Goal: Task Accomplishment & Management: Use online tool/utility

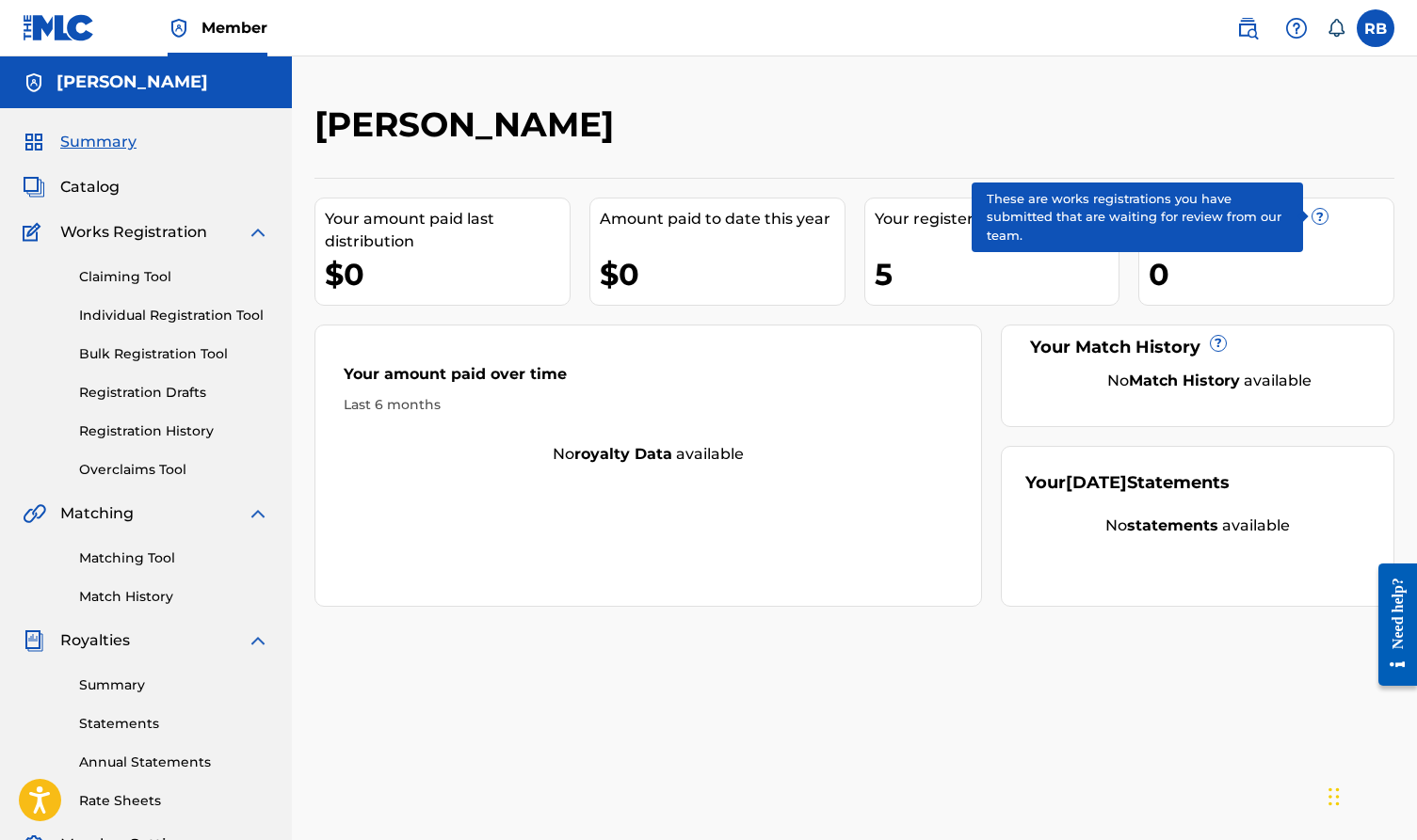
click at [1184, 218] on span "?" at bounding box center [1319, 216] width 15 height 15
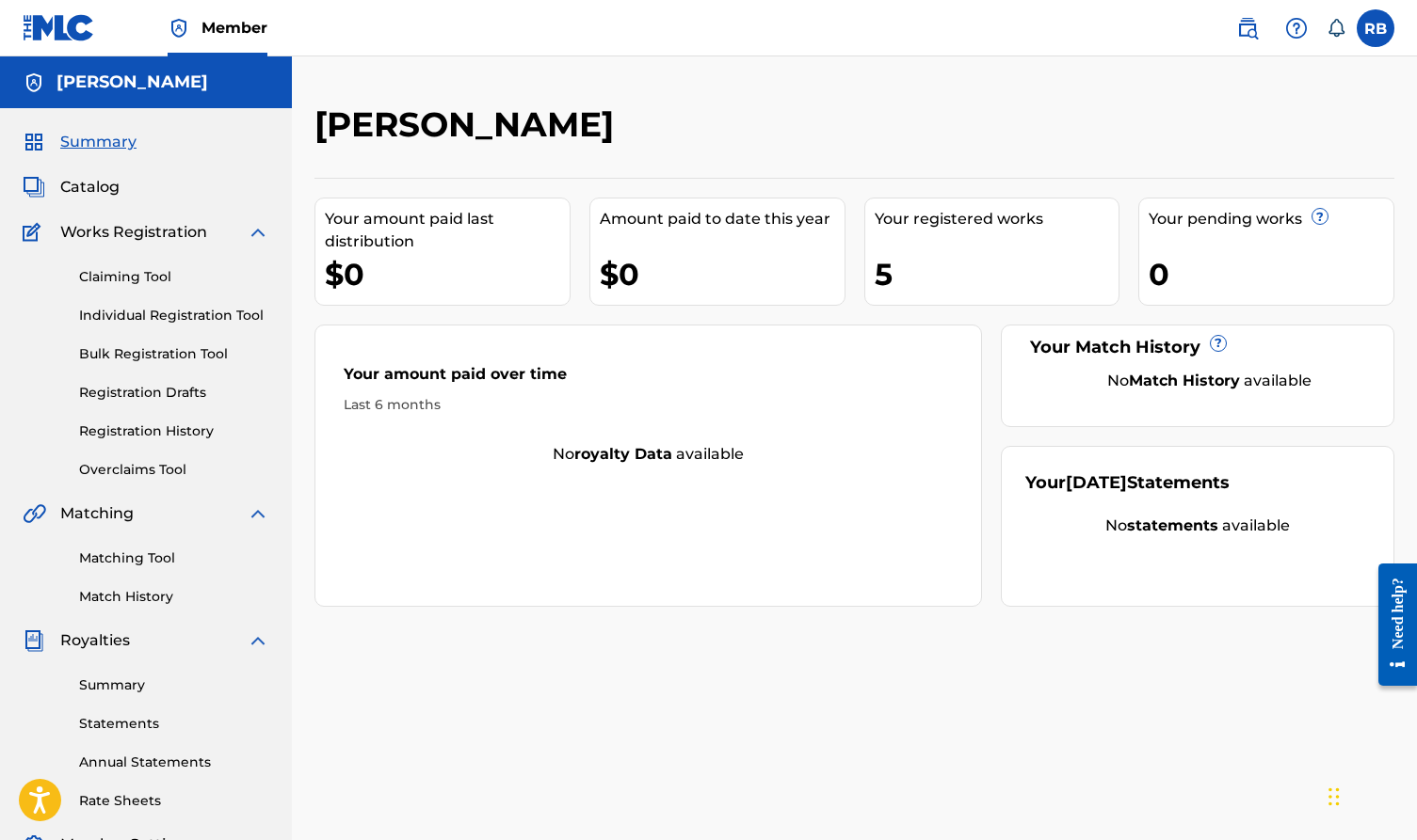
click at [214, 437] on link "Registration History" at bounding box center [174, 432] width 191 height 20
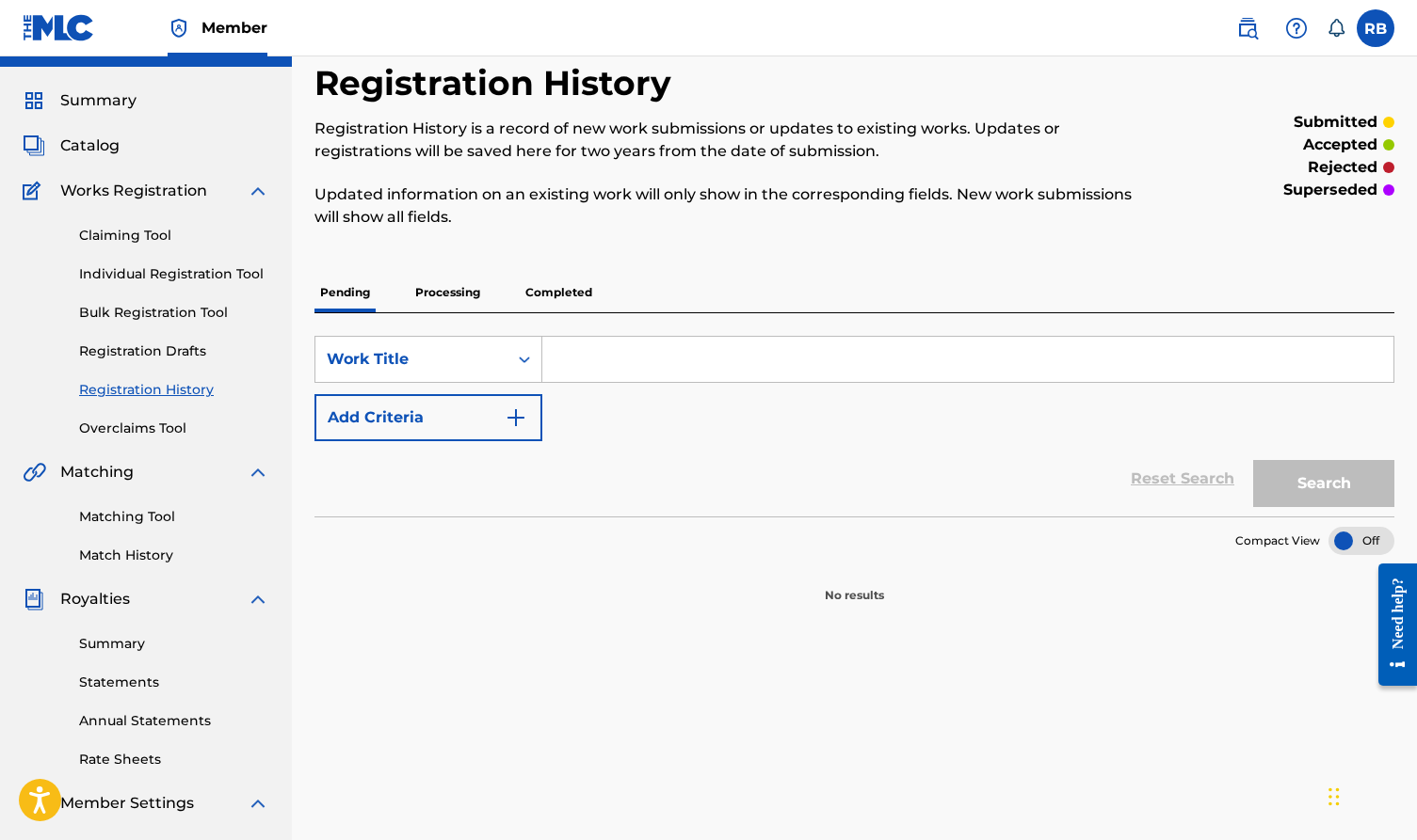
scroll to position [63, 0]
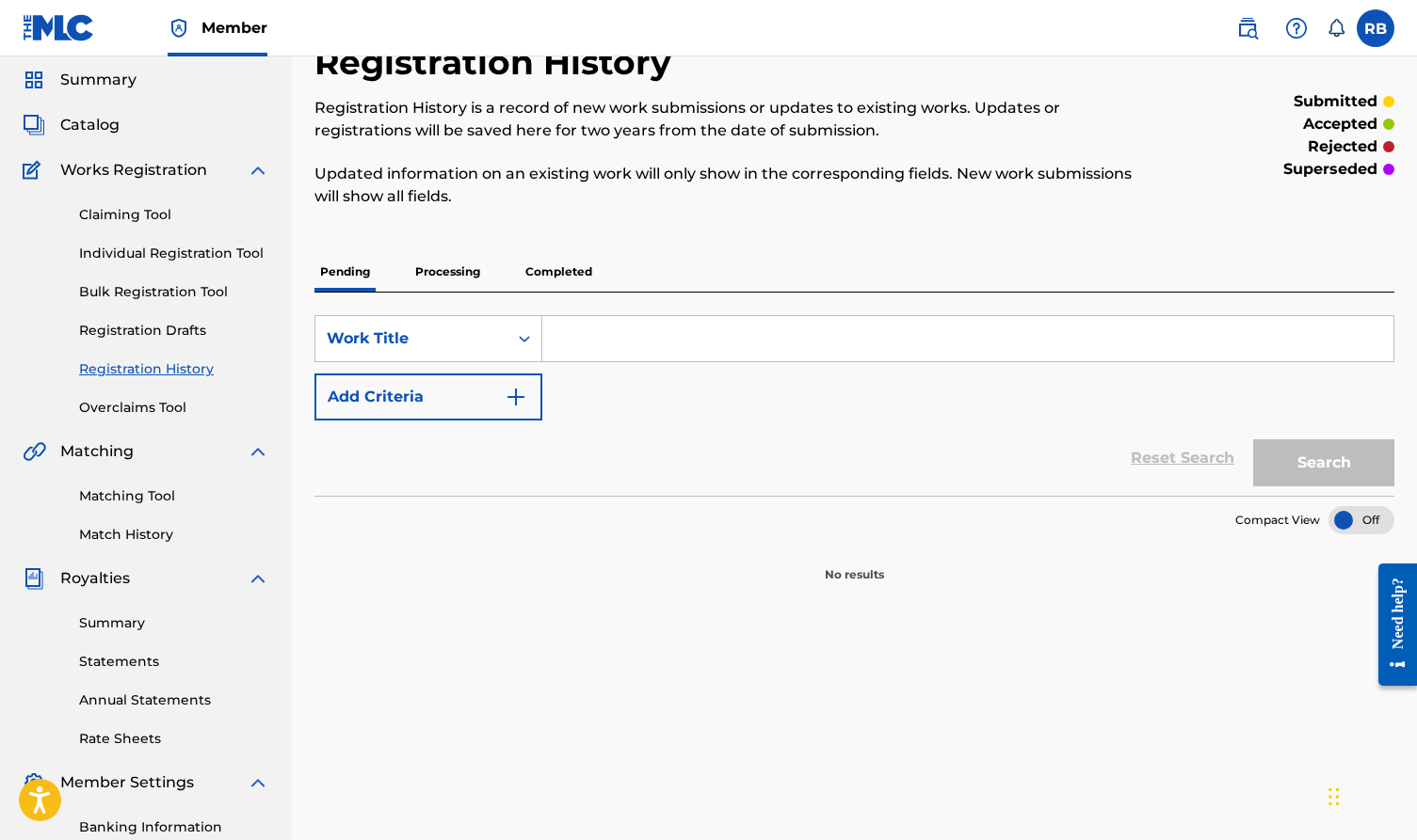
click at [461, 278] on p "Processing" at bounding box center [448, 272] width 76 height 39
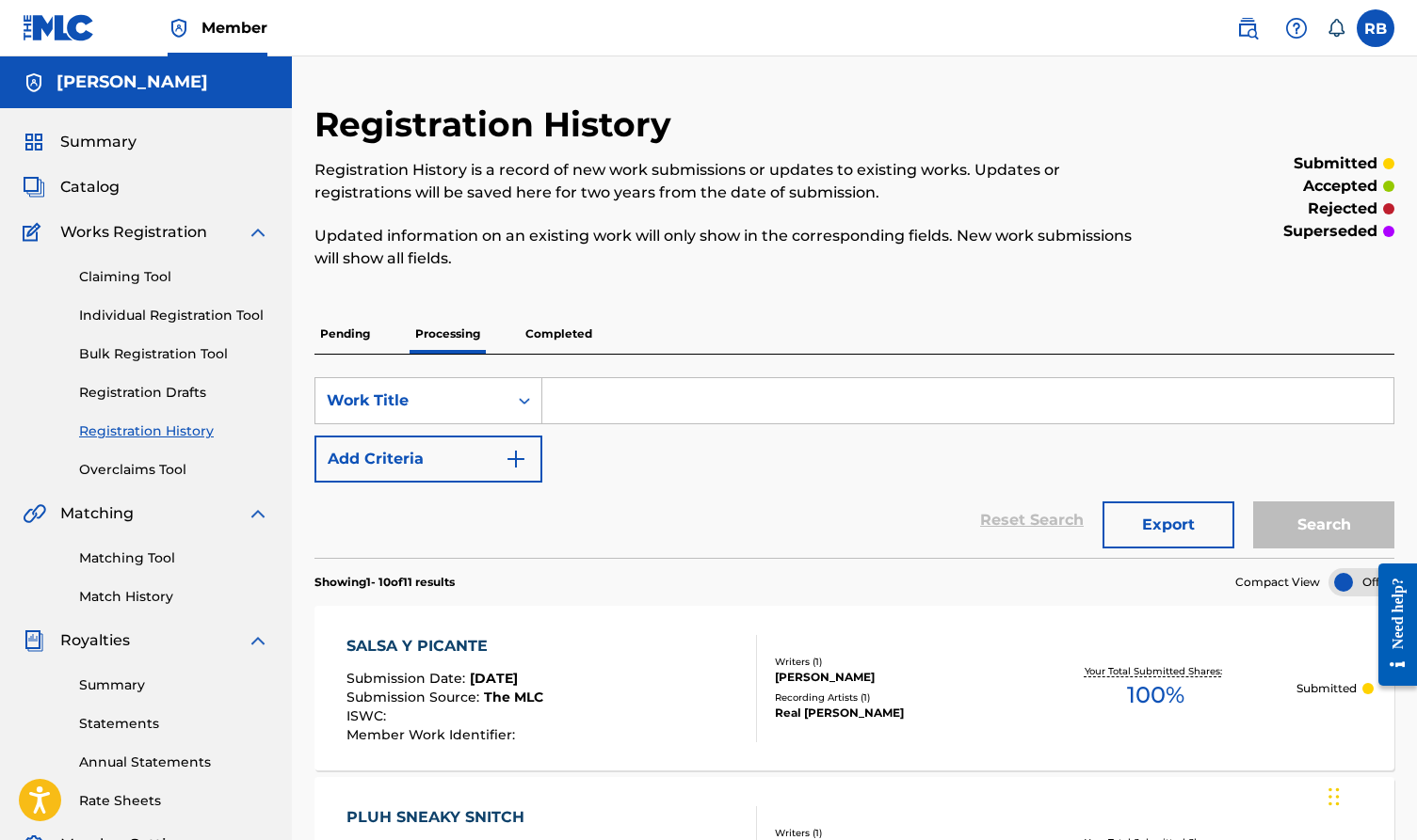
click at [535, 336] on p "Completed" at bounding box center [559, 334] width 78 height 39
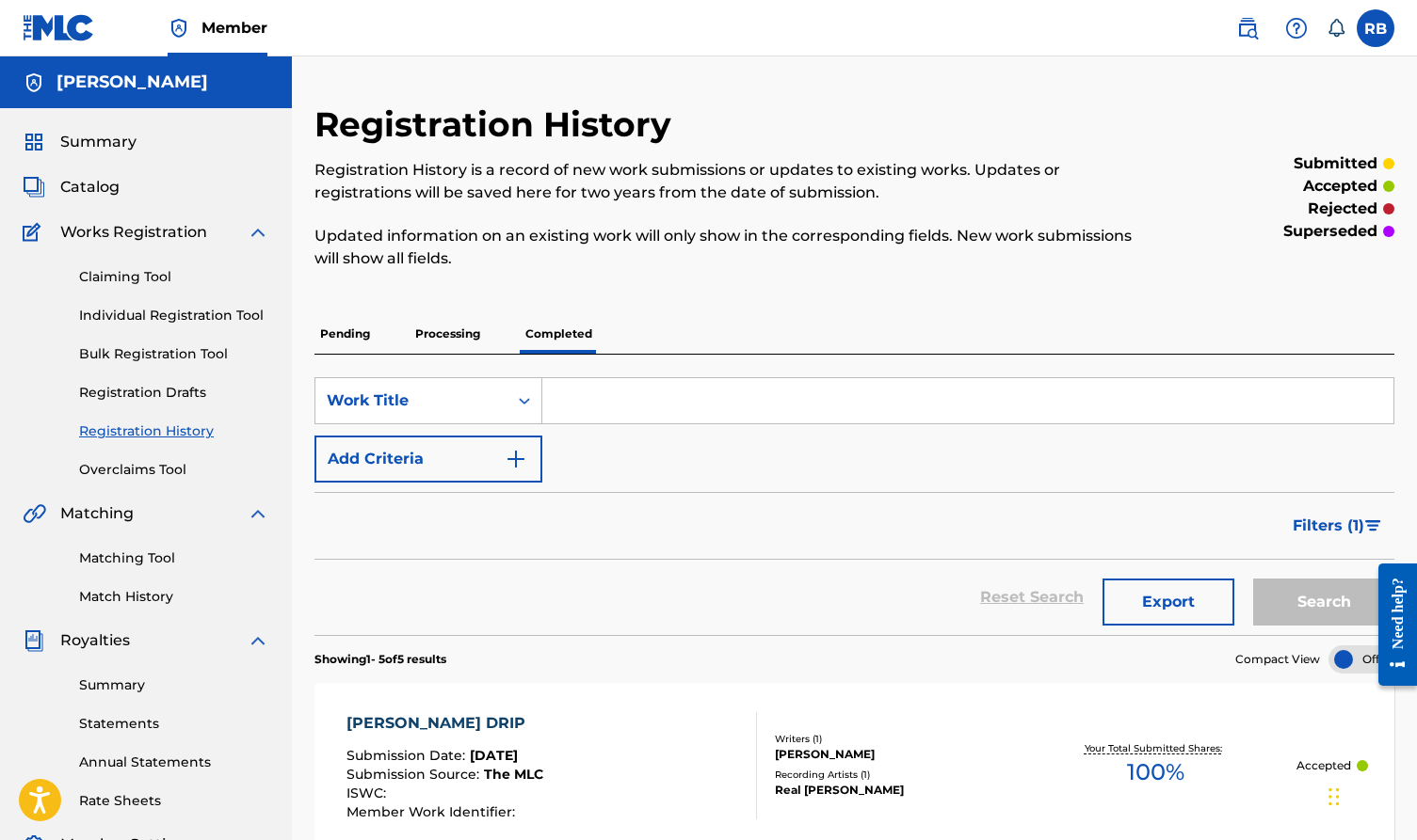
click at [155, 565] on link "Matching Tool" at bounding box center [174, 559] width 191 height 20
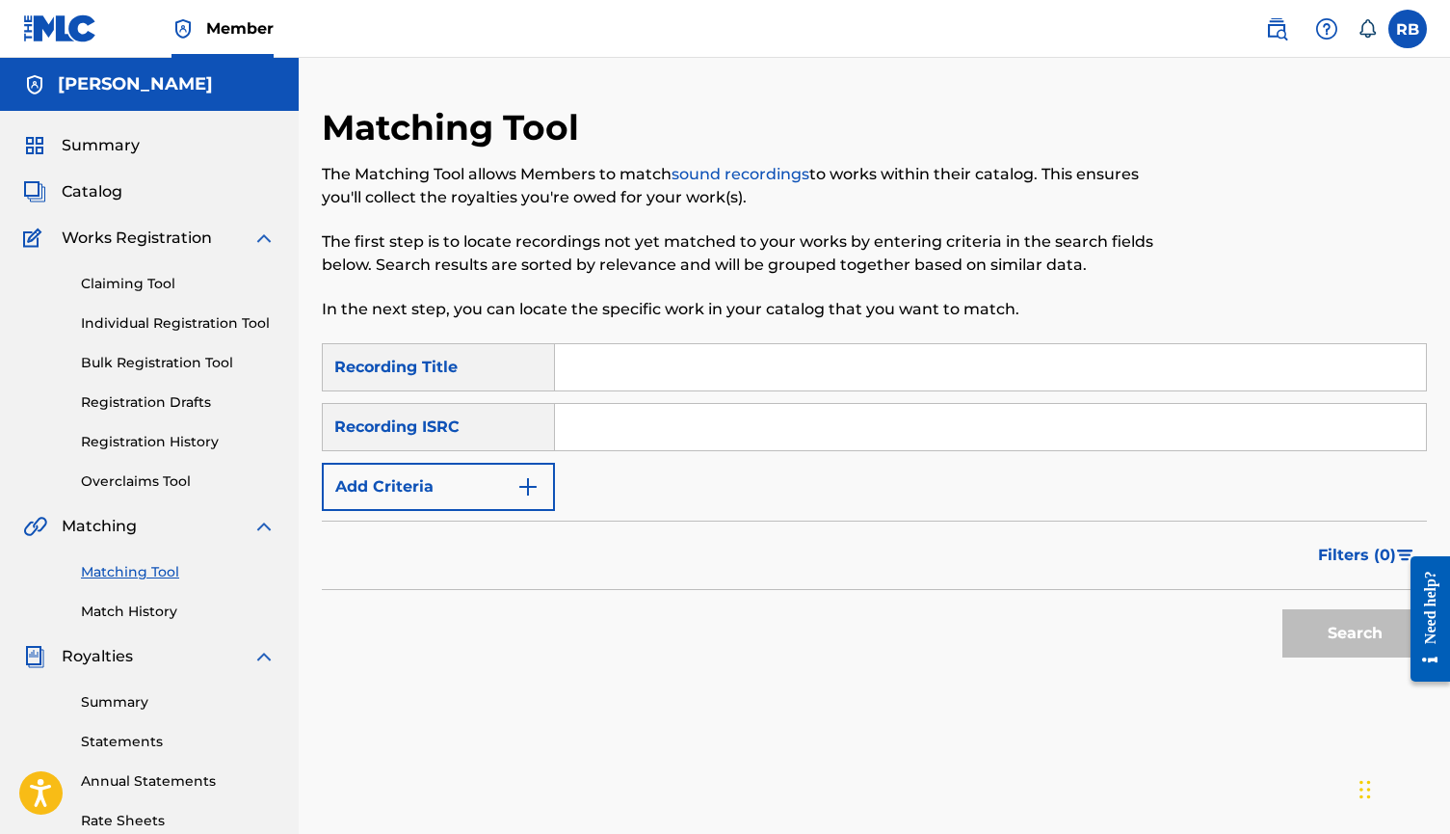
click at [667, 404] on input "Search Form" at bounding box center [990, 427] width 871 height 46
paste input "QZ-HNB-23-37337"
click at [604, 427] on input "QZ-HNB-23-37337" at bounding box center [990, 427] width 871 height 46
click at [641, 426] on input "QZHNB-23-37337" at bounding box center [990, 427] width 871 height 46
click at [660, 424] on input "QZHNB23-37337" at bounding box center [990, 427] width 871 height 46
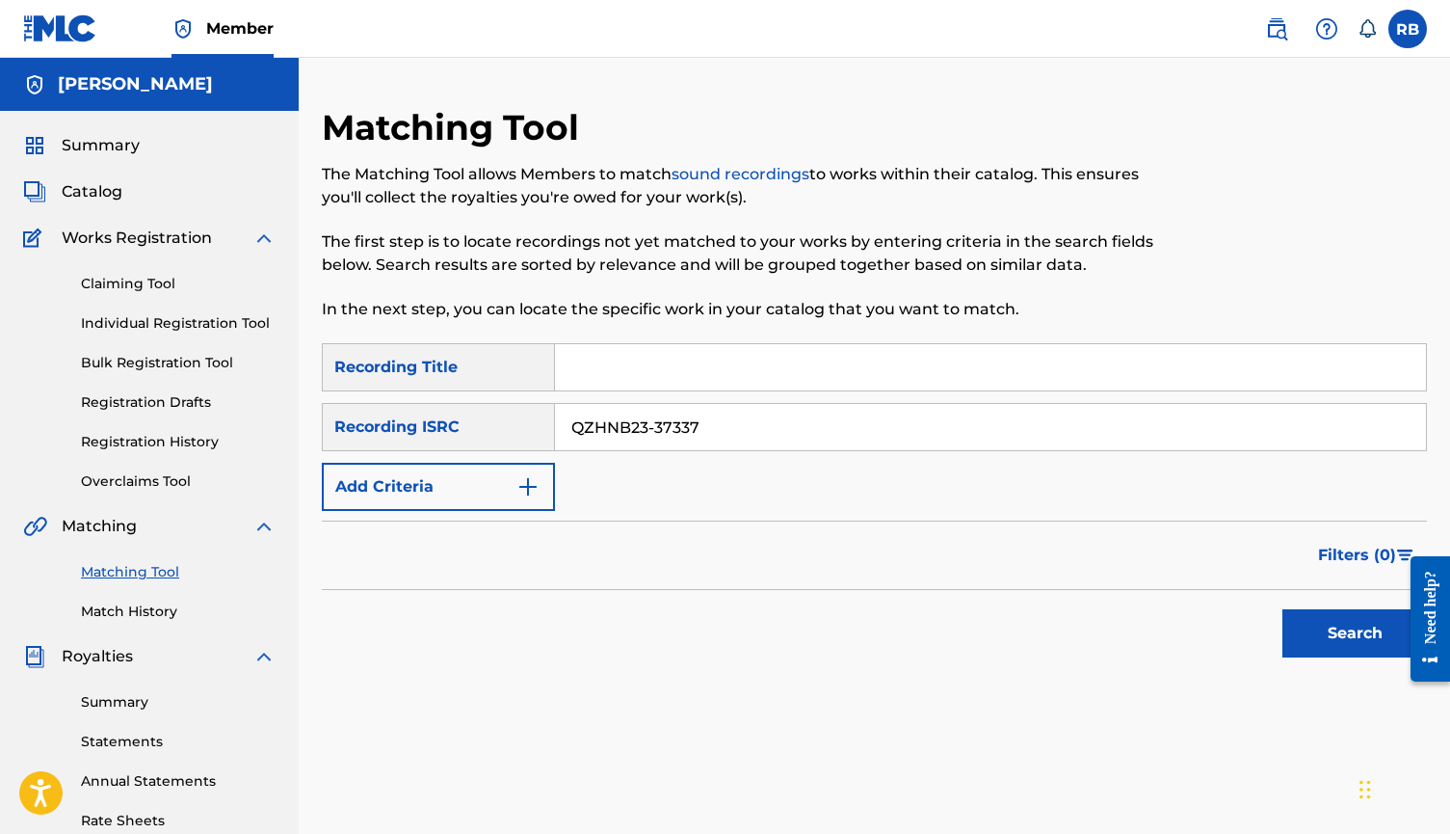
click at [657, 431] on input "QZHNB23-37337" at bounding box center [990, 427] width 871 height 46
type input "QZHNB2337337"
click at [1212, 628] on button "Search" at bounding box center [1355, 633] width 145 height 48
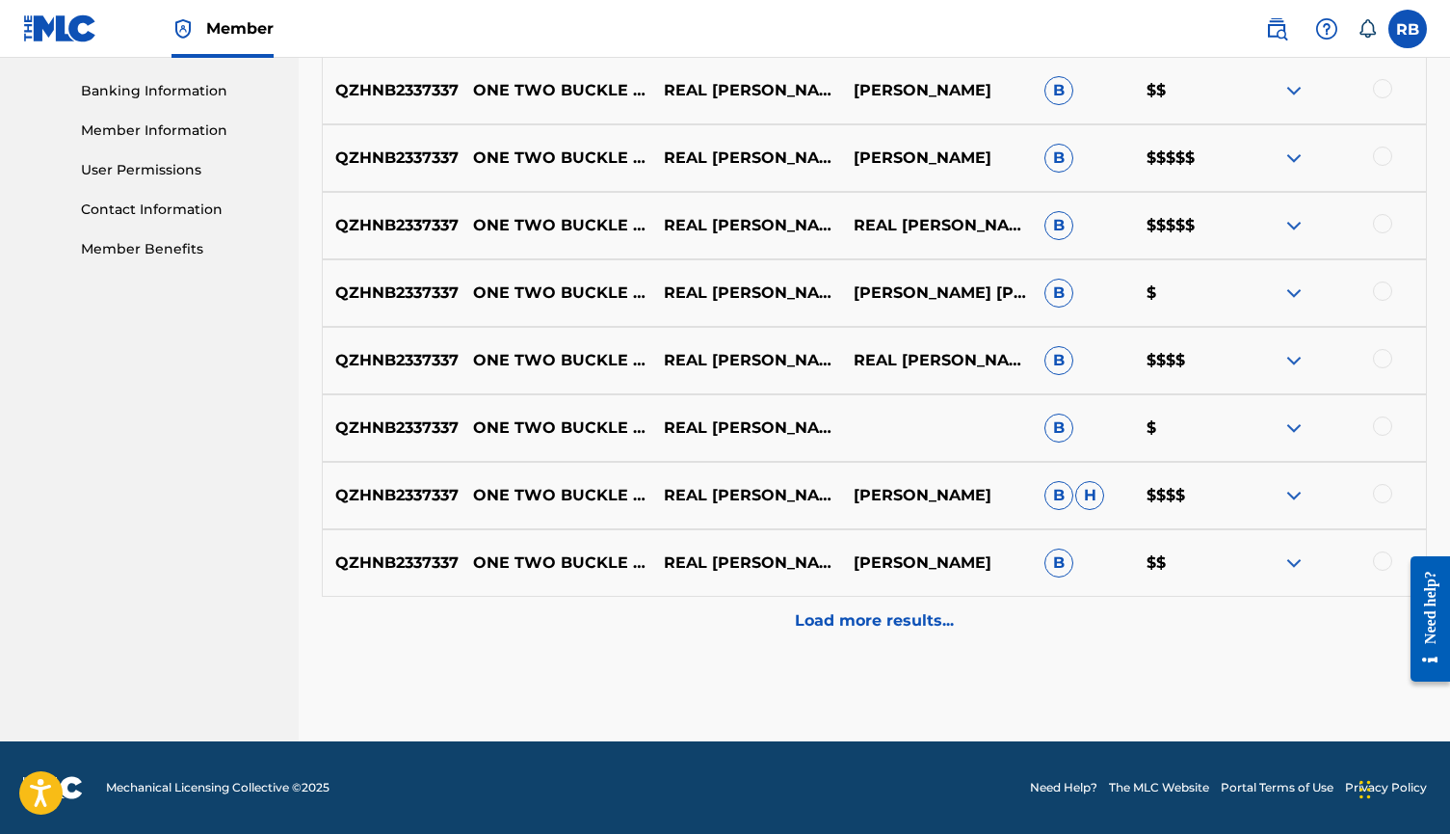
scroll to position [820, 0]
click at [880, 642] on div "Load more results..." at bounding box center [874, 620] width 1105 height 48
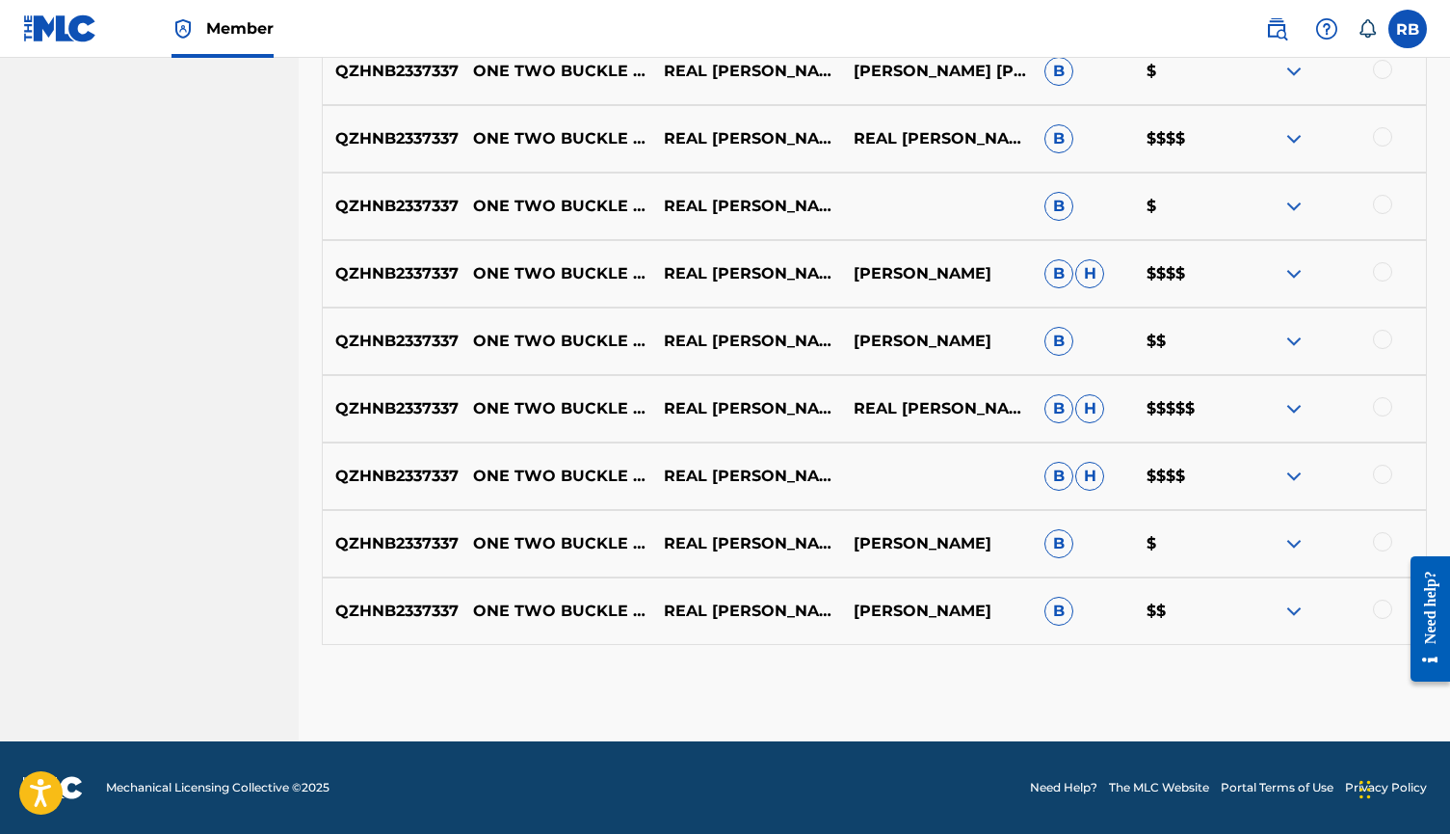
scroll to position [1042, 0]
click at [1212, 408] on div at bounding box center [1382, 406] width 19 height 19
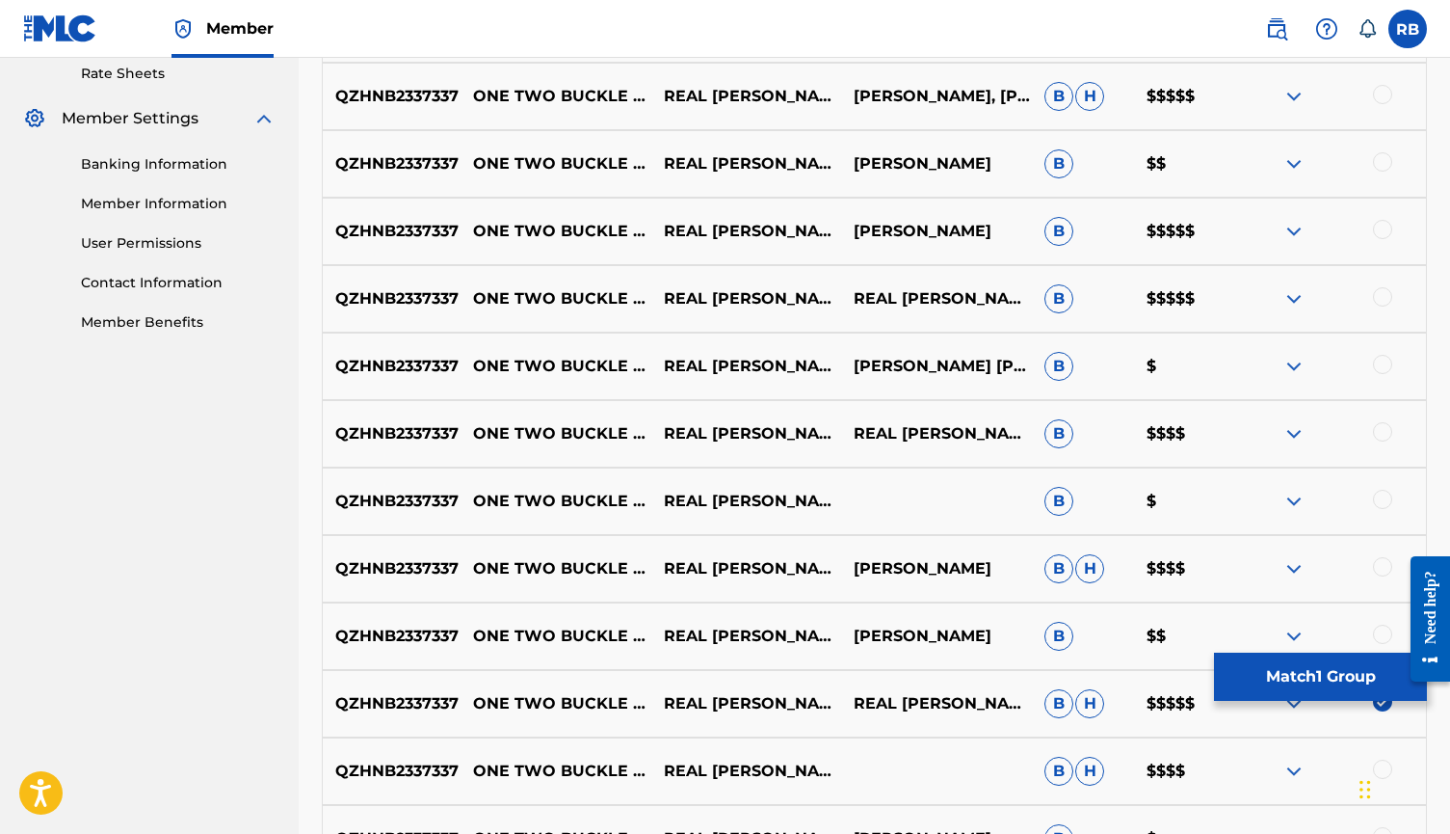
scroll to position [725, 0]
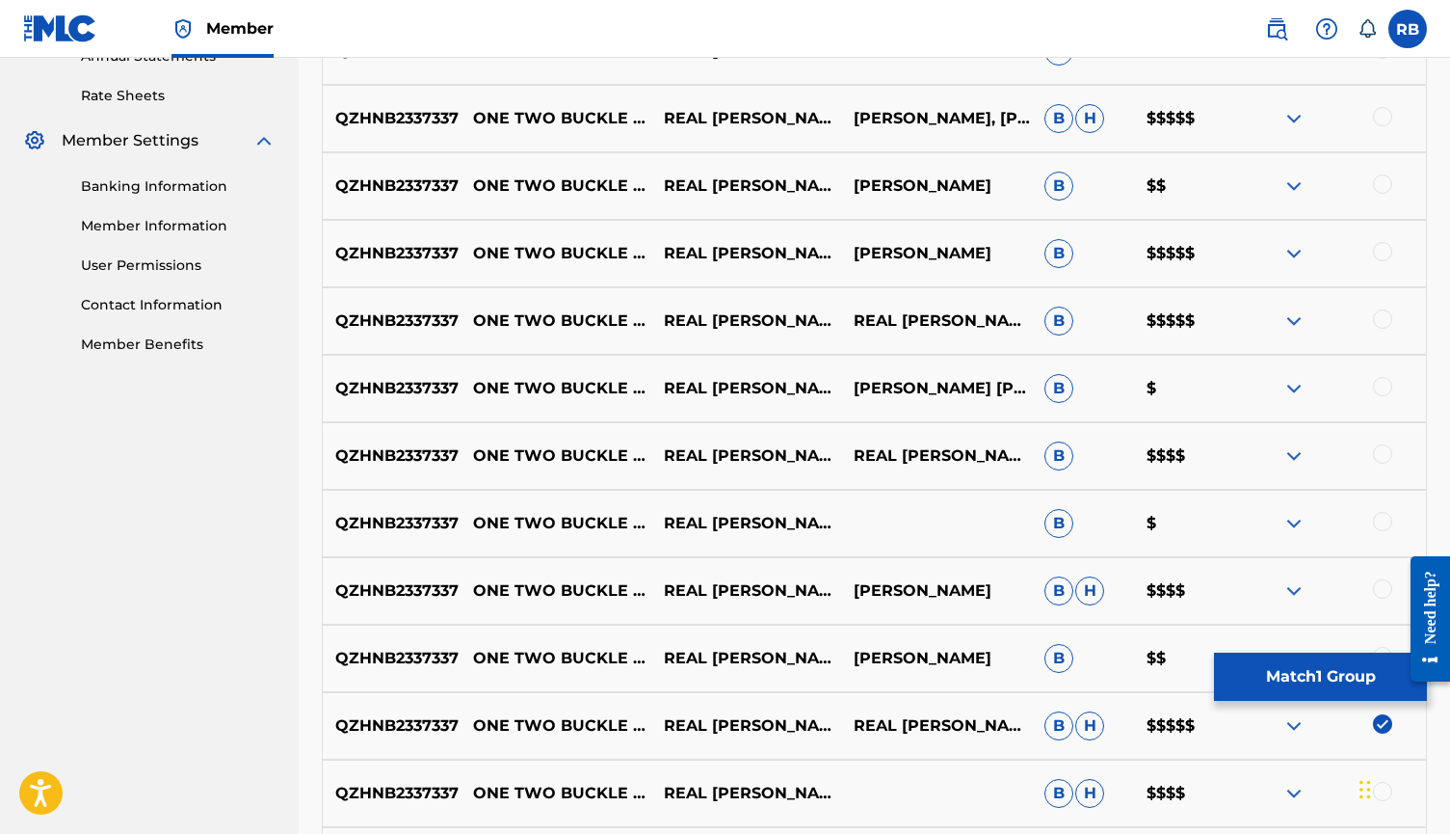
click at [1212, 316] on div at bounding box center [1382, 318] width 19 height 19
click at [1212, 233] on div "QZHNB2337337 ONE TWO BUCKLE MY SHOE (TRAP REMIX) REAL [PERSON_NAME] $$$$$" at bounding box center [874, 253] width 1105 height 67
click at [1212, 249] on div at bounding box center [1382, 251] width 19 height 19
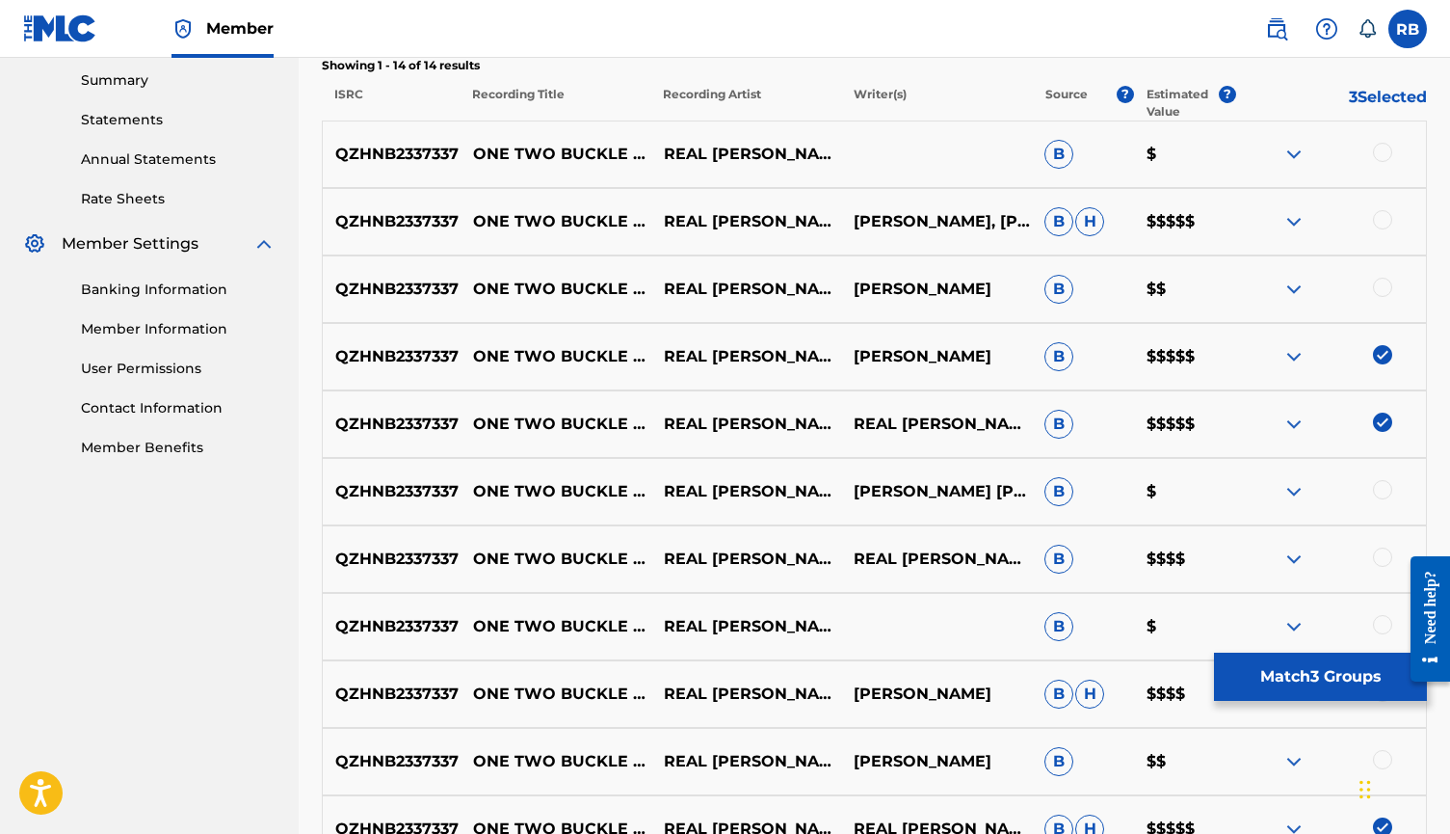
click at [1212, 224] on div at bounding box center [1382, 219] width 19 height 19
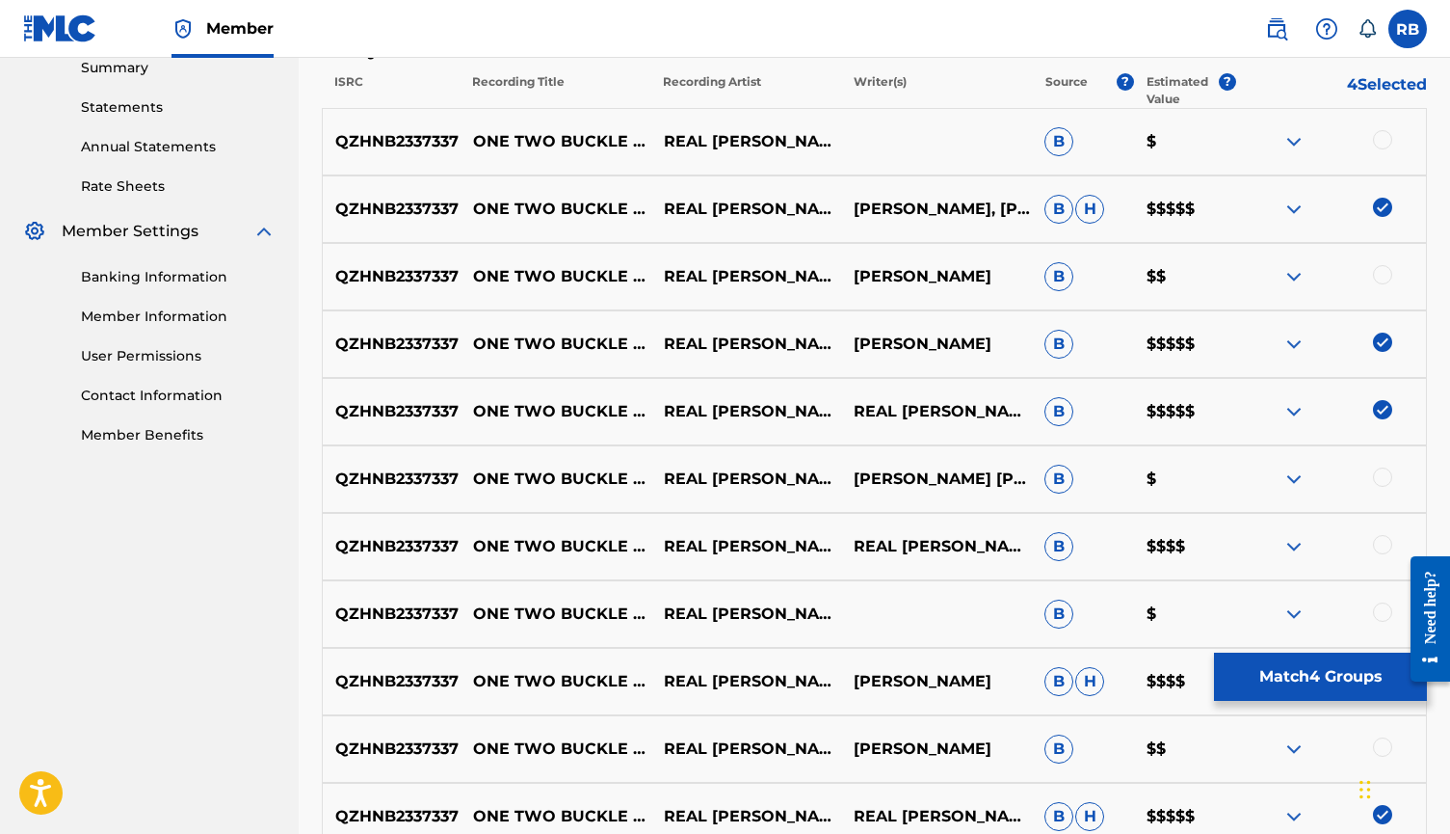
click at [1212, 264] on div "QZHNB2337337 ONE TWO BUCKLE MY SHOE - TRAP REMIX REAL [PERSON_NAME] B $$" at bounding box center [874, 276] width 1105 height 67
click at [1212, 275] on div at bounding box center [1382, 274] width 19 height 19
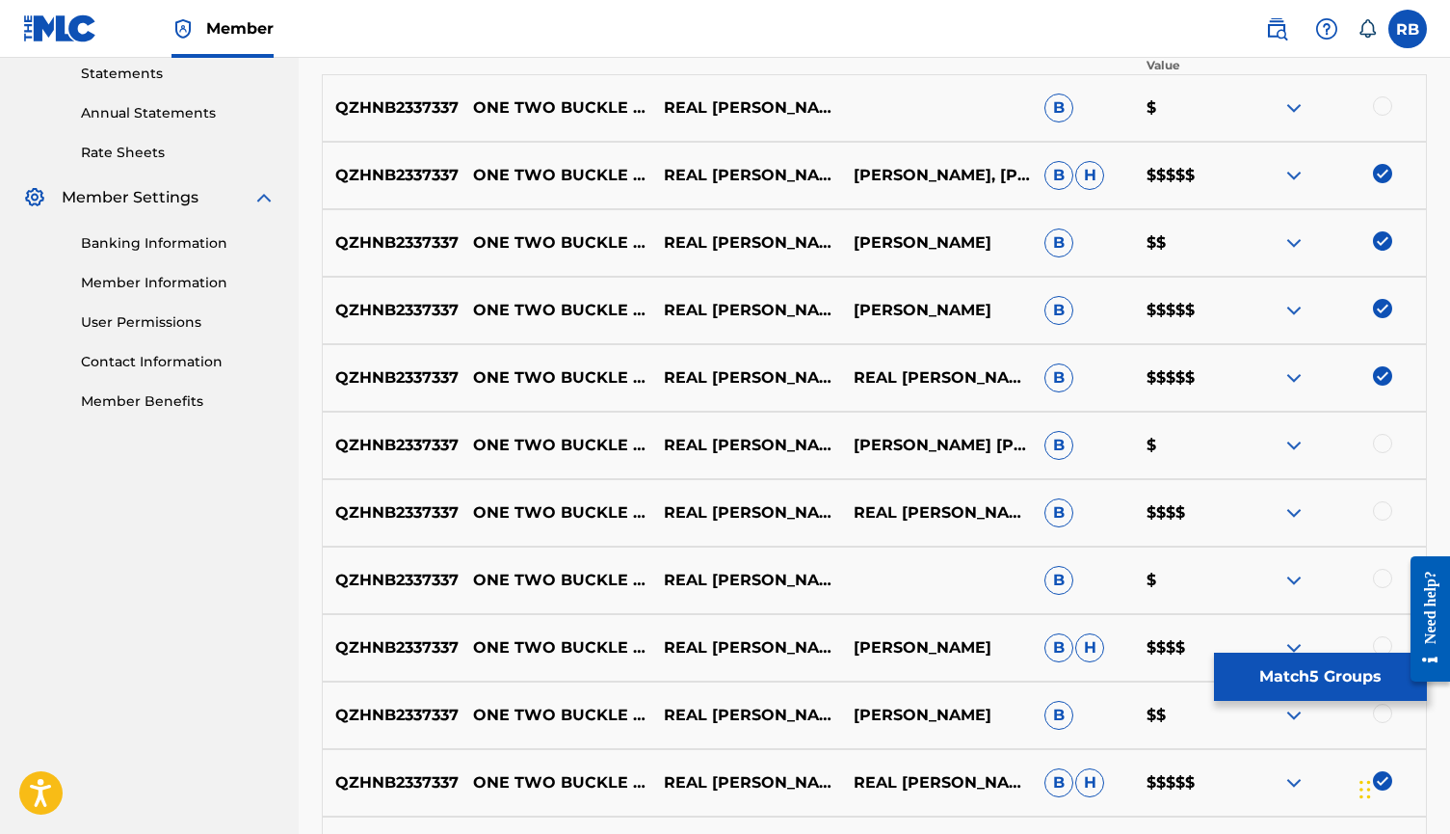
scroll to position [690, 0]
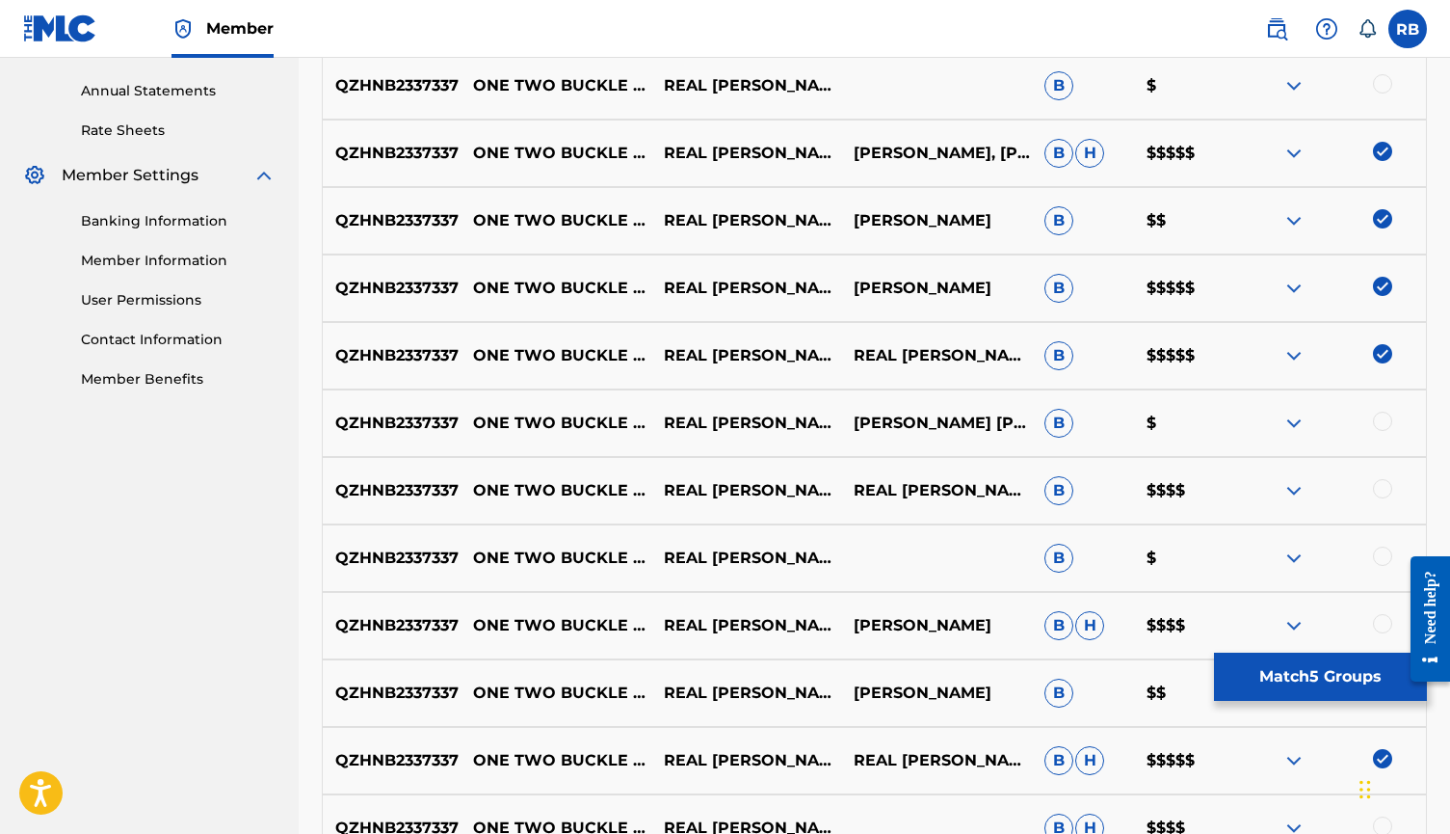
click at [1212, 221] on img at bounding box center [1382, 218] width 19 height 19
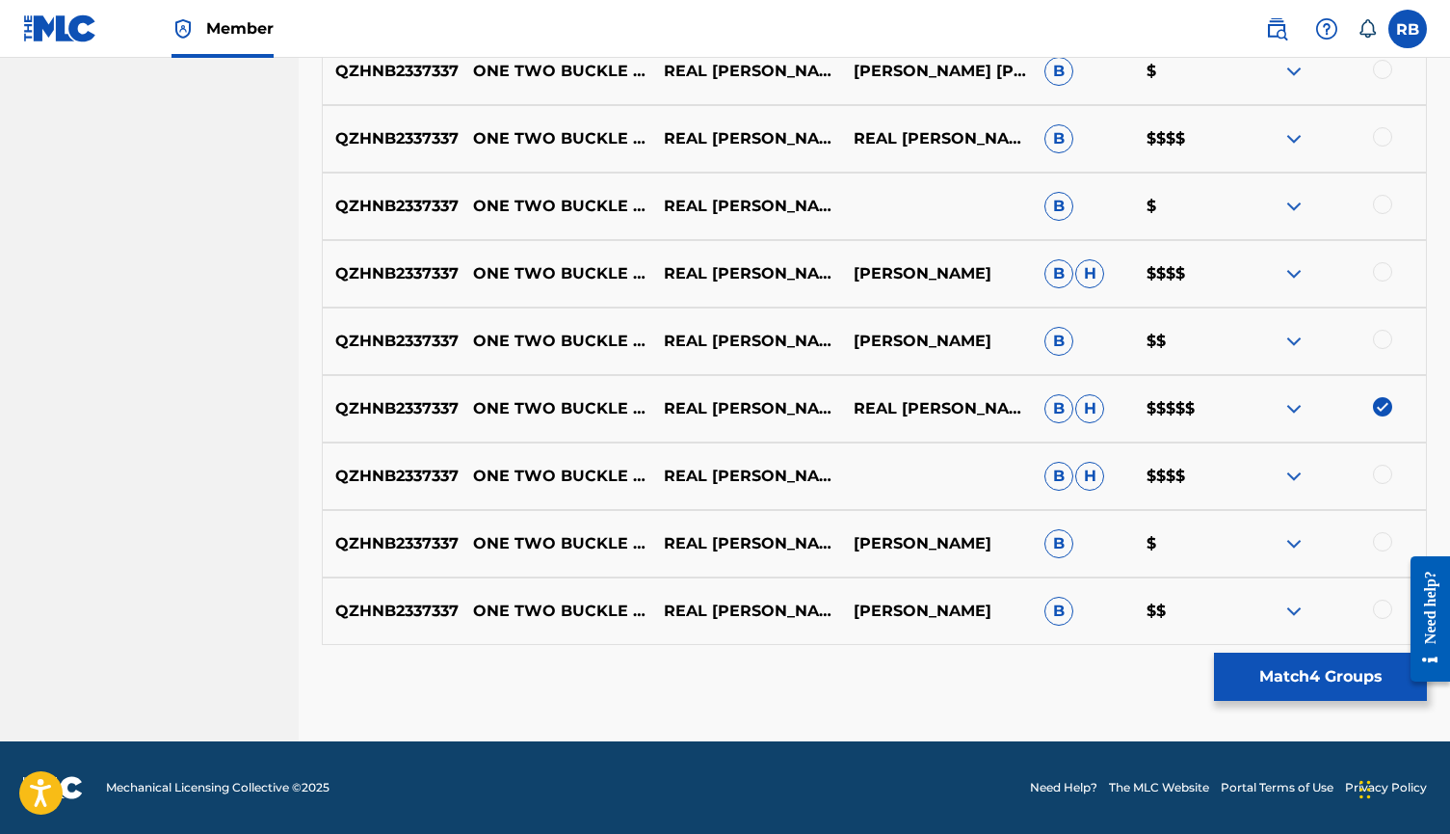
scroll to position [1042, 0]
click at [1212, 481] on div at bounding box center [1382, 473] width 19 height 19
click at [1212, 278] on div at bounding box center [1330, 273] width 191 height 23
click at [1212, 273] on div at bounding box center [1382, 271] width 19 height 19
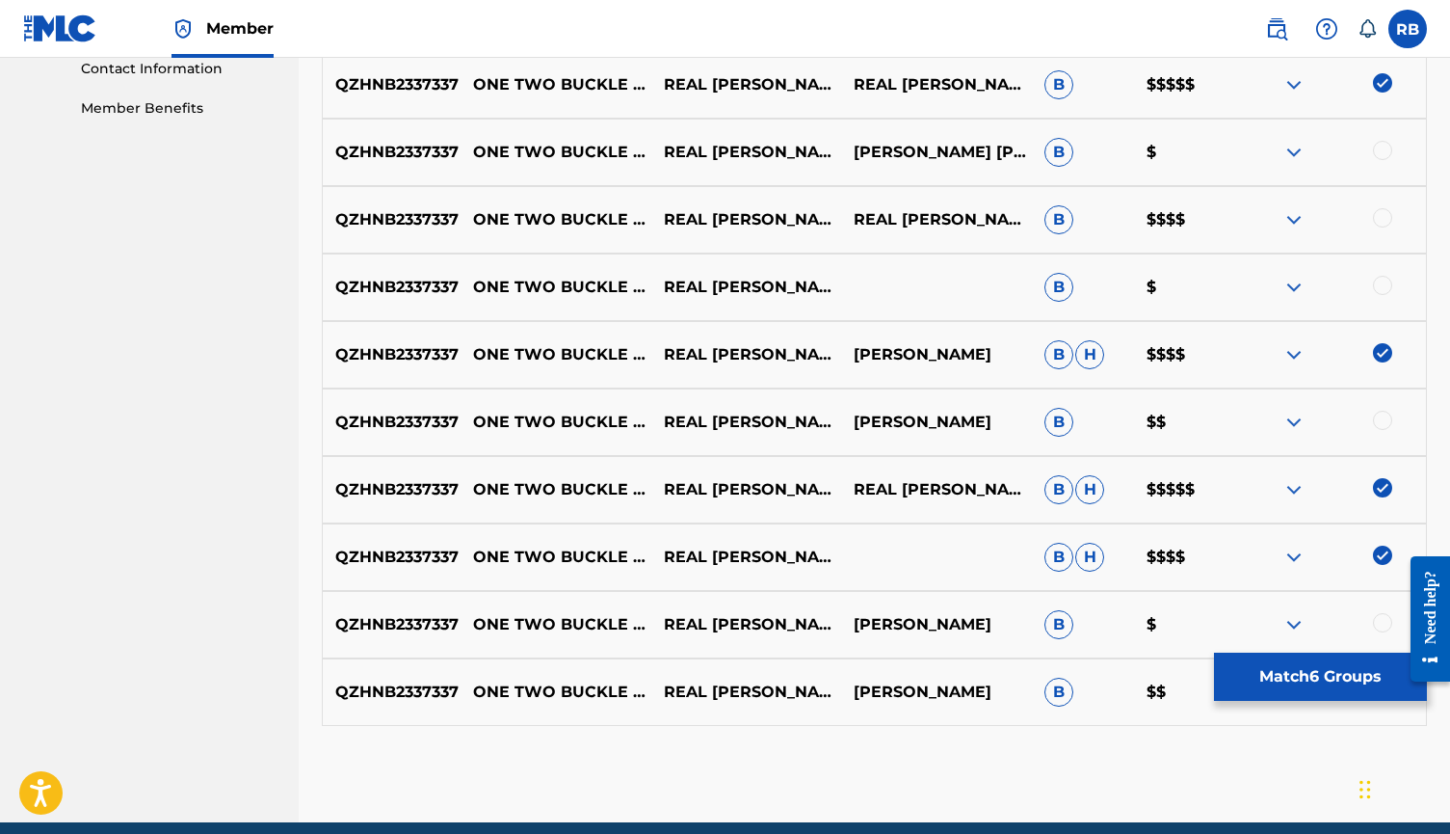
scroll to position [931, 0]
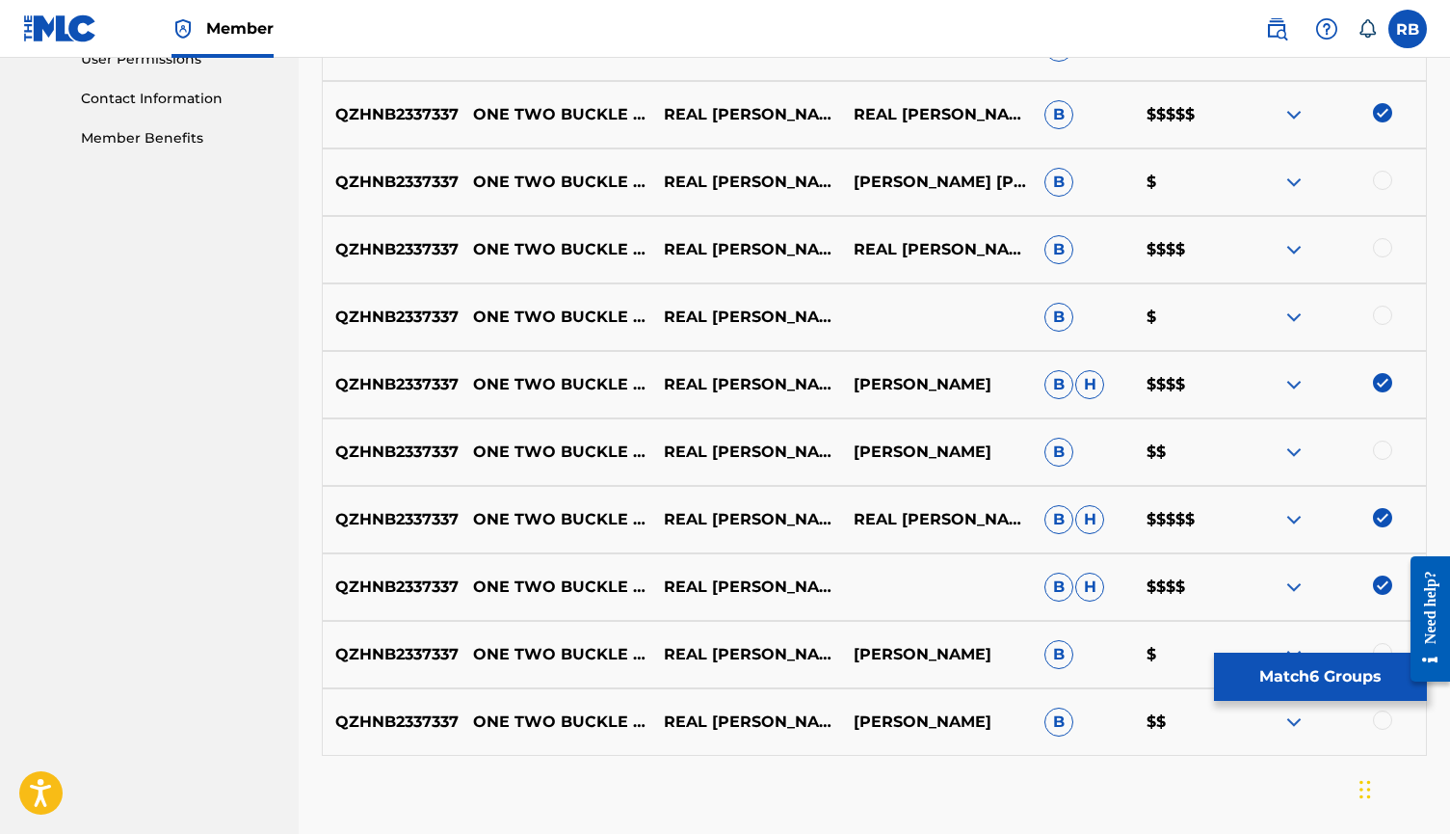
click at [1212, 253] on div at bounding box center [1382, 247] width 19 height 19
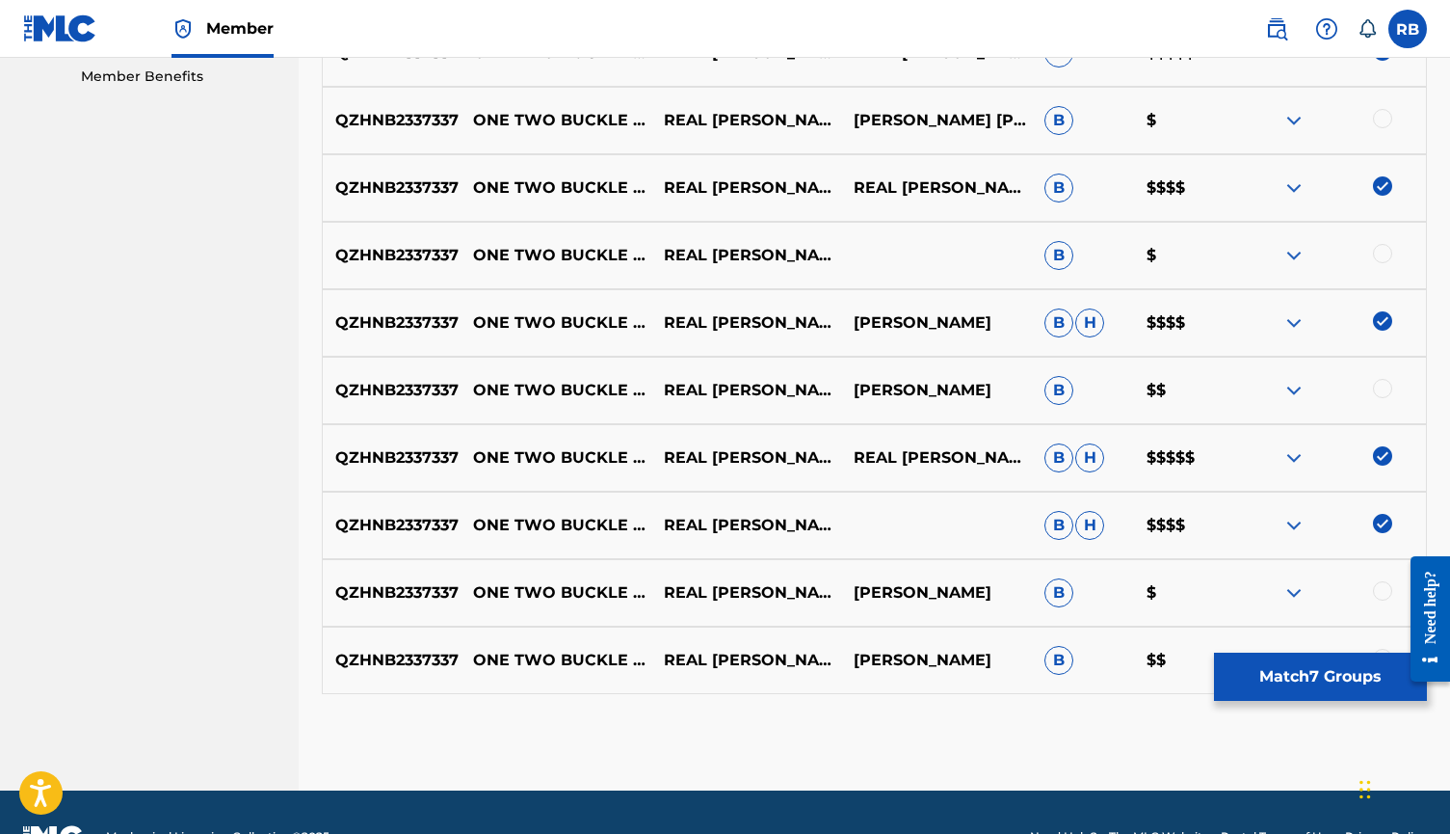
scroll to position [1012, 0]
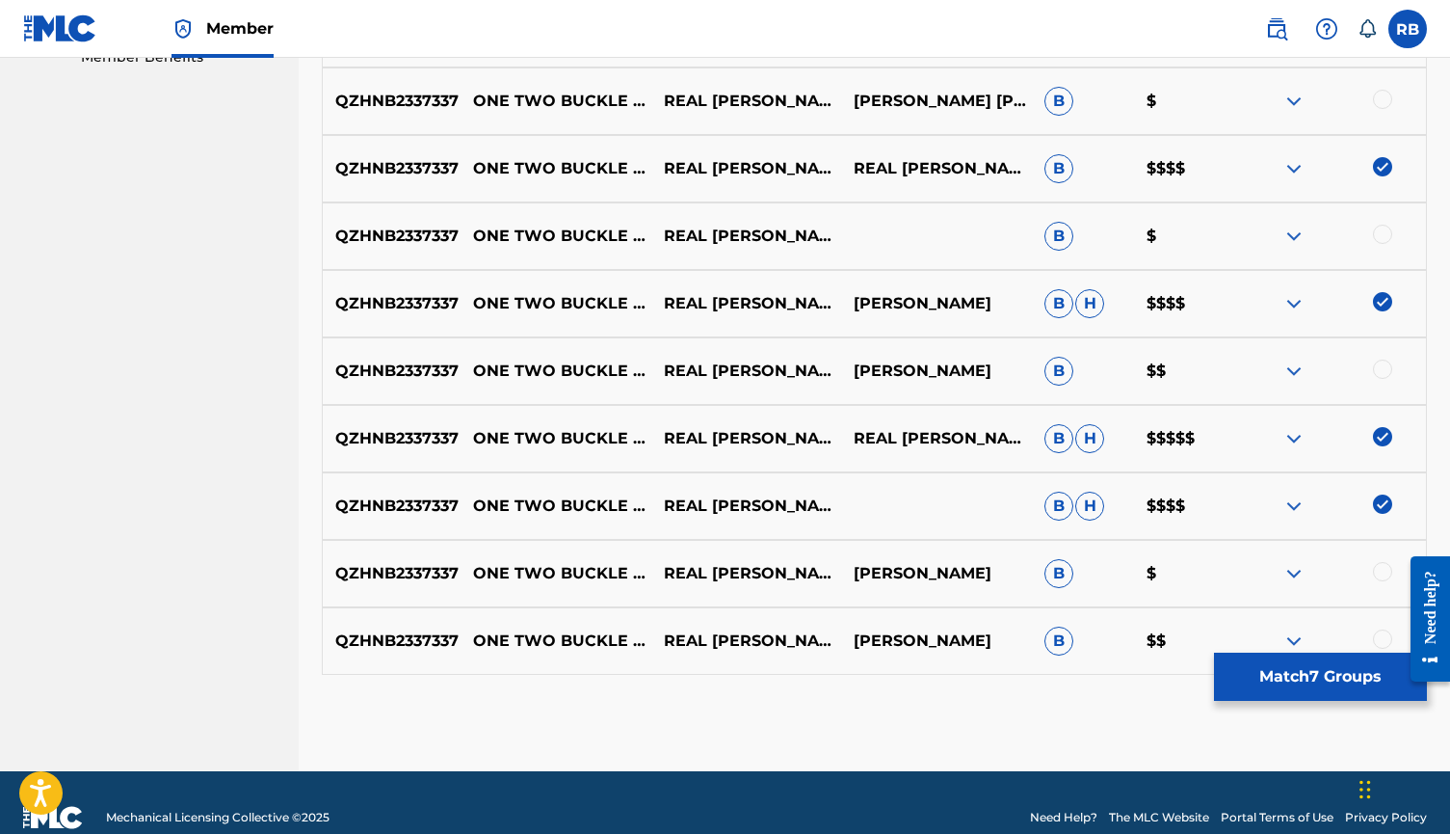
click at [1212, 636] on div at bounding box center [1382, 638] width 19 height 19
click at [1212, 574] on div at bounding box center [1382, 571] width 19 height 19
click at [1212, 372] on div at bounding box center [1382, 368] width 19 height 19
click at [1212, 241] on div at bounding box center [1382, 234] width 19 height 19
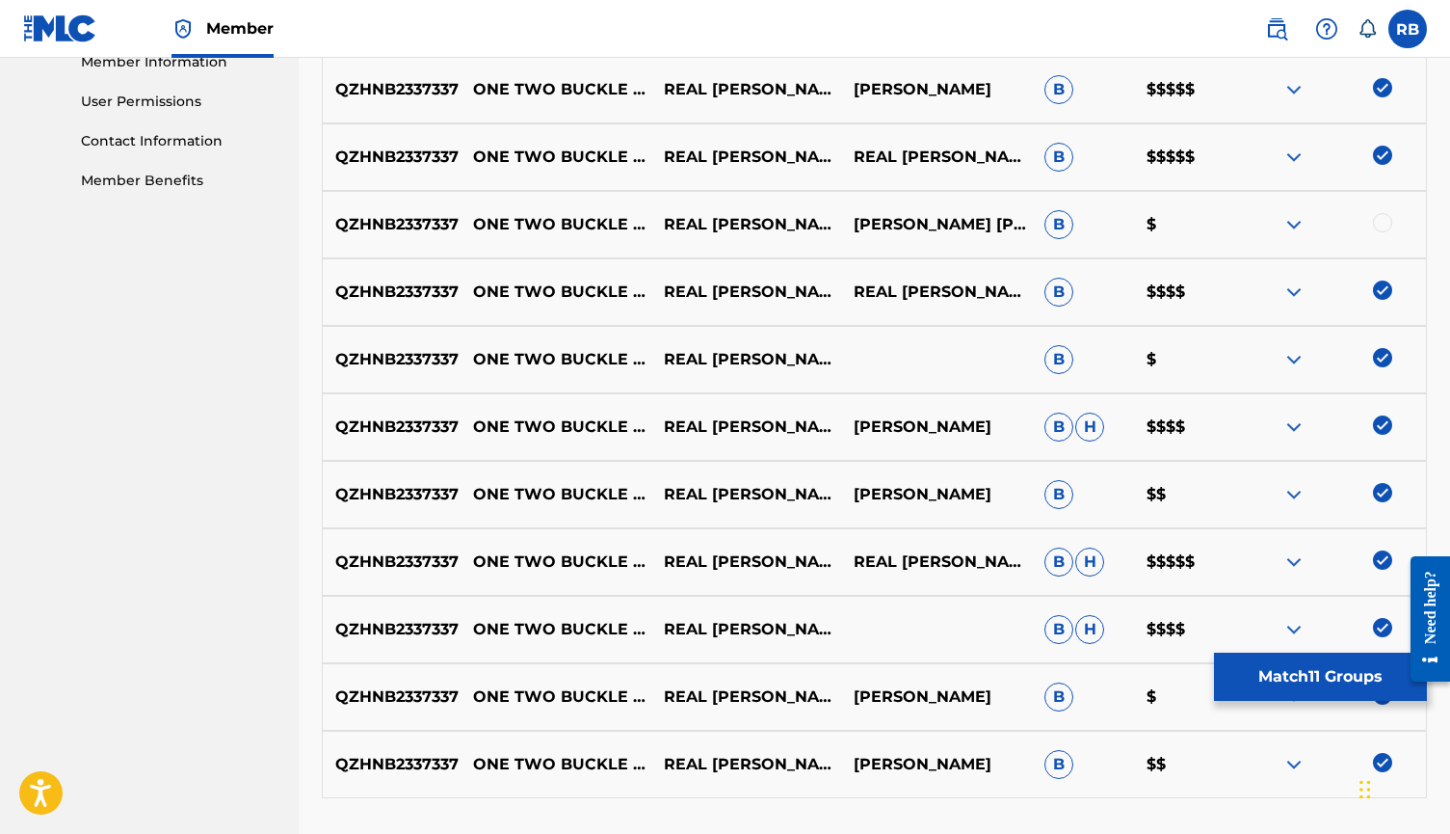
scroll to position [701, 0]
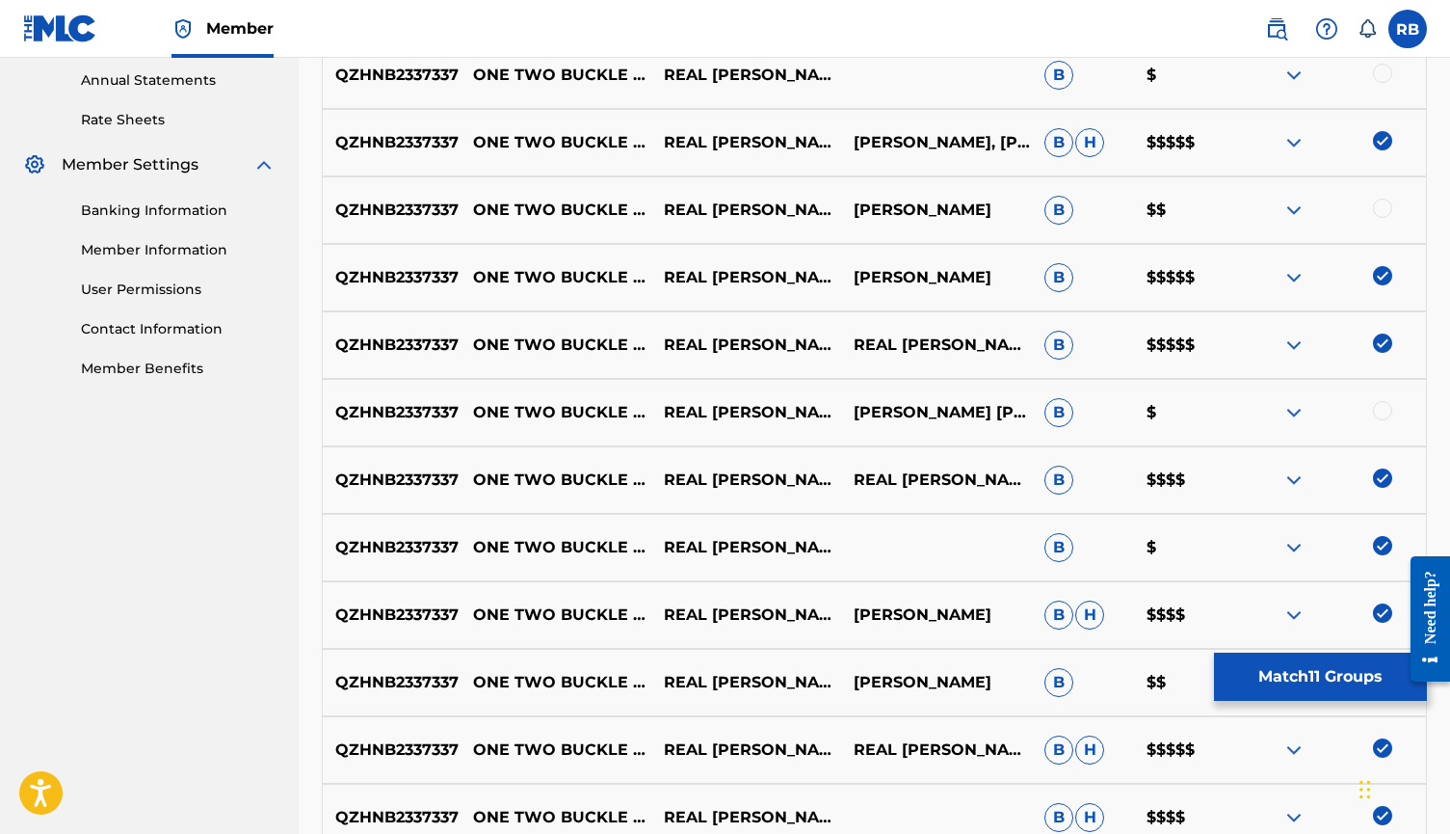
click at [1212, 411] on div at bounding box center [1382, 410] width 19 height 19
click at [1212, 211] on div at bounding box center [1382, 207] width 19 height 19
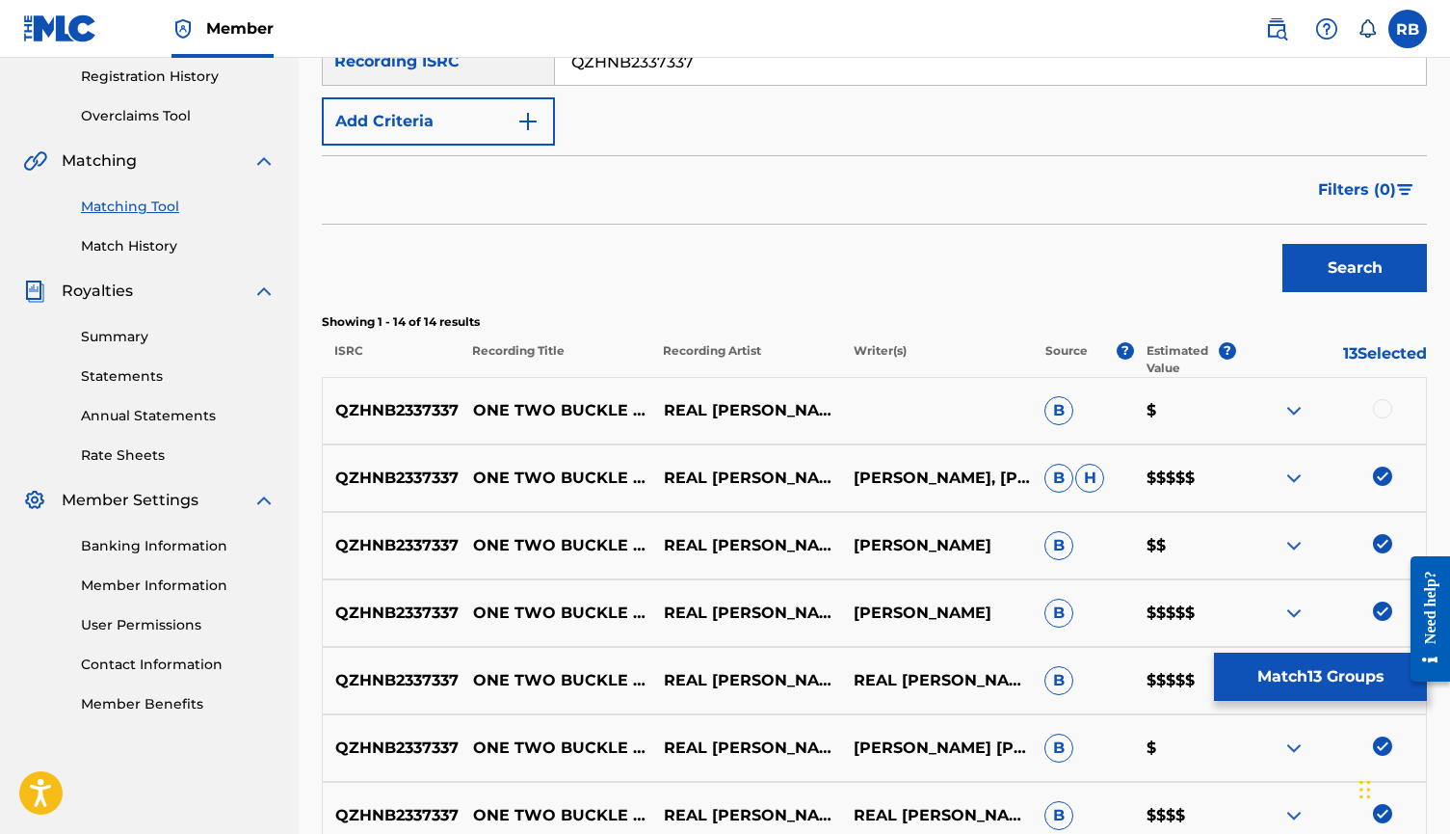
scroll to position [345, 0]
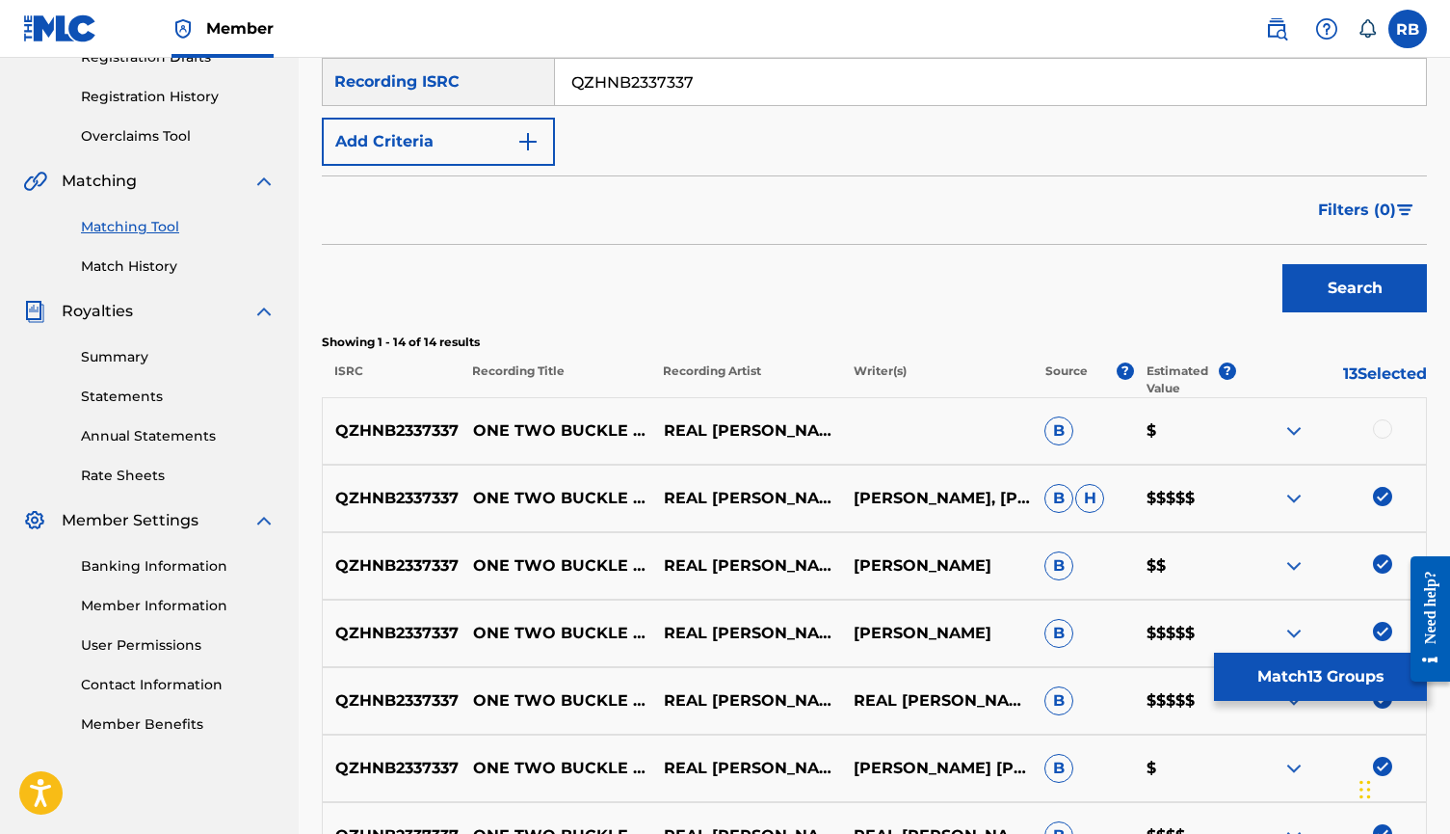
click at [1212, 430] on div at bounding box center [1382, 428] width 19 height 19
click at [1212, 673] on button "Match 14 Groups" at bounding box center [1320, 676] width 213 height 48
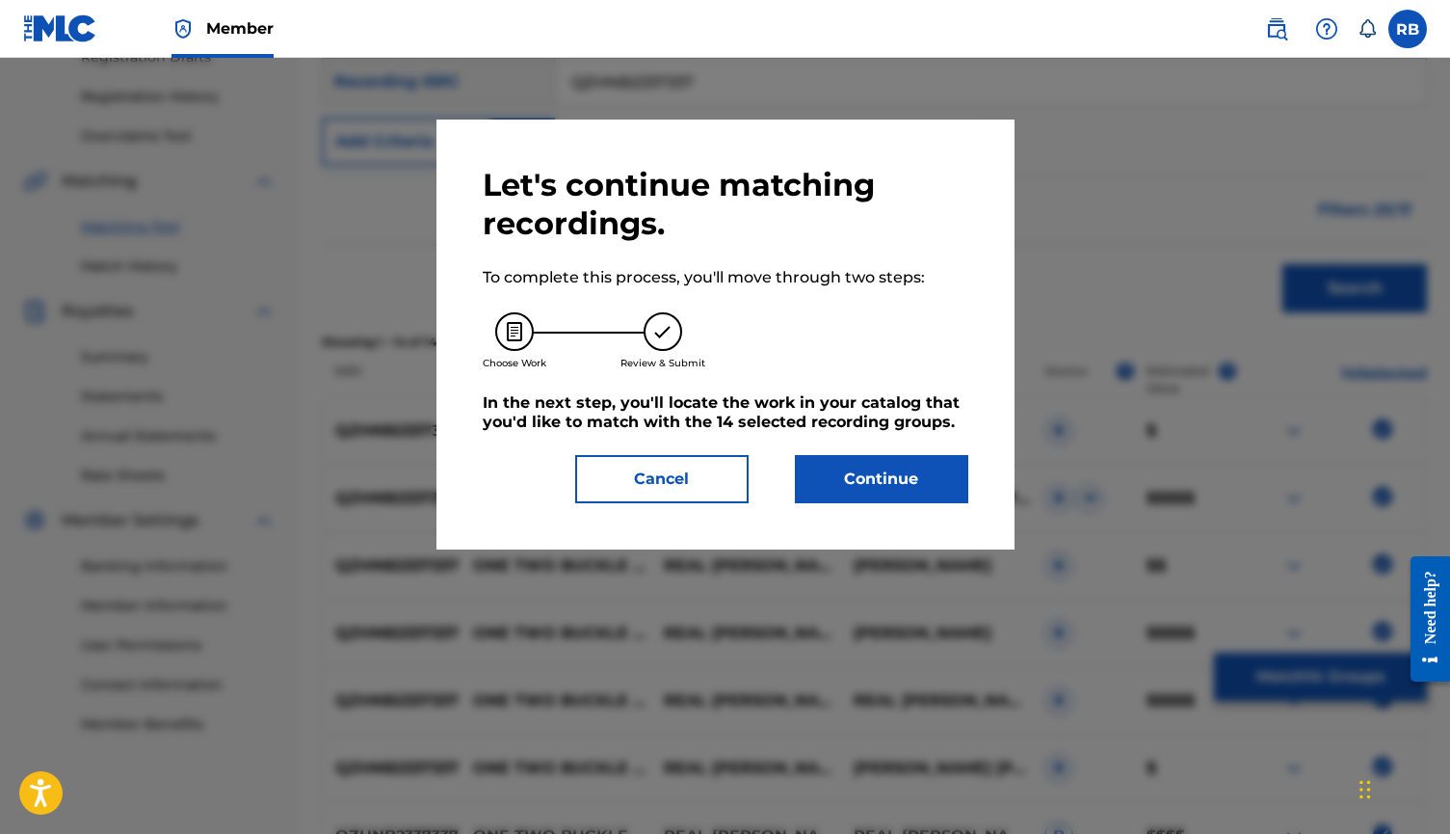
click at [904, 493] on button "Continue" at bounding box center [881, 479] width 173 height 48
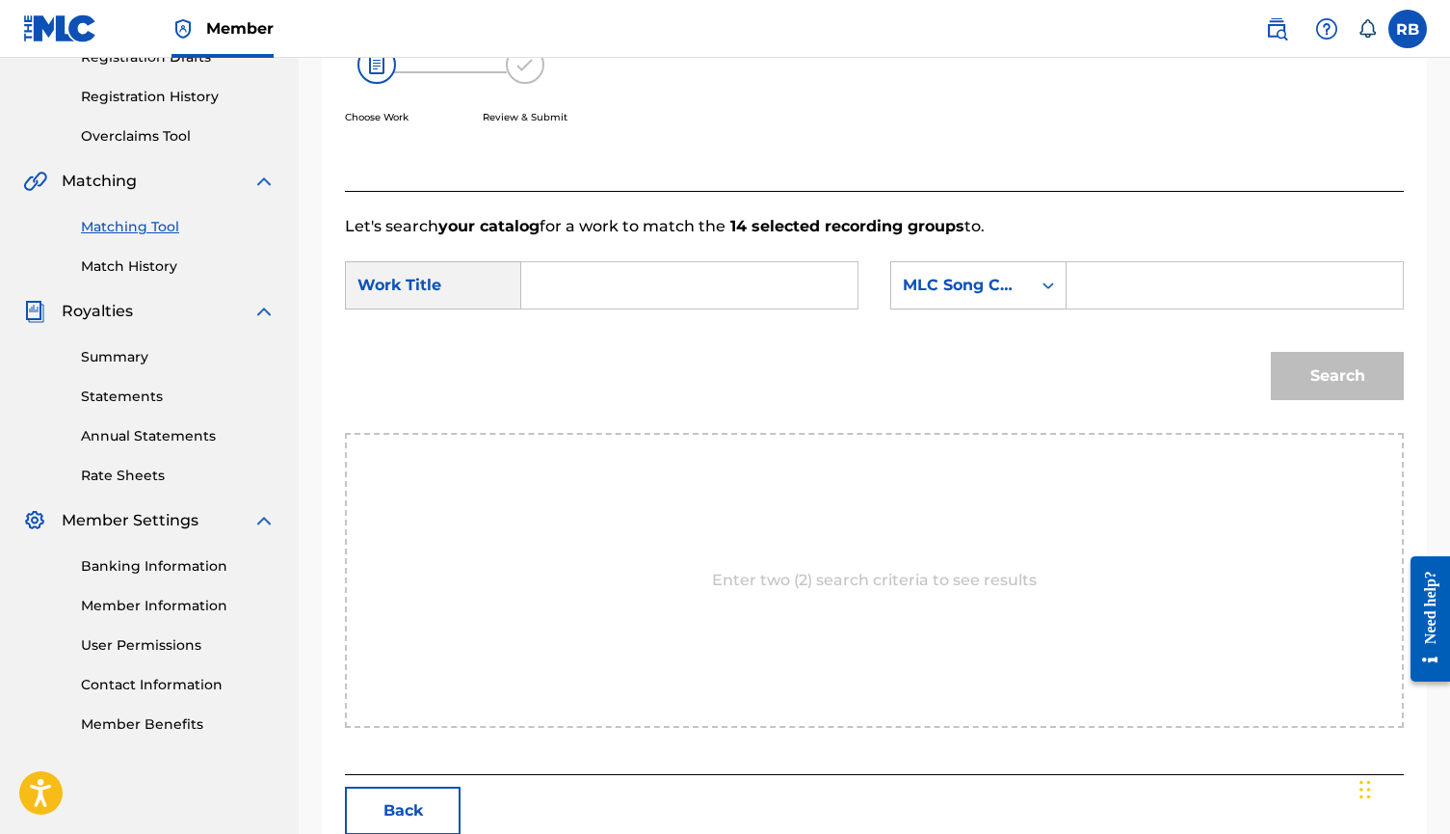
click at [841, 281] on div "Search Form" at bounding box center [689, 285] width 337 height 48
click at [800, 289] on input "Search Form" at bounding box center [690, 285] width 304 height 46
click at [607, 386] on div "Search" at bounding box center [874, 382] width 1059 height 100
click at [640, 272] on input "one two" at bounding box center [690, 285] width 304 height 46
click at [570, 344] on strong "two" at bounding box center [569, 351] width 31 height 18
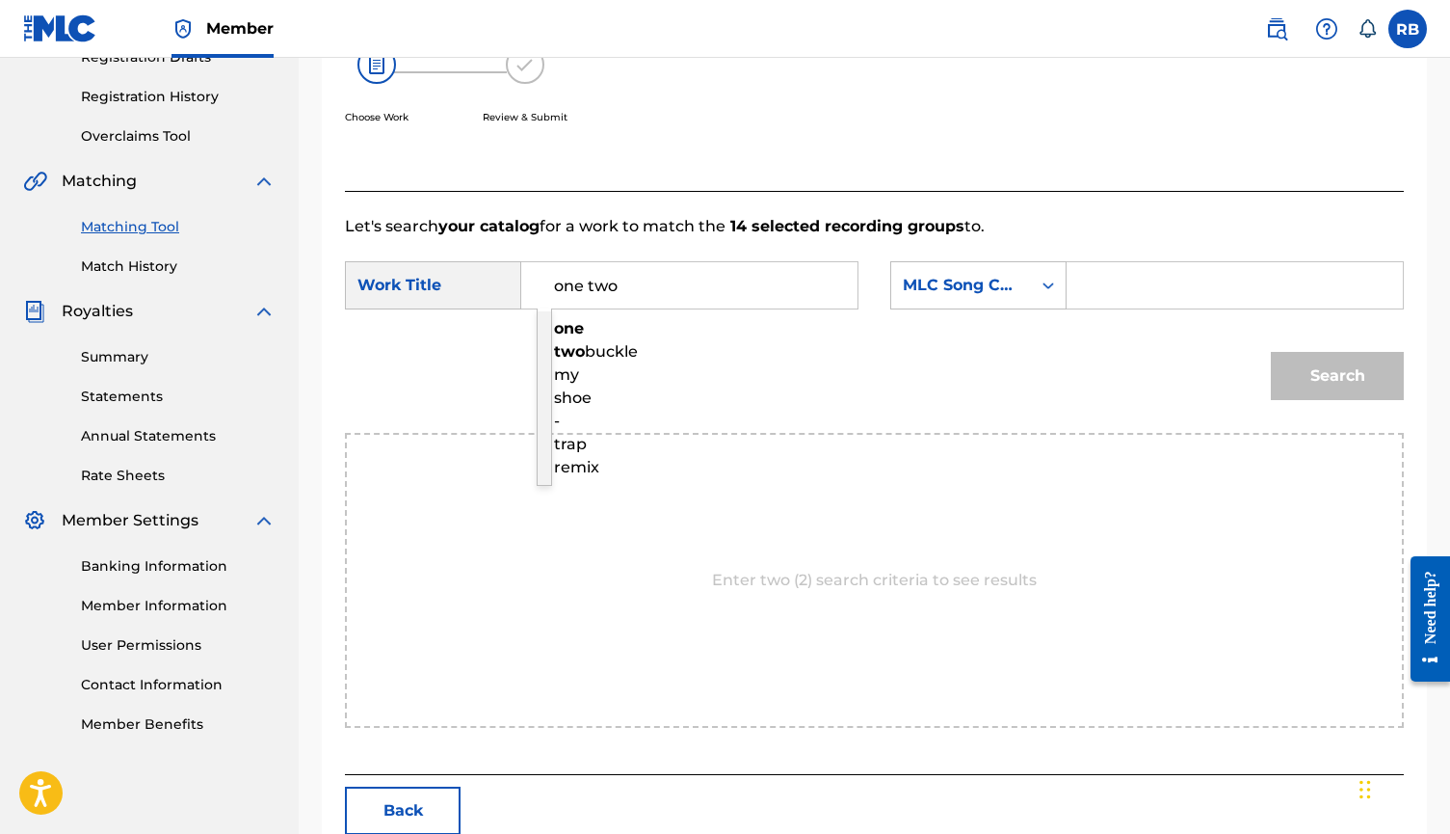
type input "one two buckle my shoe - trap remix"
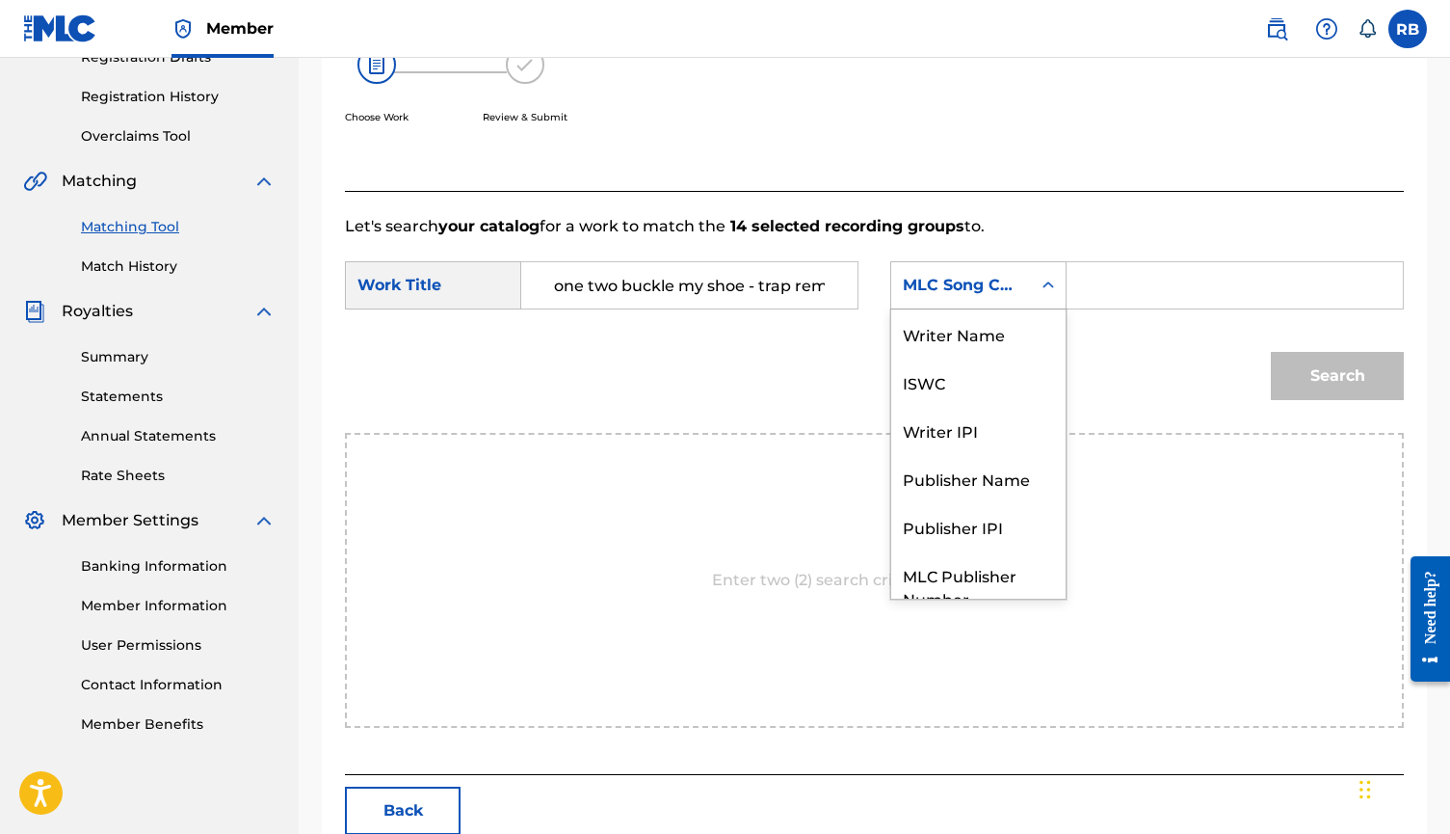
click at [1014, 293] on div "MLC Song Code" at bounding box center [961, 285] width 117 height 23
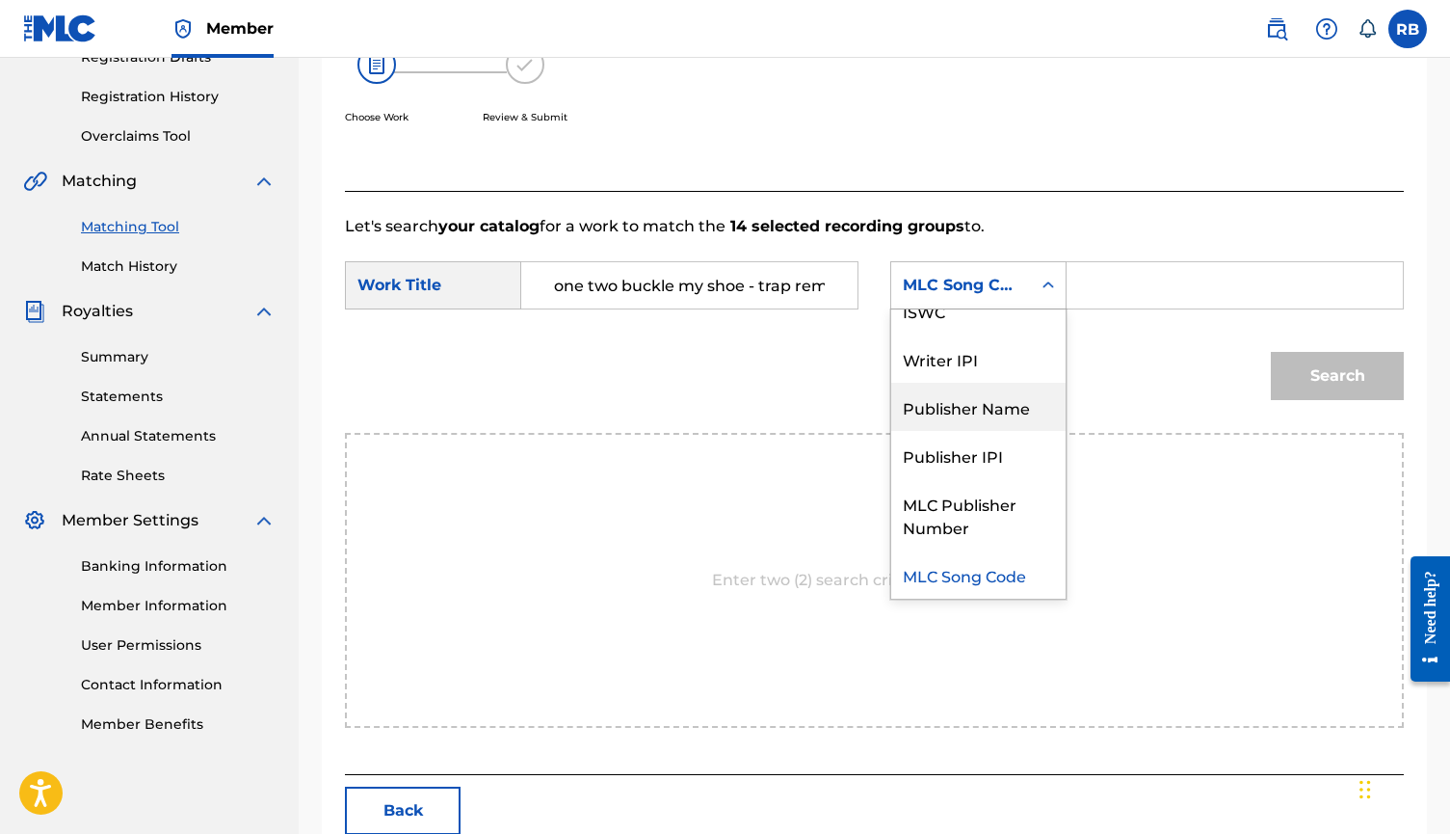
scroll to position [0, 0]
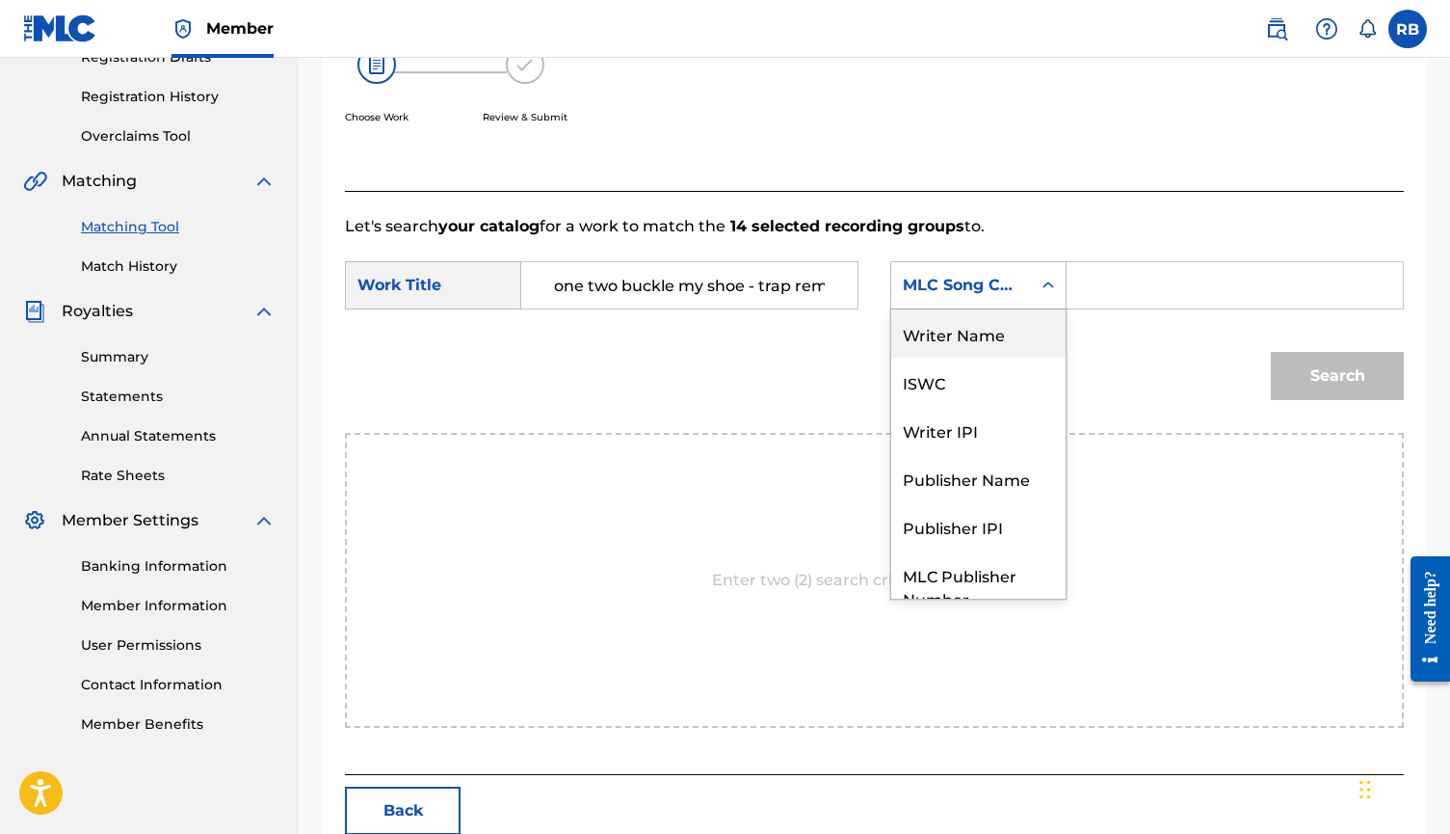
click at [985, 338] on div "Writer Name" at bounding box center [978, 333] width 174 height 48
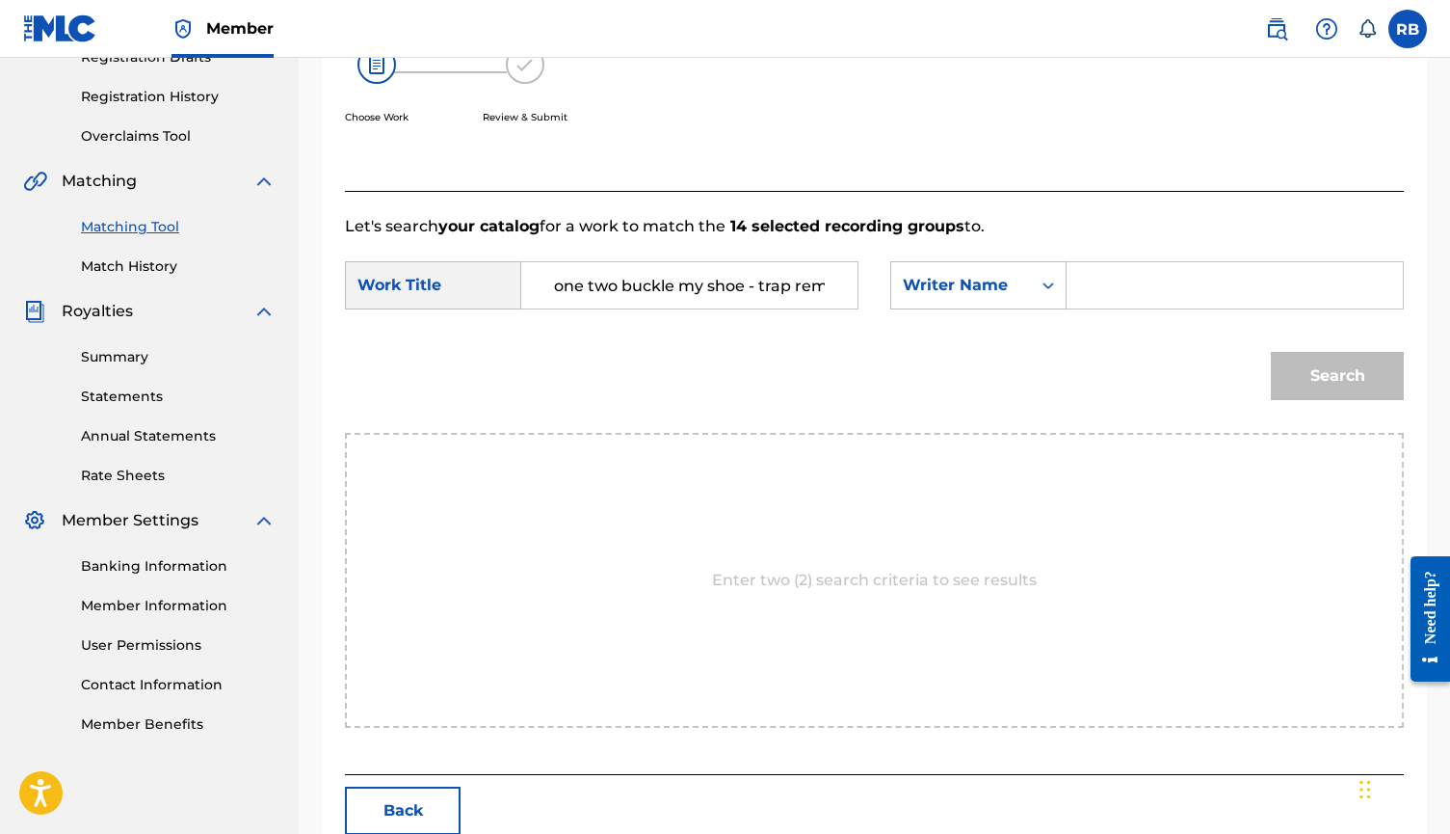
click at [1138, 264] on input "Search Form" at bounding box center [1235, 285] width 304 height 46
type input "bezdedan"
click at [1212, 376] on button "Search" at bounding box center [1337, 376] width 133 height 48
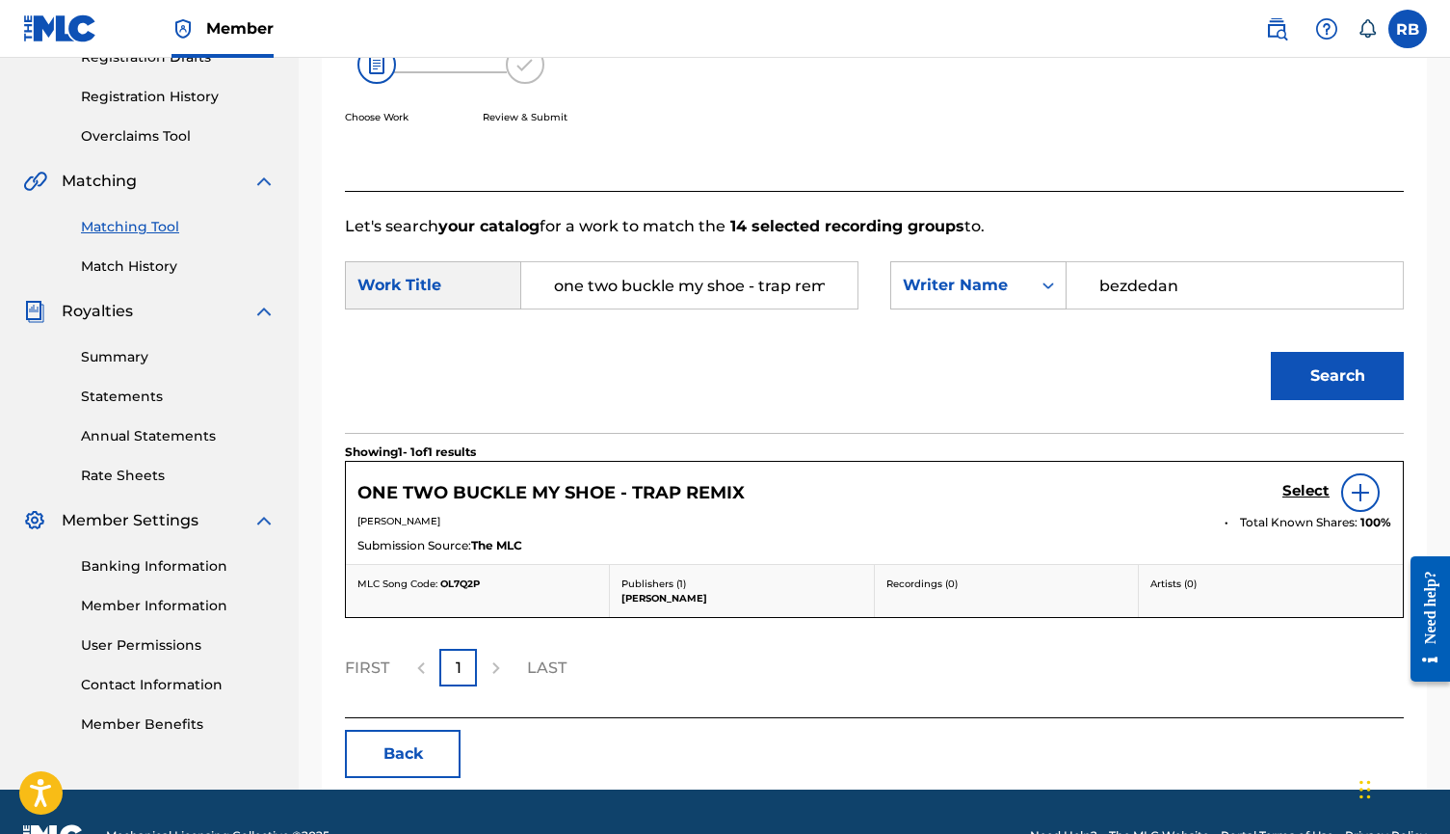
click at [1212, 487] on div at bounding box center [1360, 492] width 39 height 39
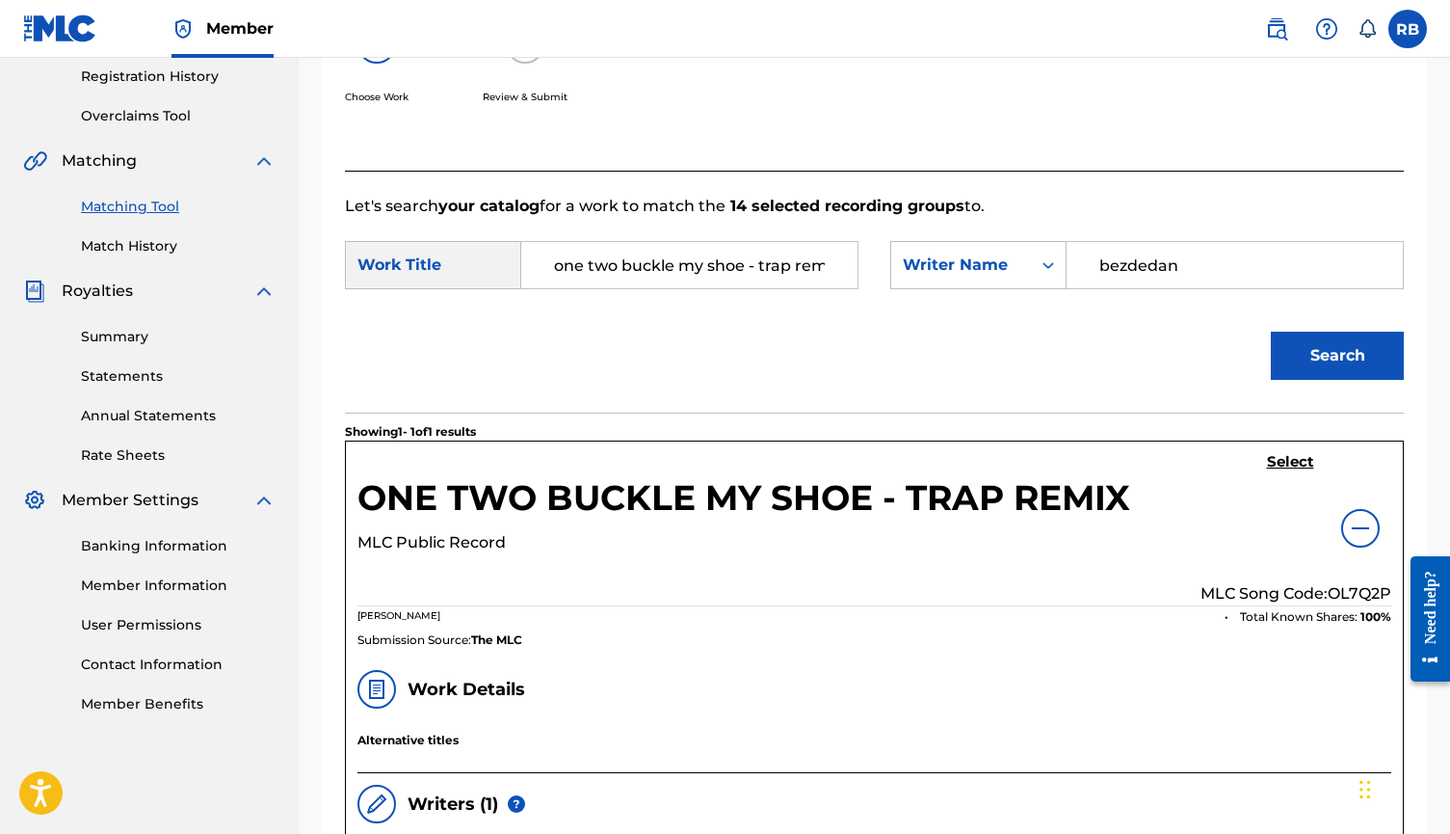
scroll to position [372, 0]
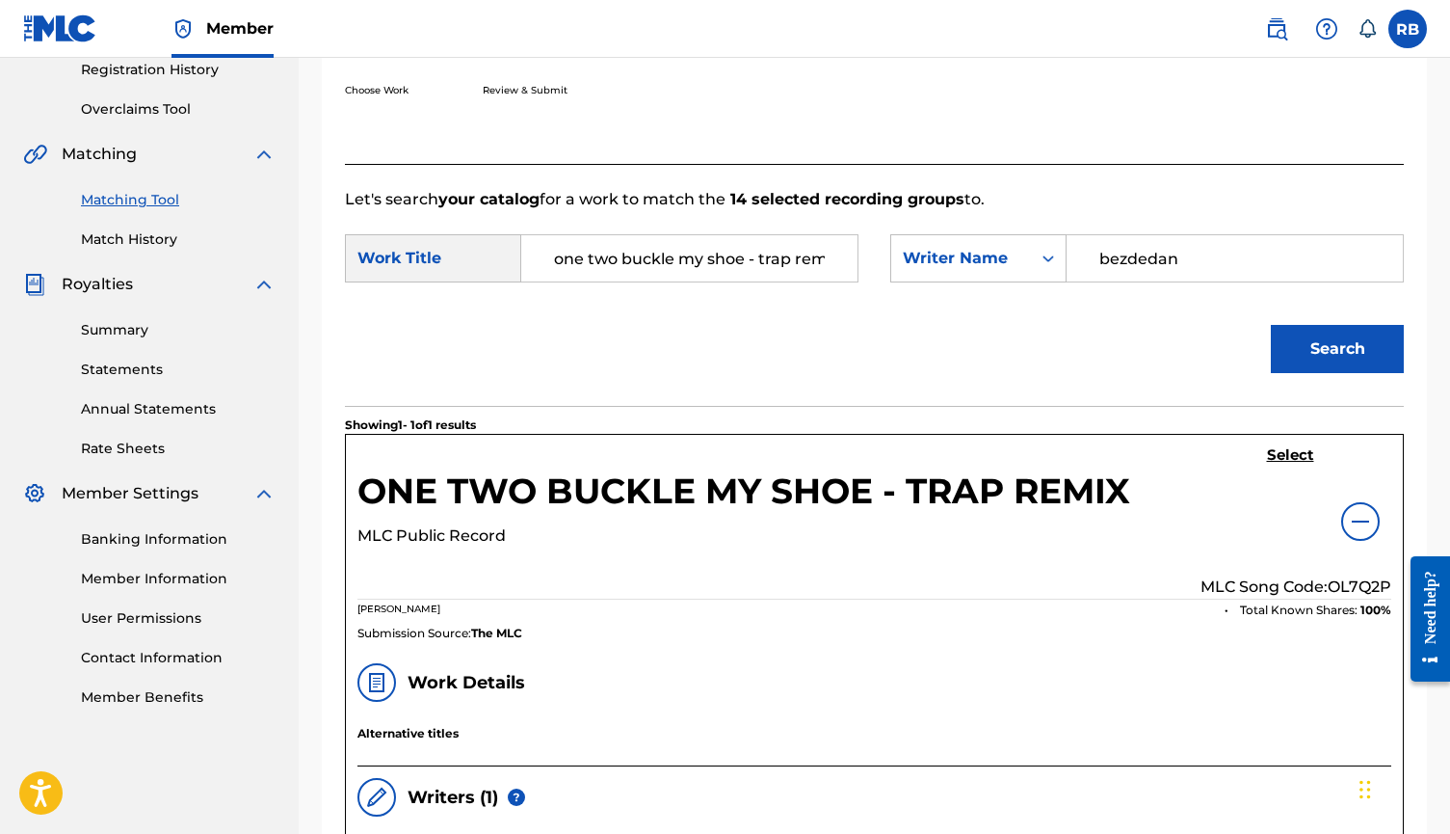
click at [1212, 506] on div at bounding box center [1360, 521] width 39 height 39
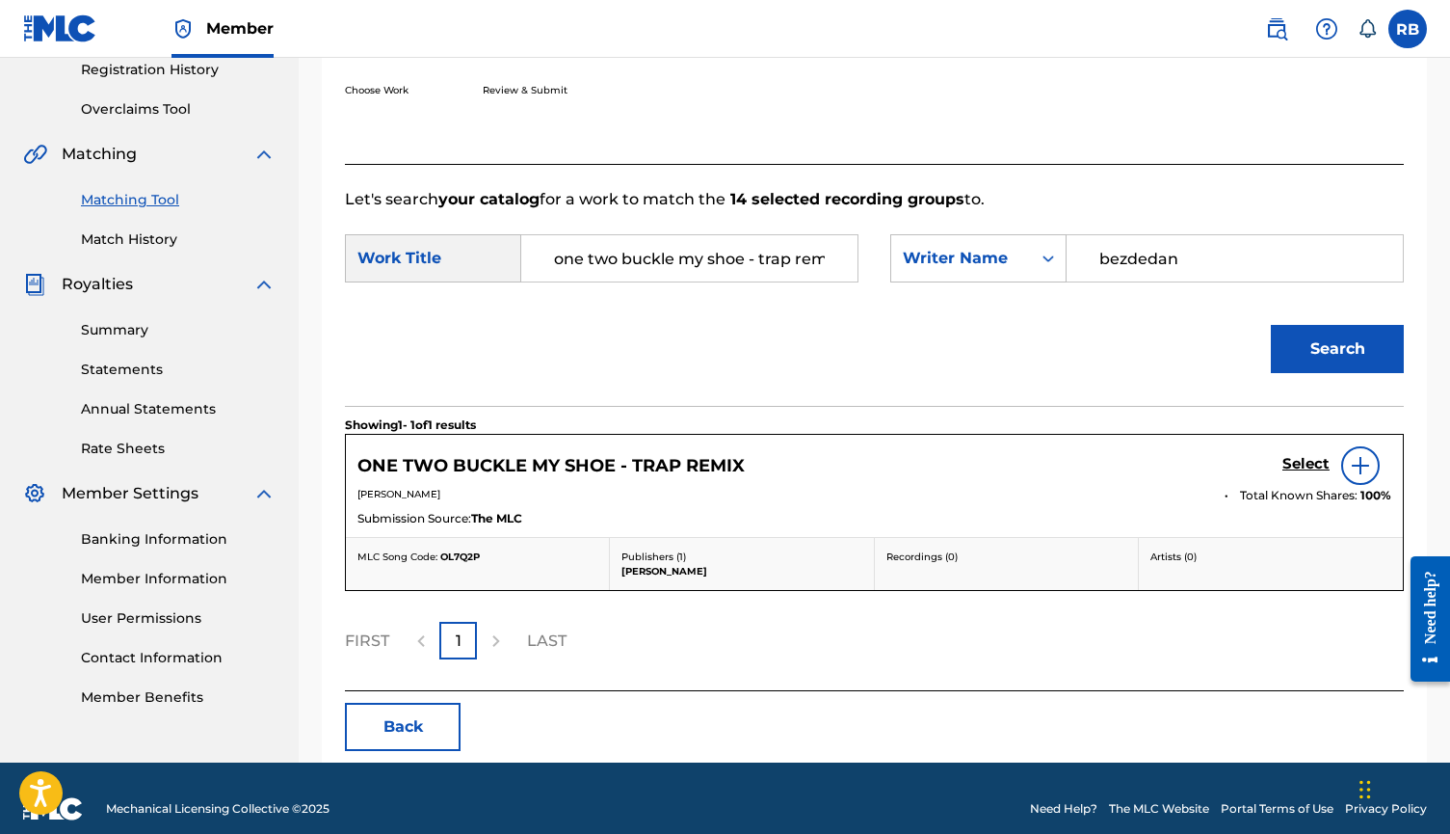
click at [1212, 463] on h5 "Select" at bounding box center [1306, 464] width 47 height 18
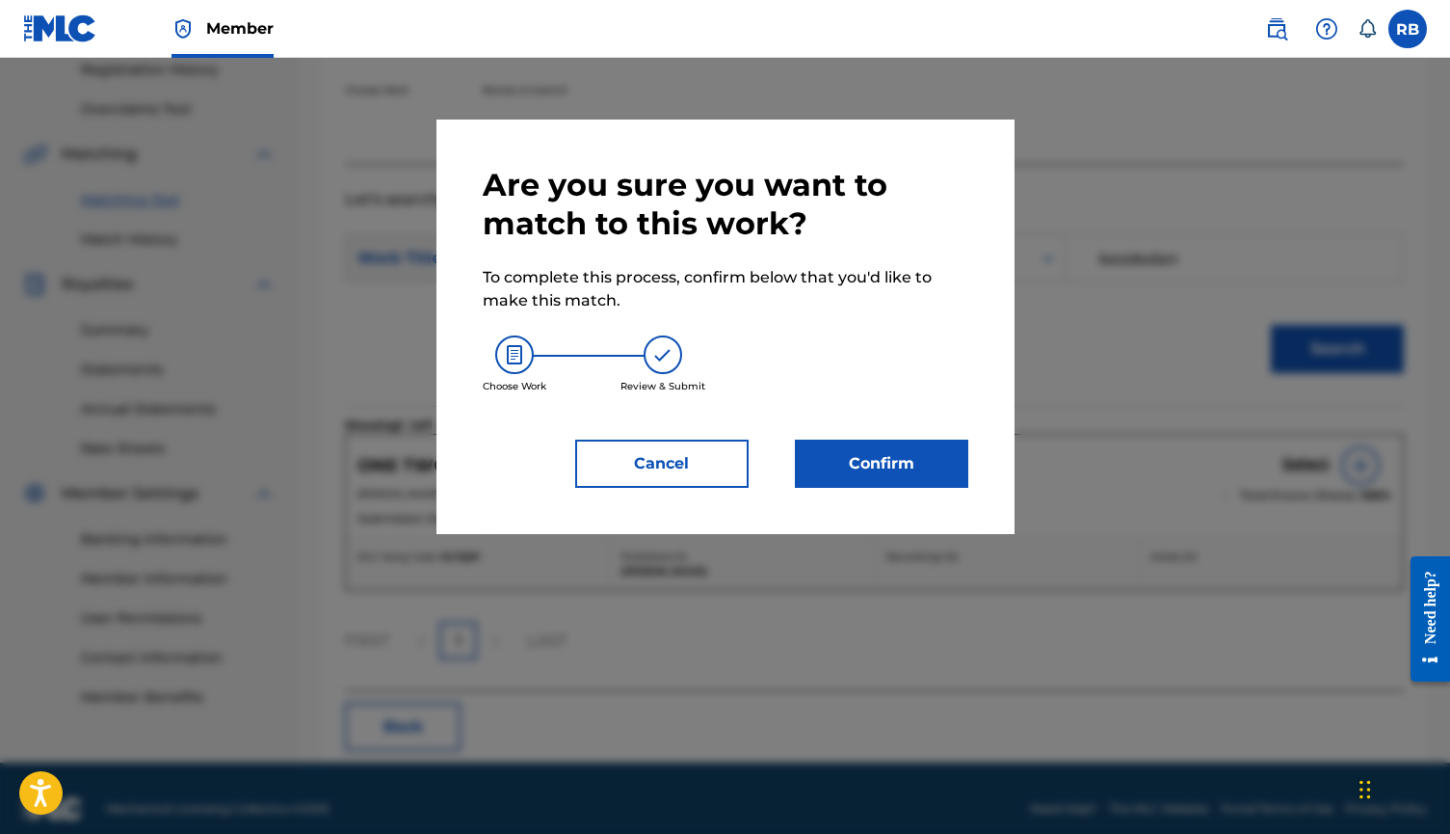
click at [923, 466] on button "Confirm" at bounding box center [881, 463] width 173 height 48
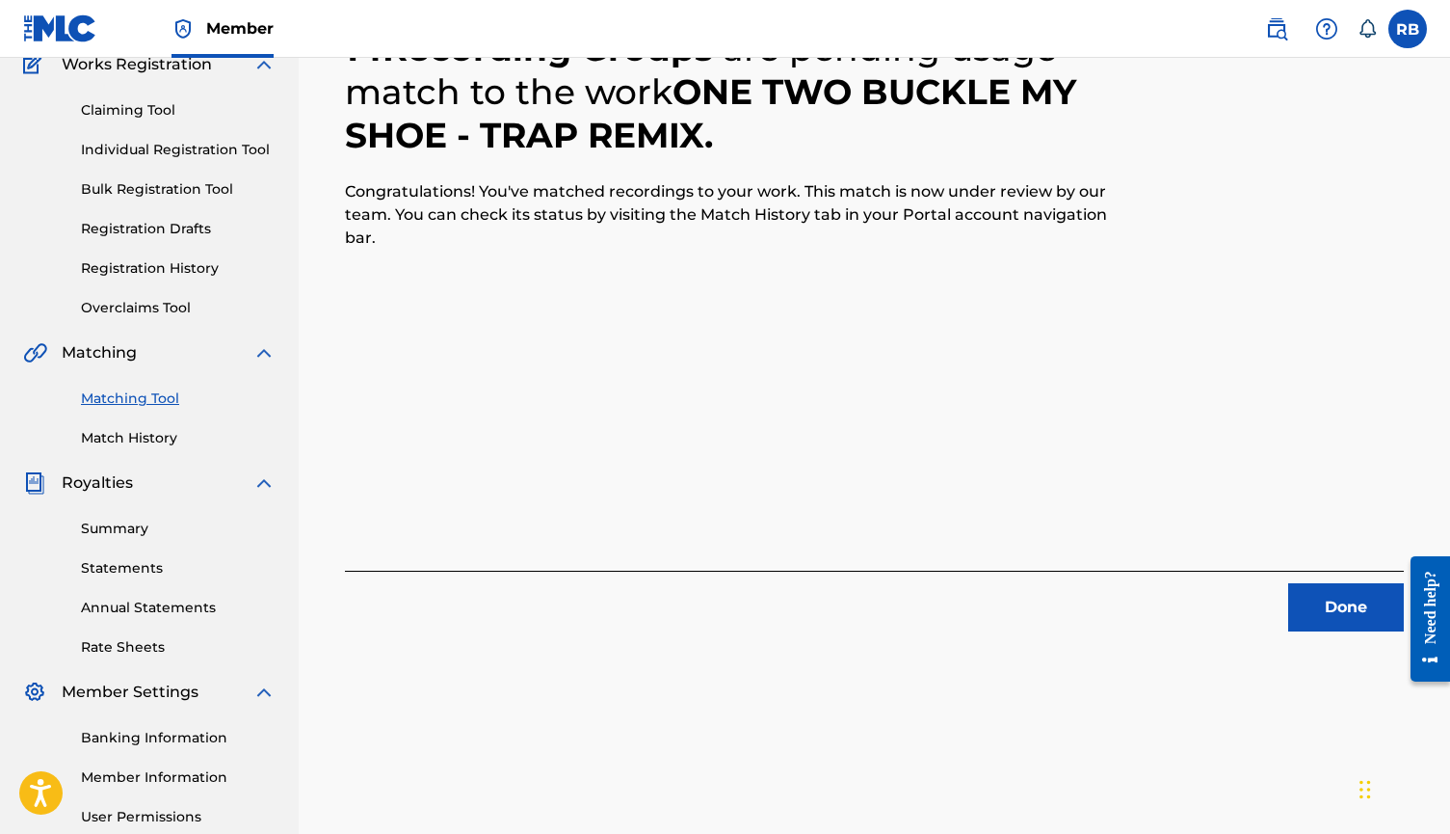
scroll to position [175, 0]
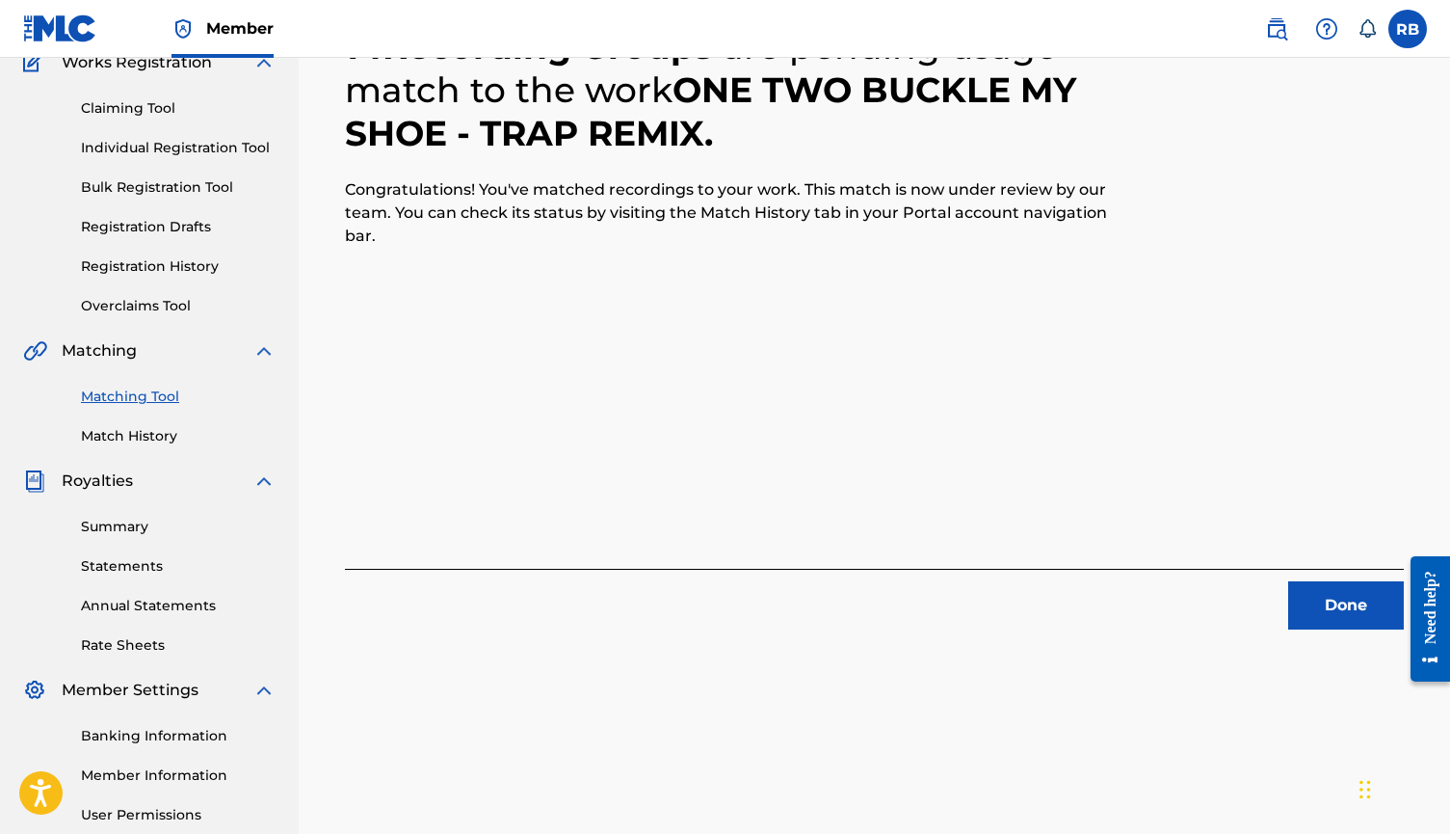
click at [1212, 618] on button "Done" at bounding box center [1346, 605] width 116 height 48
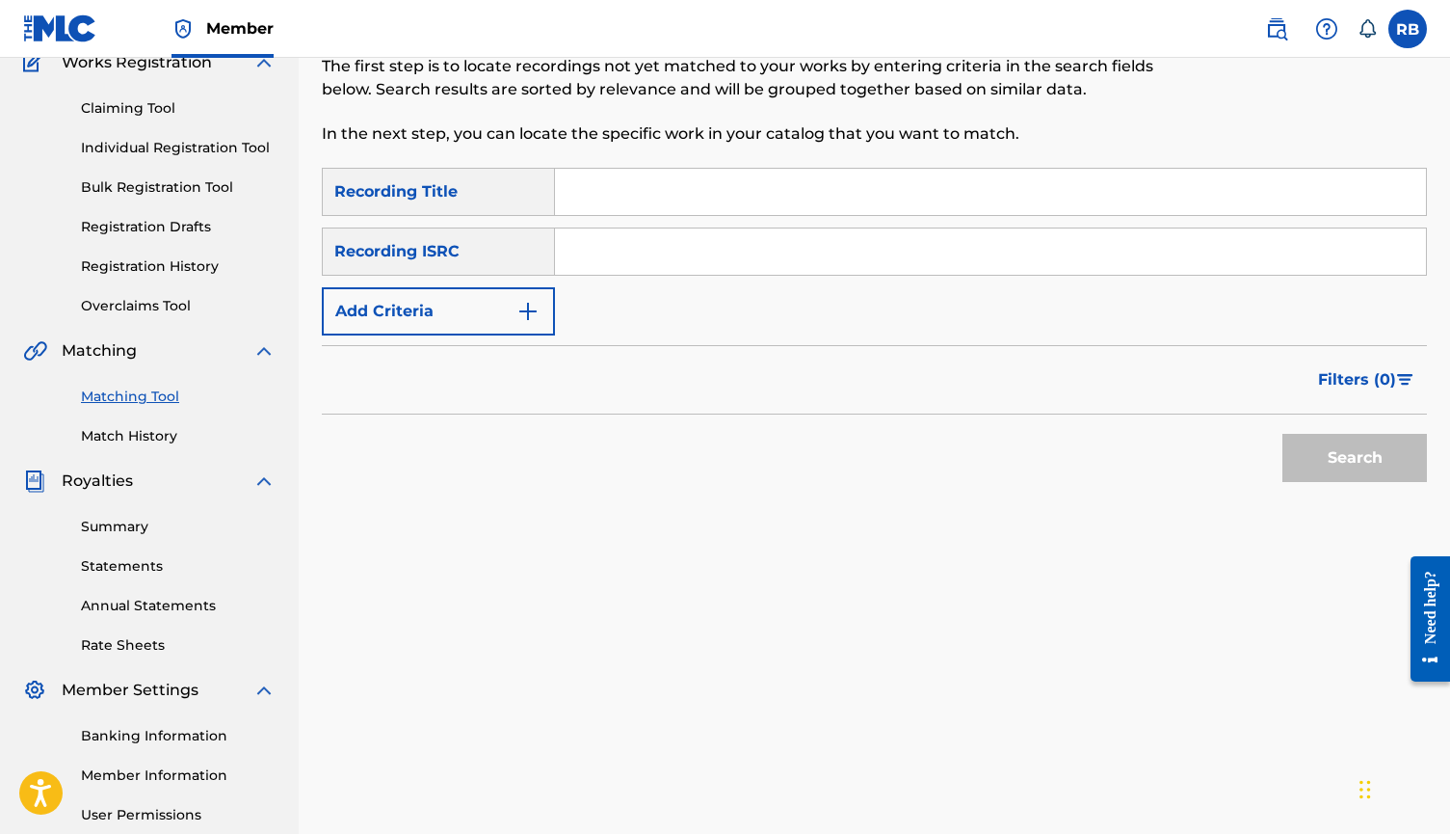
click at [172, 433] on link "Match History" at bounding box center [178, 436] width 195 height 20
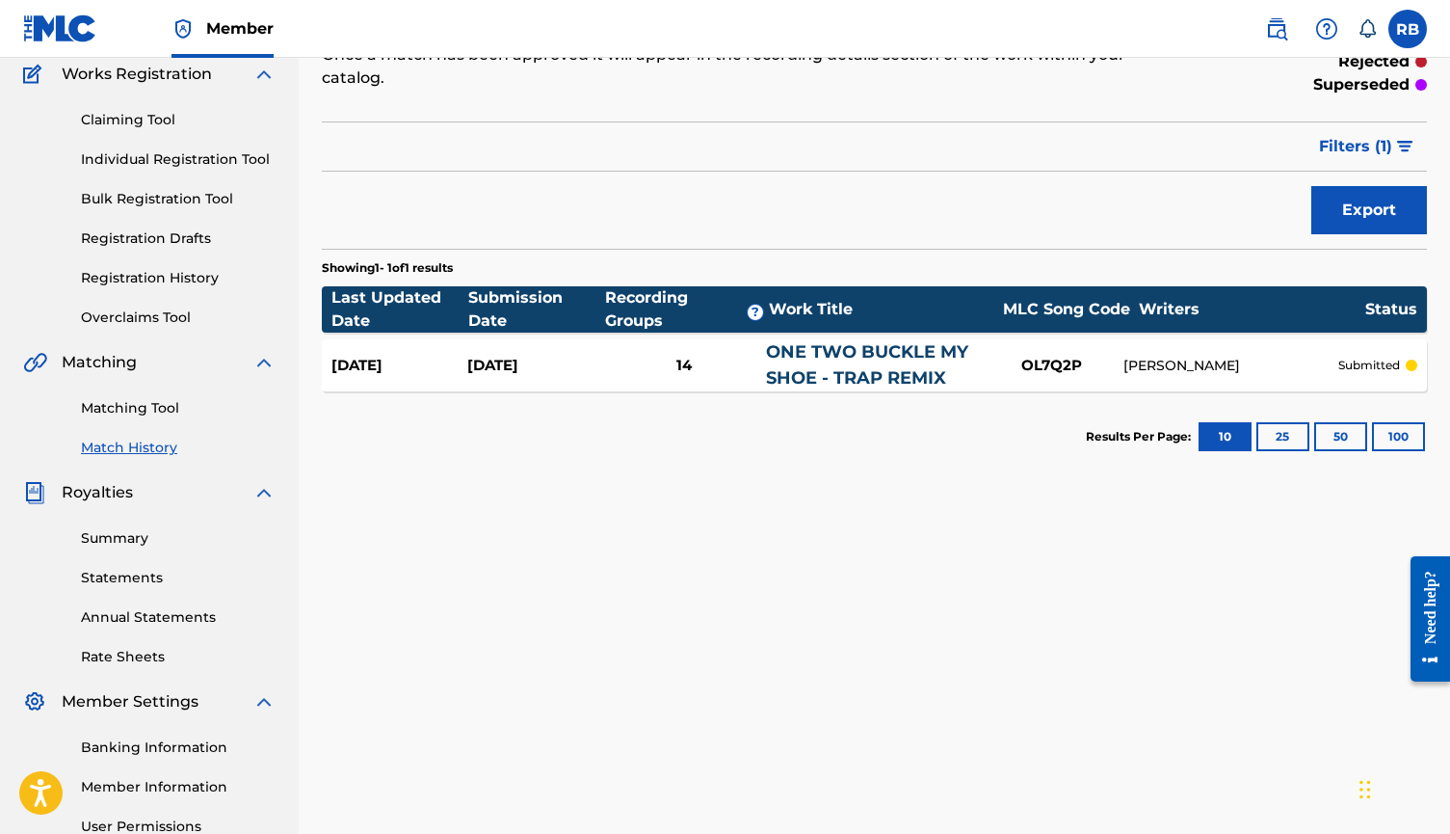
scroll to position [169, 0]
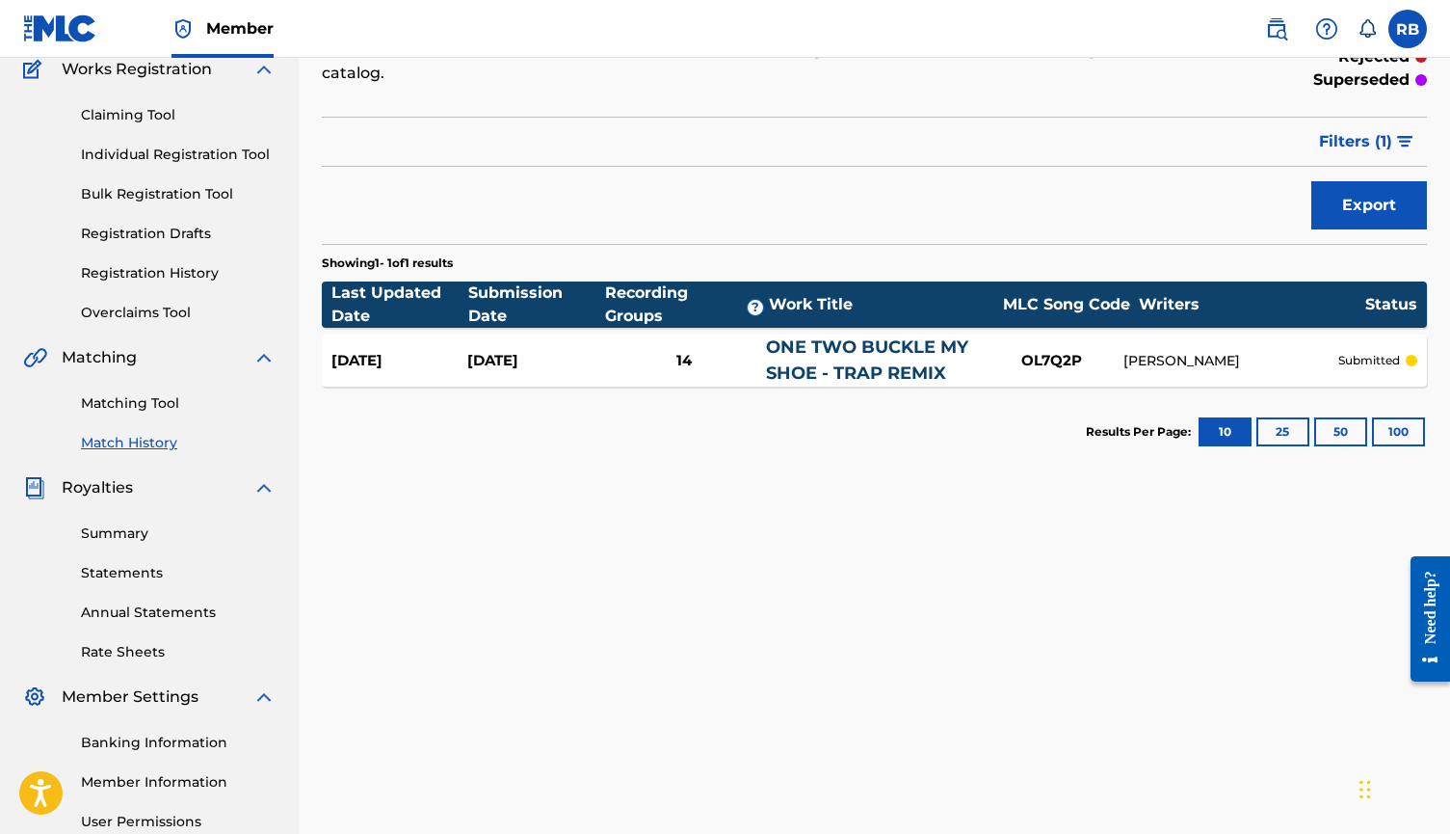
click at [860, 343] on link "ONE TWO BUCKLE MY SHOE - TRAP REMIX" at bounding box center [867, 359] width 202 height 47
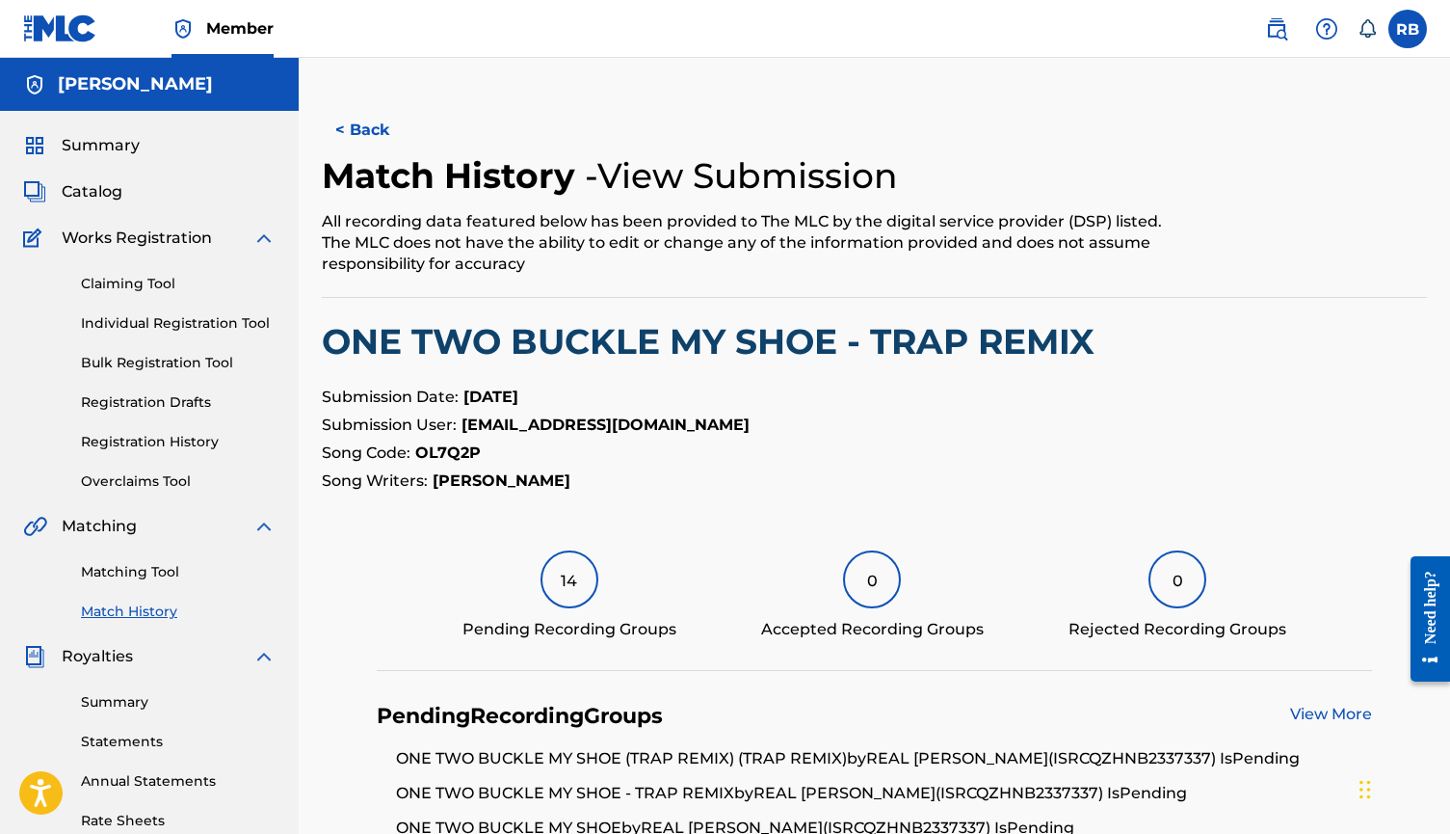
click at [142, 612] on link "Match History" at bounding box center [178, 611] width 195 height 20
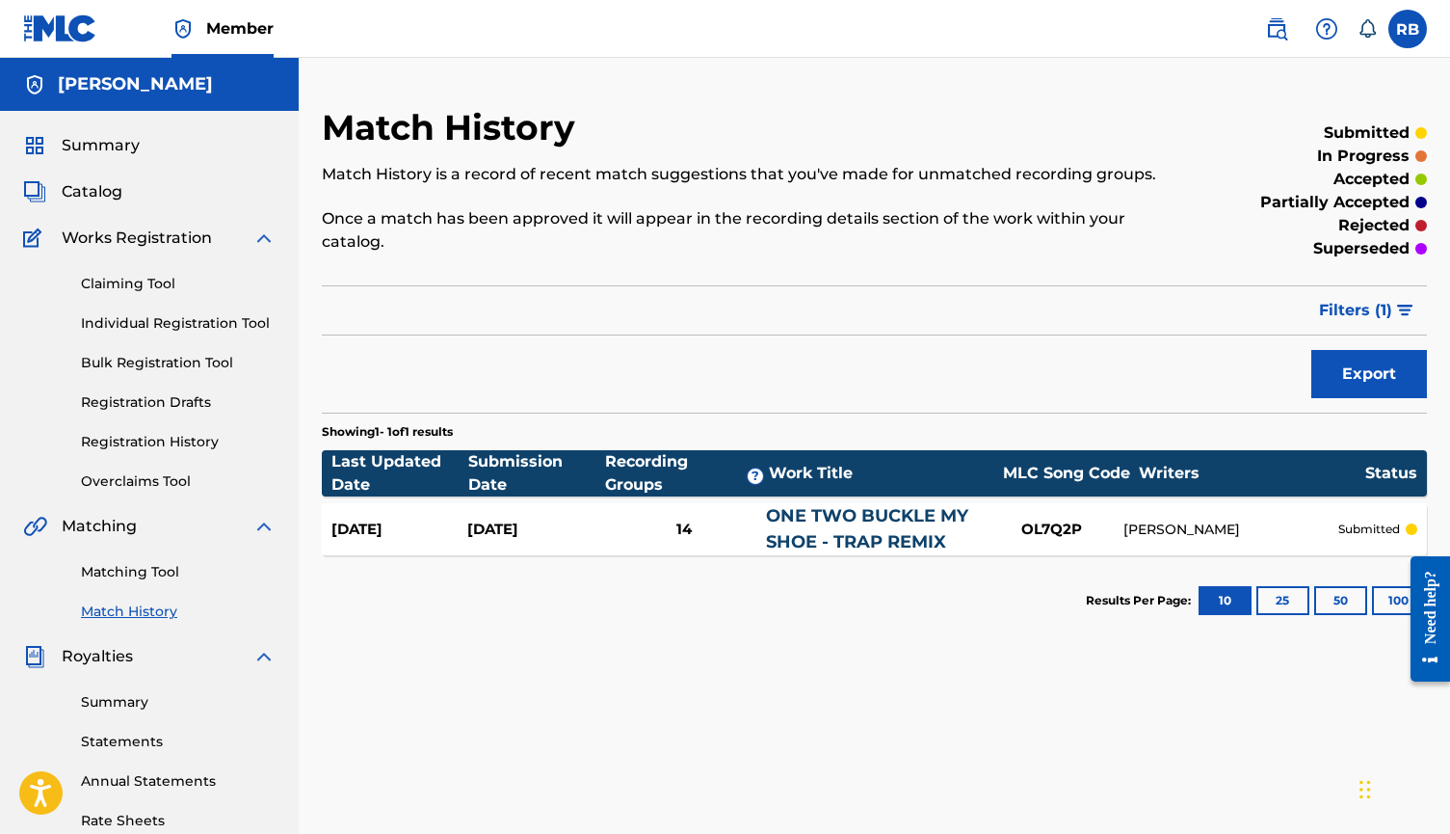
click at [162, 452] on div "Claiming Tool Individual Registration Tool Bulk Registration Tool Registration …" at bounding box center [149, 371] width 252 height 242
click at [170, 444] on link "Registration History" at bounding box center [178, 442] width 195 height 20
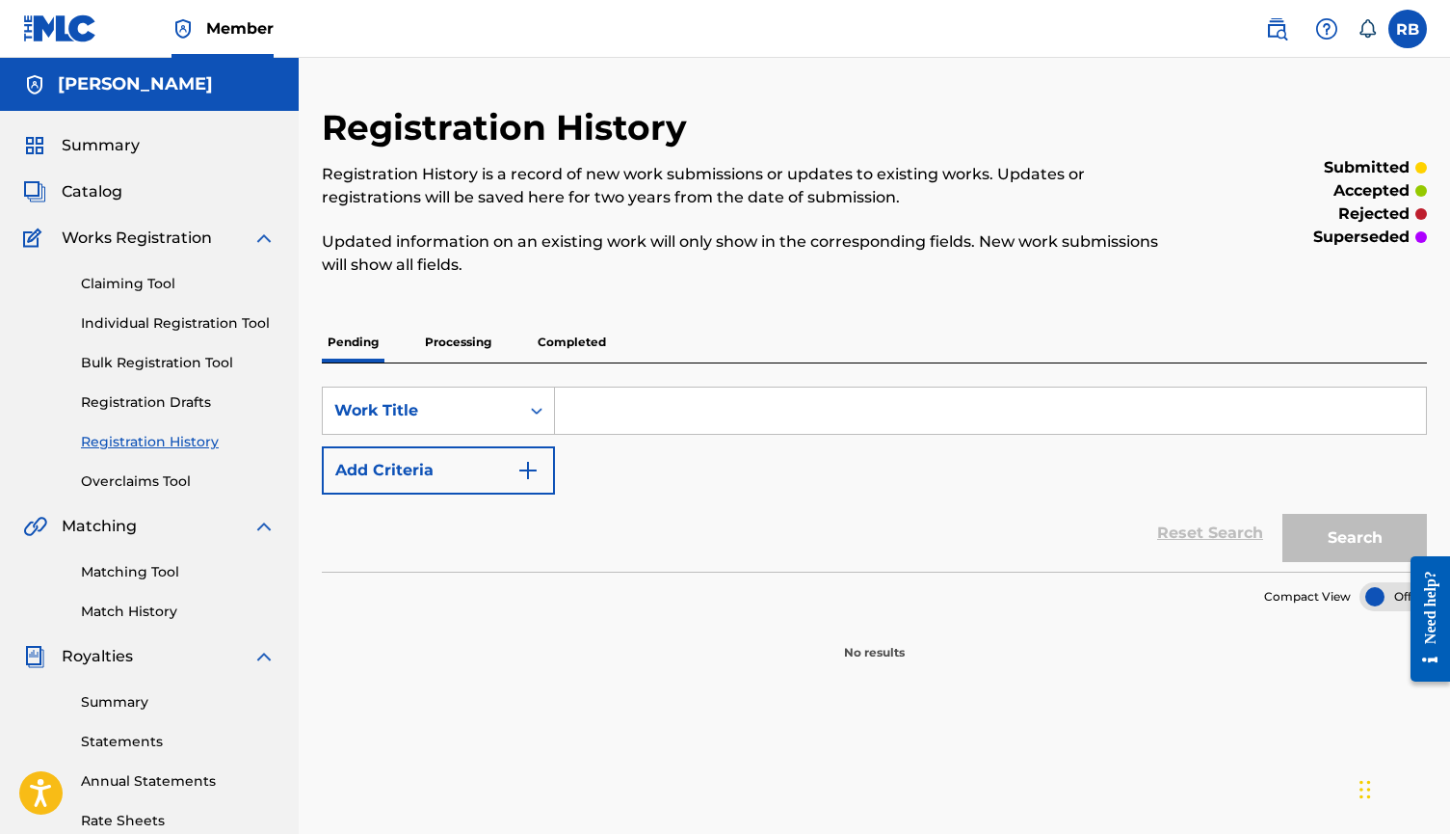
click at [594, 346] on p "Completed" at bounding box center [572, 342] width 80 height 40
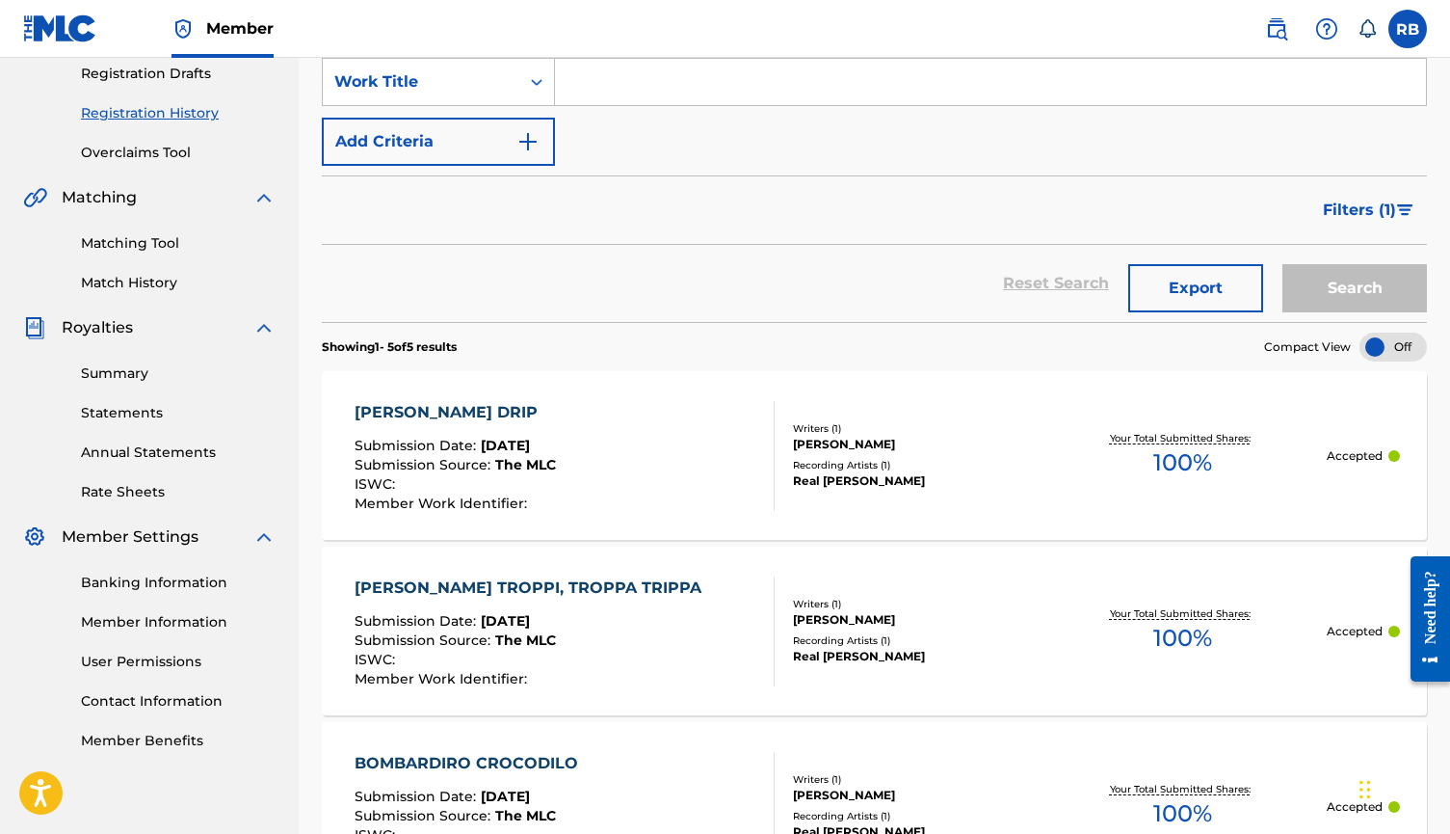
scroll to position [273, 0]
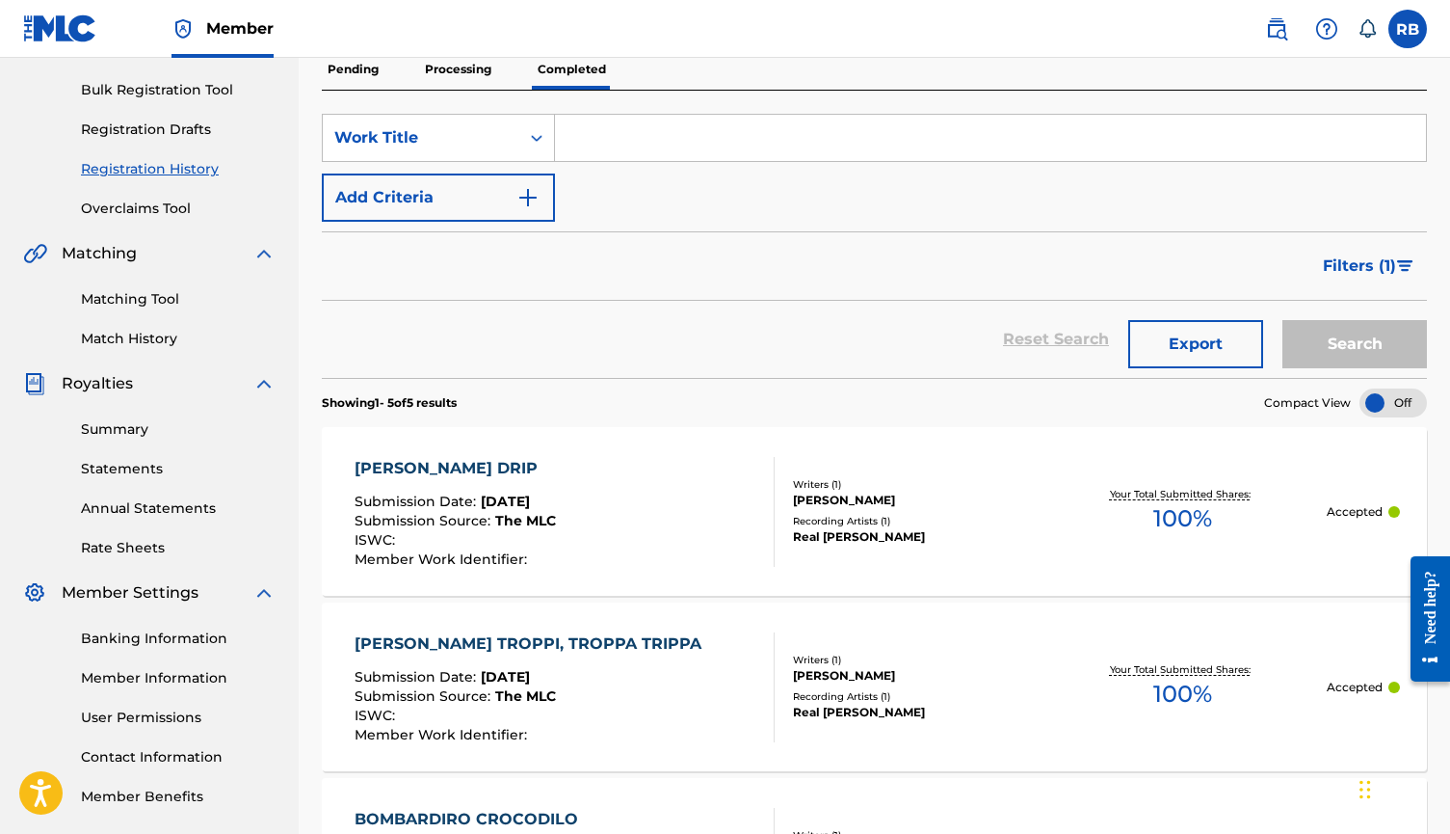
click at [149, 301] on link "Matching Tool" at bounding box center [178, 299] width 195 height 20
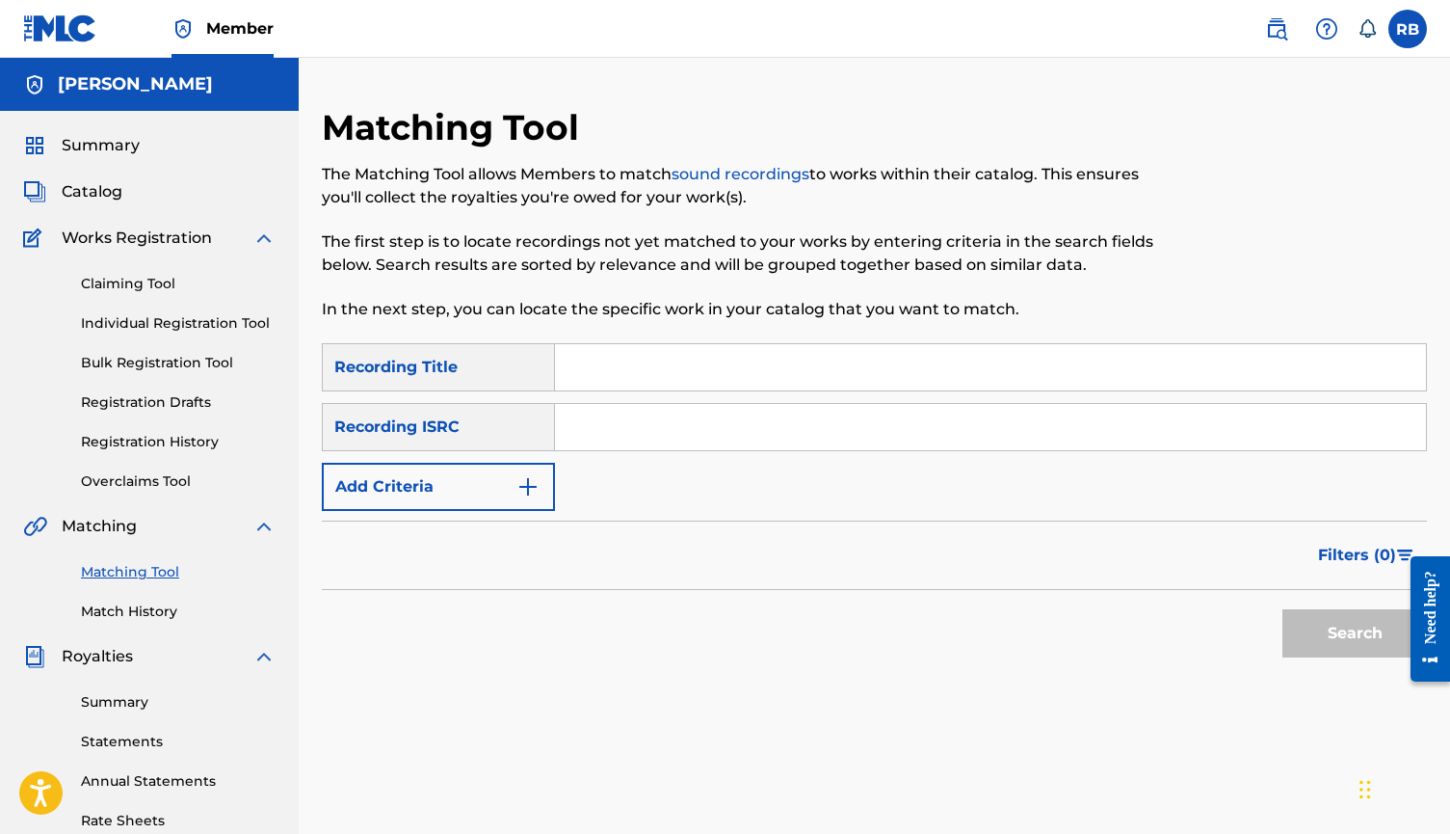
click at [600, 430] on input "Search Form" at bounding box center [990, 427] width 871 height 46
paste input "QZ-VEM-23-67708"
click at [603, 431] on input "QZ-VEM-23-67708" at bounding box center [990, 427] width 871 height 46
click at [639, 428] on input "QZVEM-23-67708" at bounding box center [990, 427] width 871 height 46
click at [656, 422] on input "QZVEM23-67708" at bounding box center [990, 427] width 871 height 46
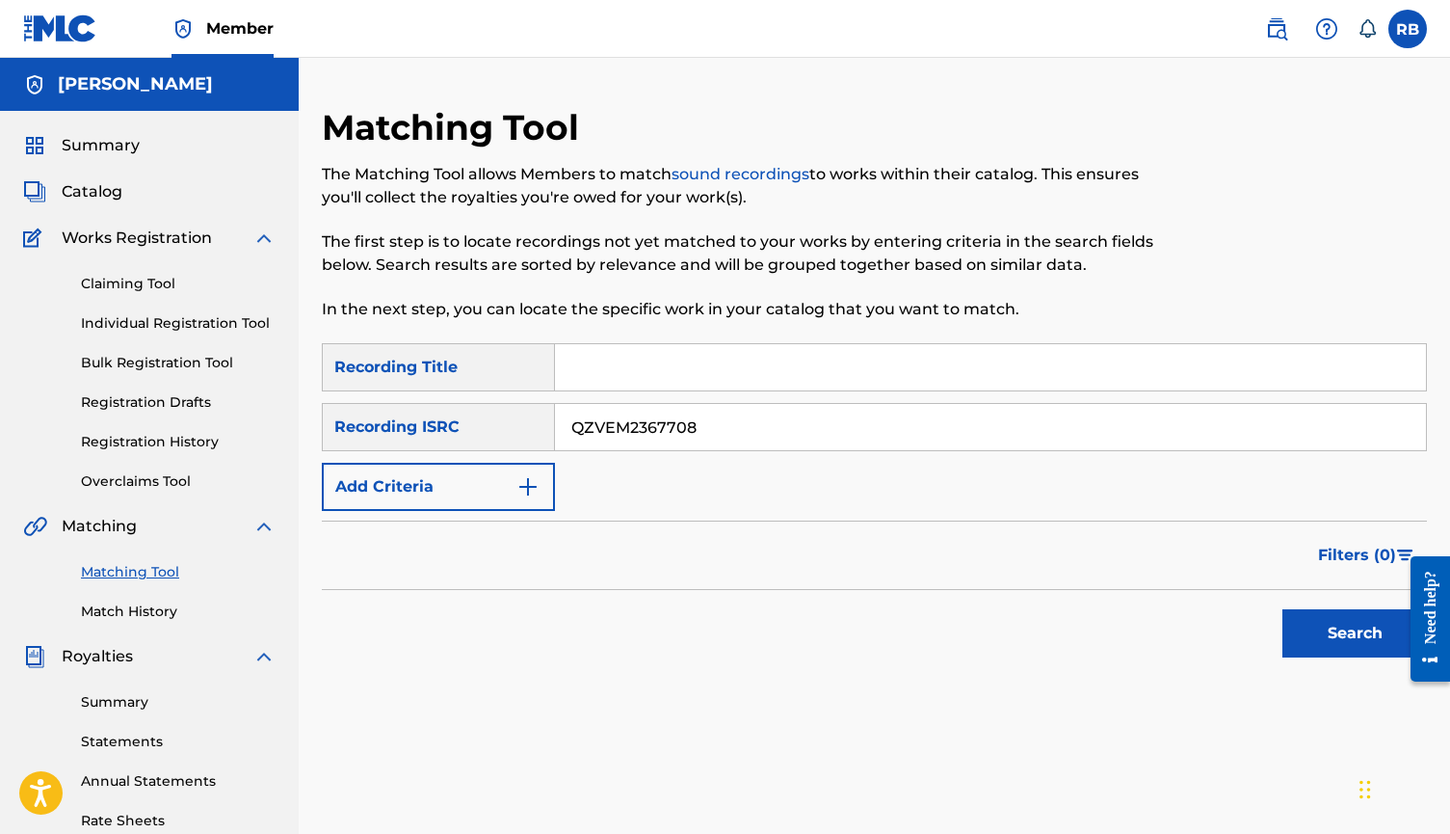
type input "QZVEM2367708"
click at [1212, 632] on button "Search" at bounding box center [1355, 633] width 145 height 48
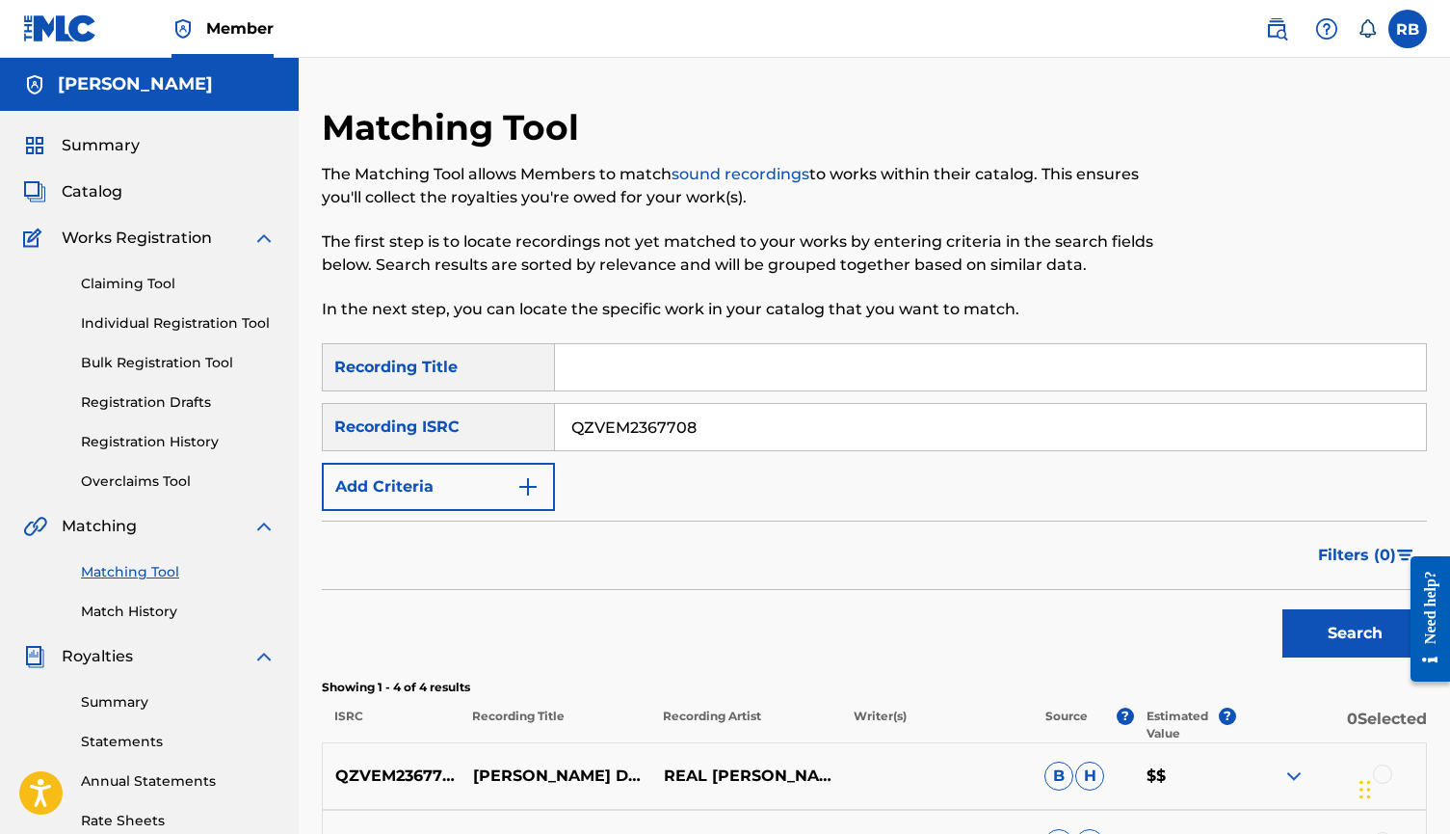
drag, startPoint x: 749, startPoint y: 421, endPoint x: 513, endPoint y: 421, distance: 236.1
click at [513, 421] on div "SearchWithCriteria82fda91e-973e-4a05-9464-38207f071005 Recording ISRC QZVEM2367…" at bounding box center [874, 427] width 1105 height 48
paste input "QZ-MER-23-82029"
click at [604, 428] on input "QZ-MER-23-82029" at bounding box center [990, 427] width 871 height 46
click at [636, 428] on input "QZMER-23-82029" at bounding box center [990, 427] width 871 height 46
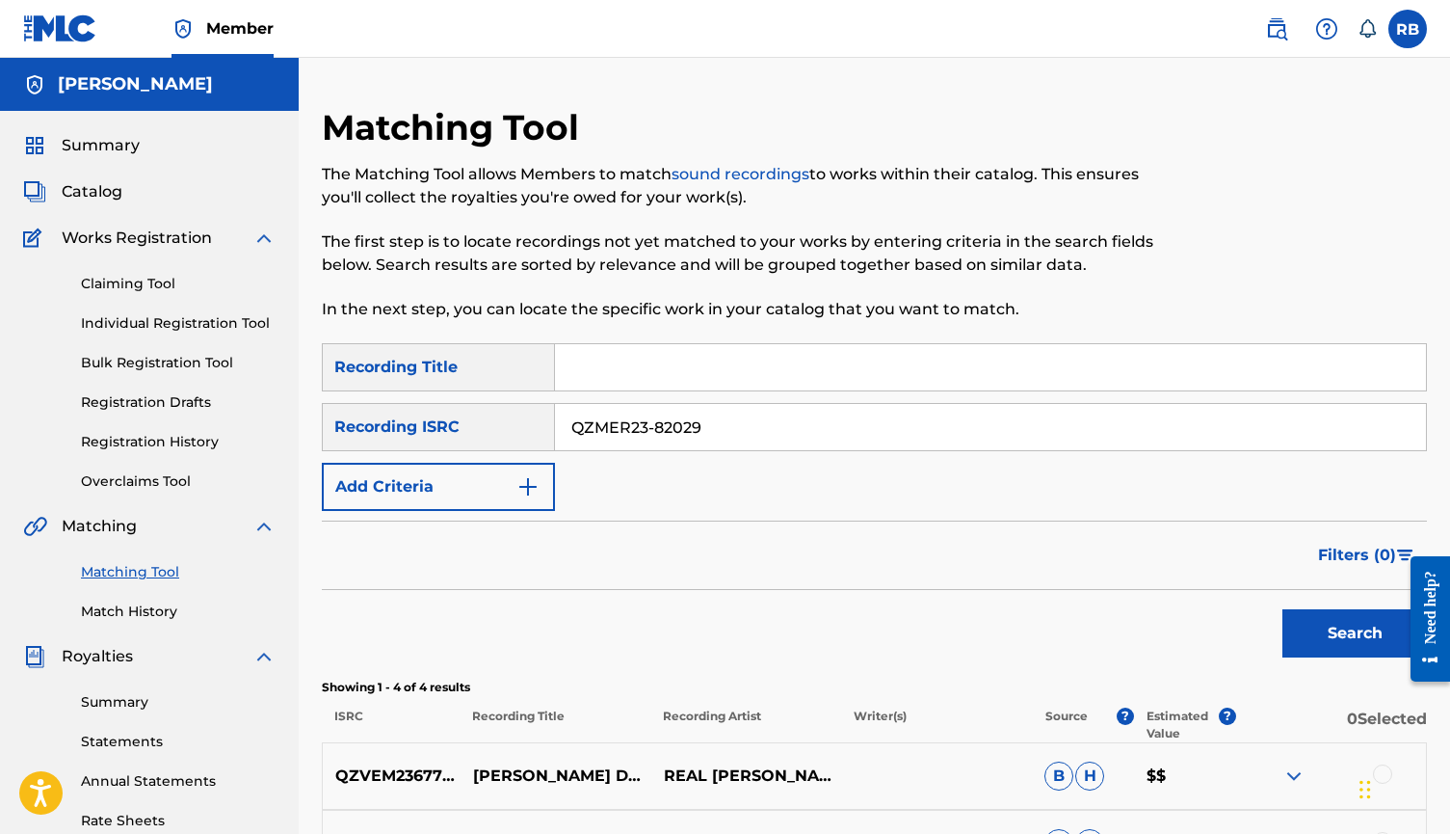
click at [655, 428] on input "QZMER23-82029" at bounding box center [990, 427] width 871 height 46
type input "QZMER2382029"
click at [1212, 619] on button "Search" at bounding box center [1355, 633] width 145 height 48
click at [146, 606] on link "Match History" at bounding box center [178, 611] width 195 height 20
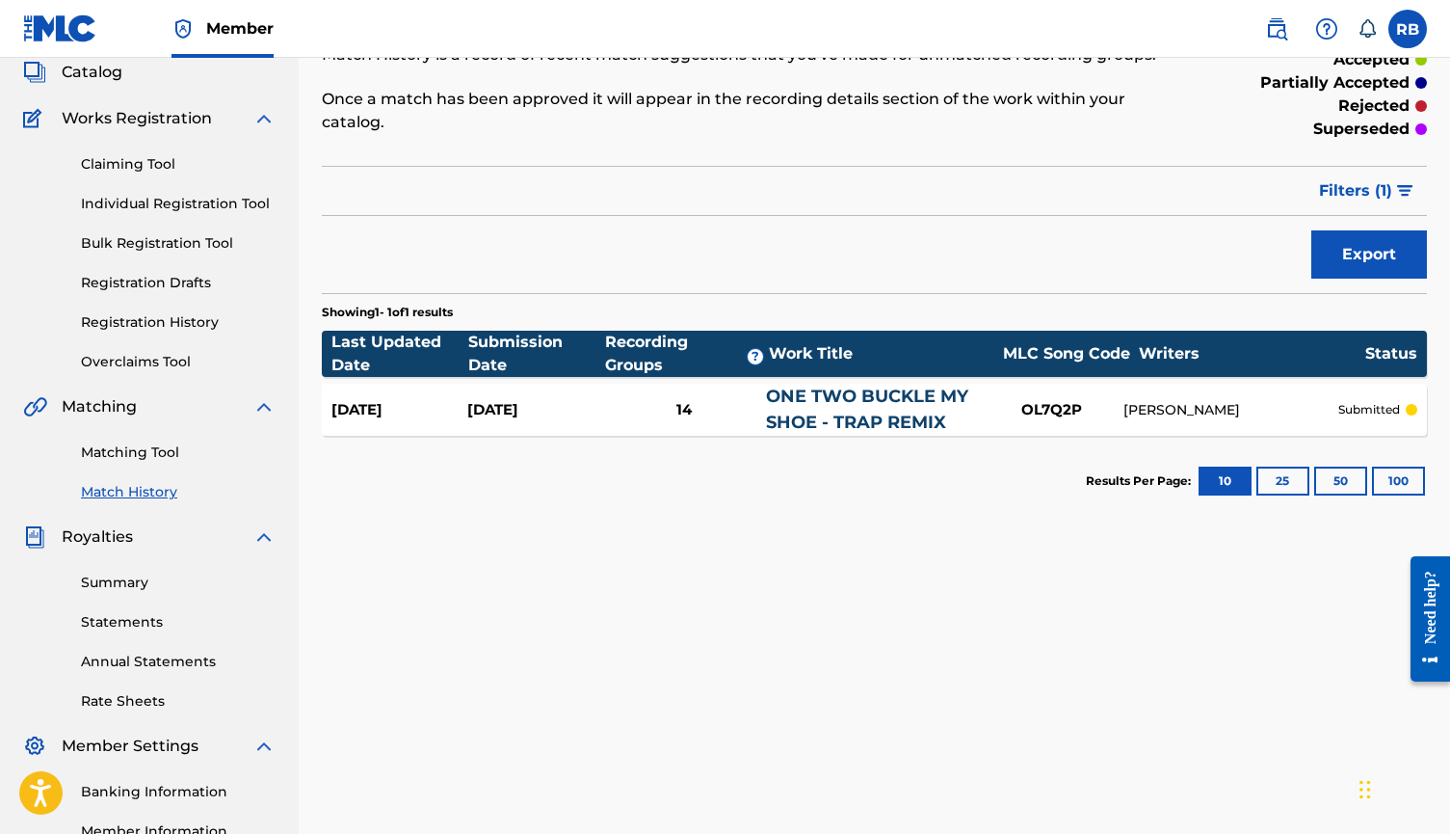
scroll to position [121, 0]
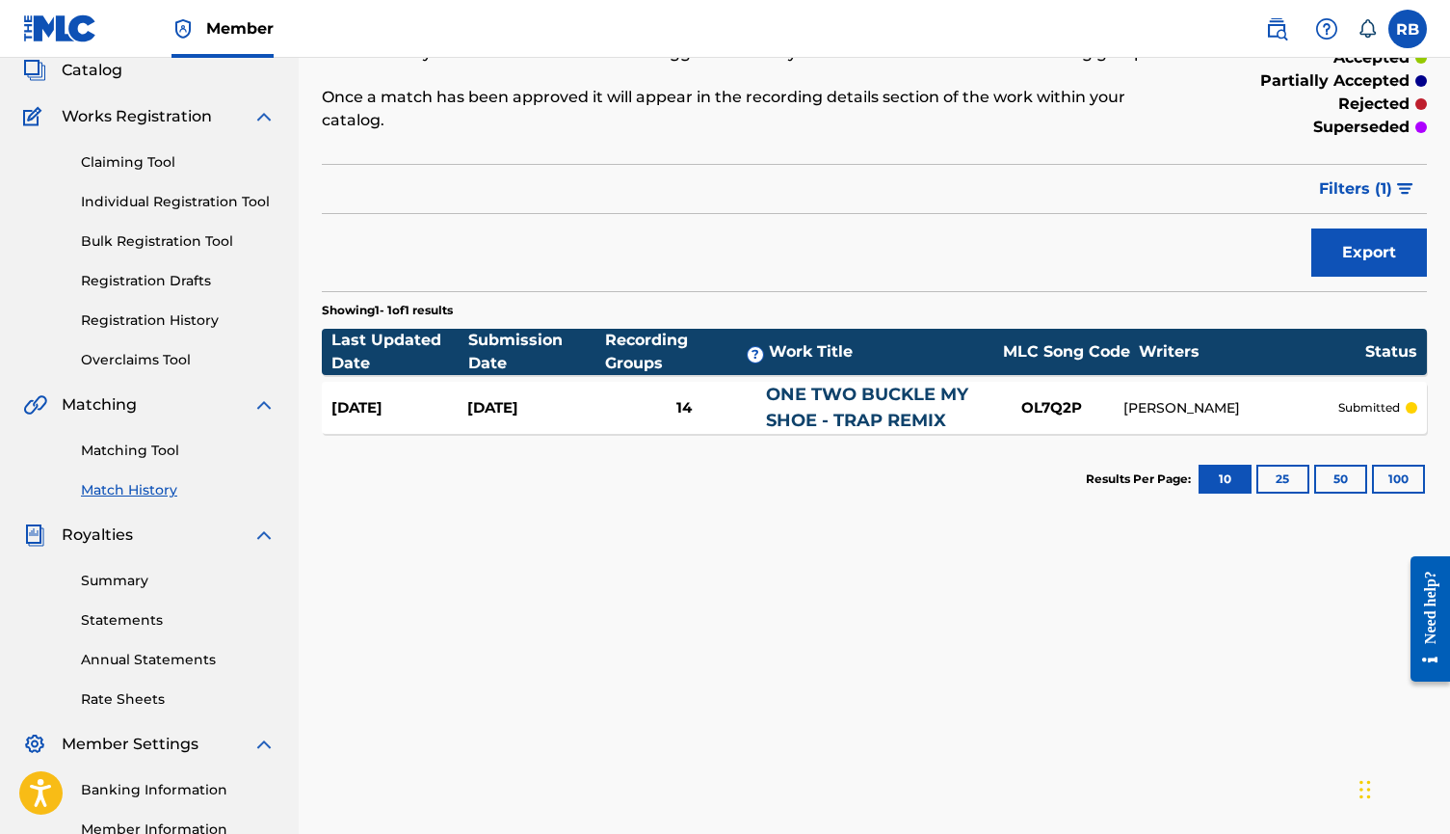
click at [871, 402] on link "ONE TWO BUCKLE MY SHOE - TRAP REMIX" at bounding box center [867, 407] width 202 height 47
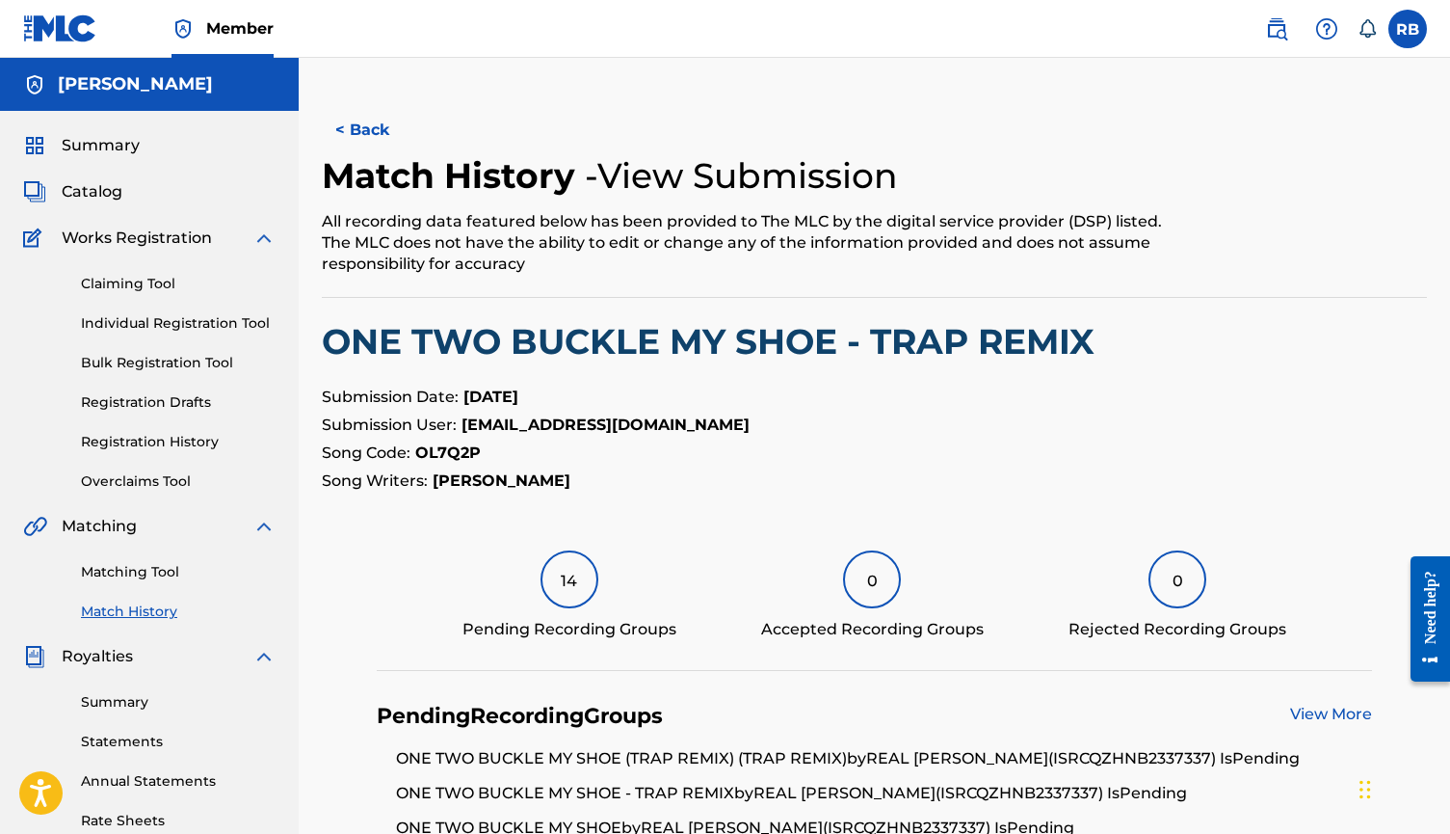
click at [843, 343] on h2 "ONE TWO BUCKLE MY SHOE - TRAP REMIX" at bounding box center [874, 341] width 1105 height 43
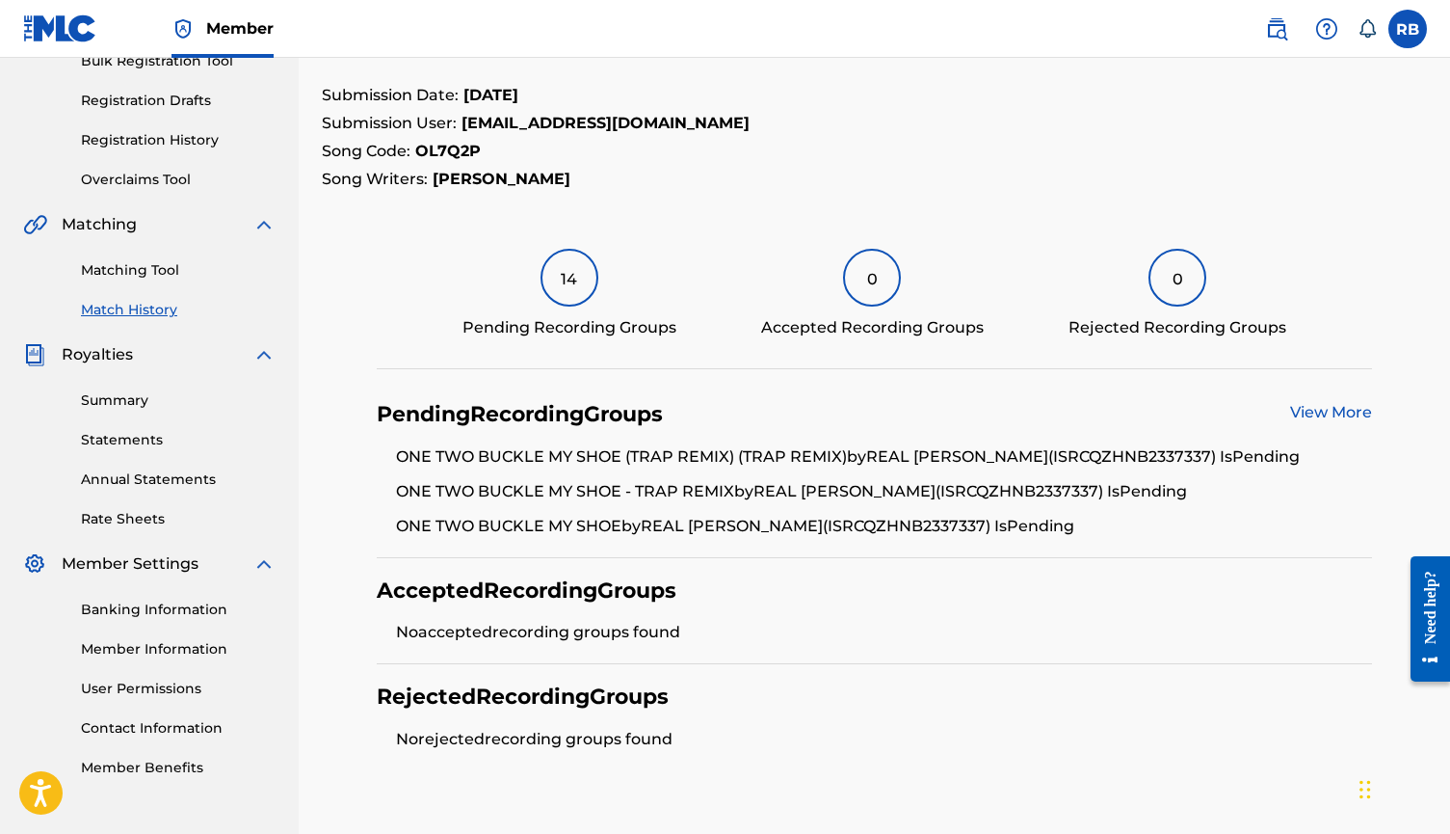
scroll to position [318, 0]
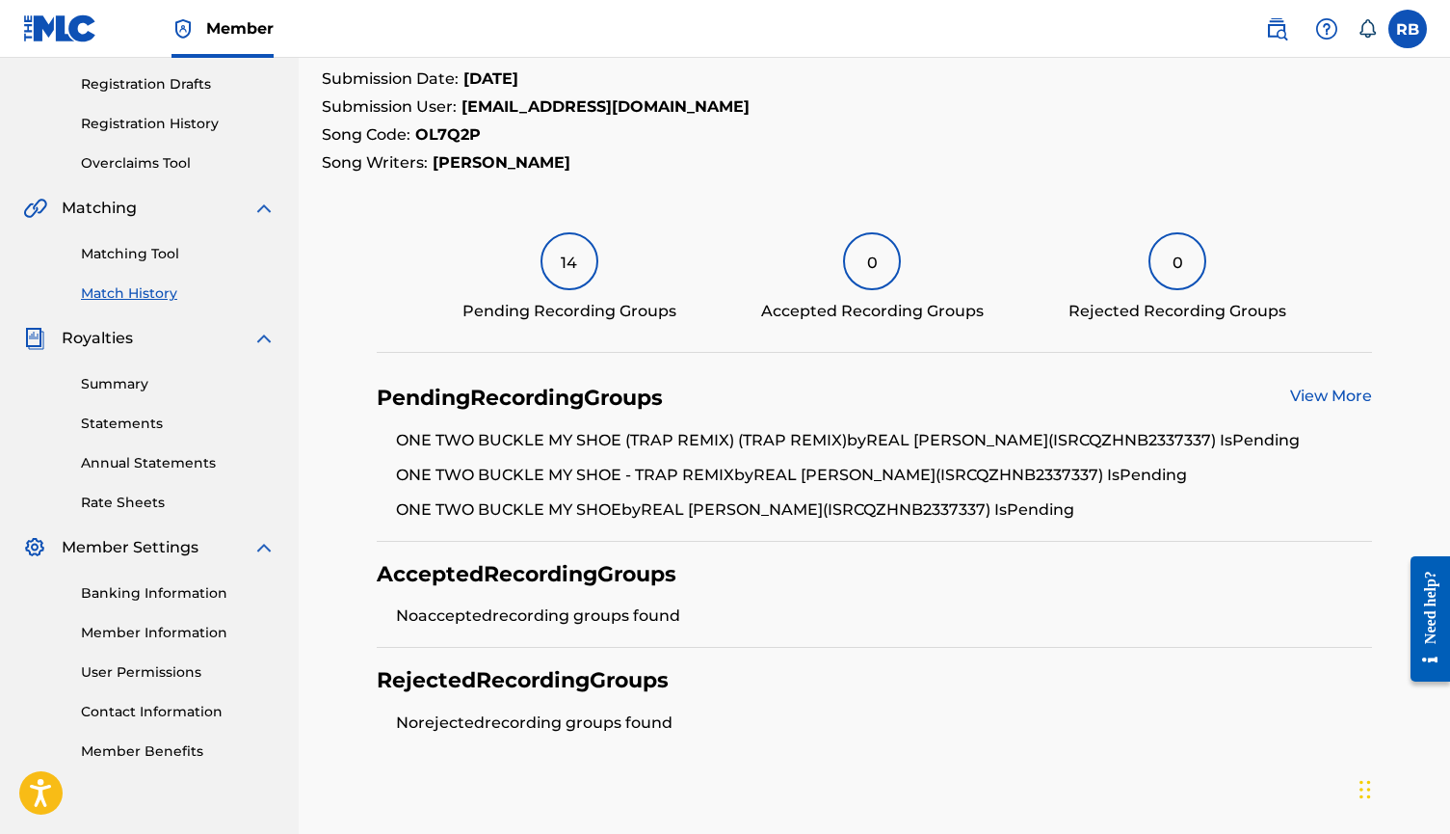
click at [1212, 391] on link "View More" at bounding box center [1331, 395] width 82 height 18
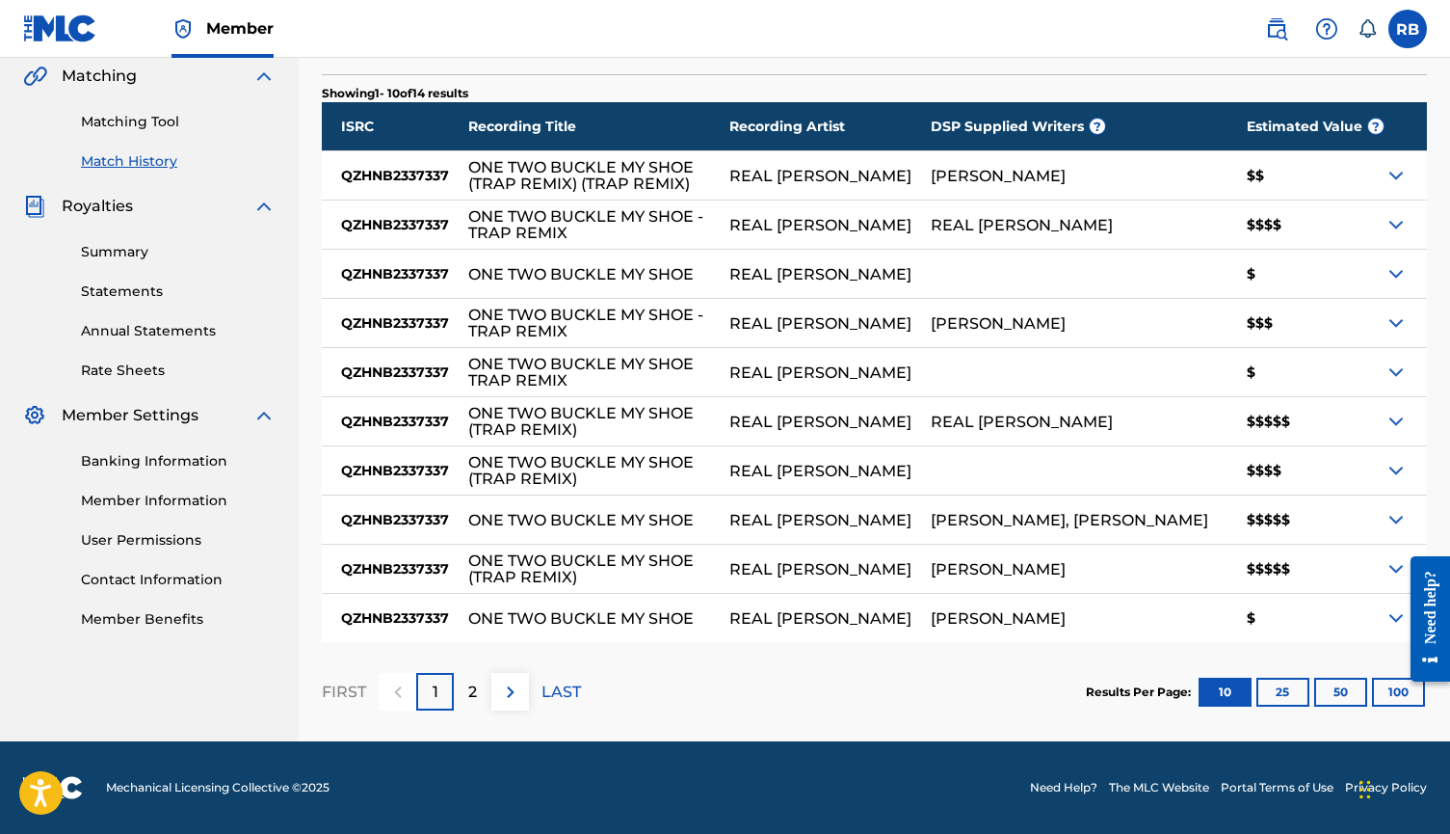
scroll to position [450, 0]
click at [1212, 565] on img at bounding box center [1396, 568] width 23 height 23
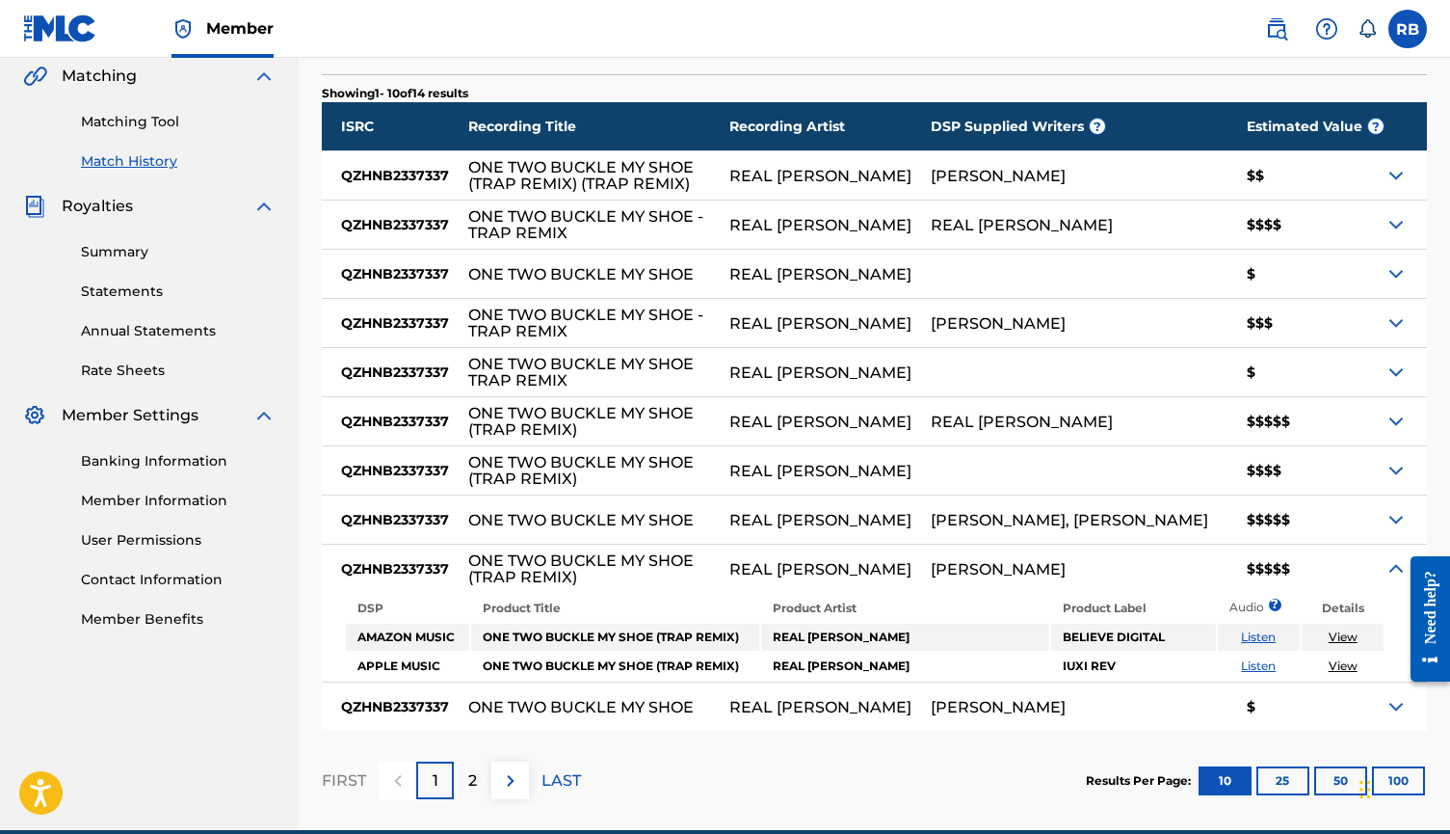
click at [1212, 565] on img at bounding box center [1396, 568] width 23 height 23
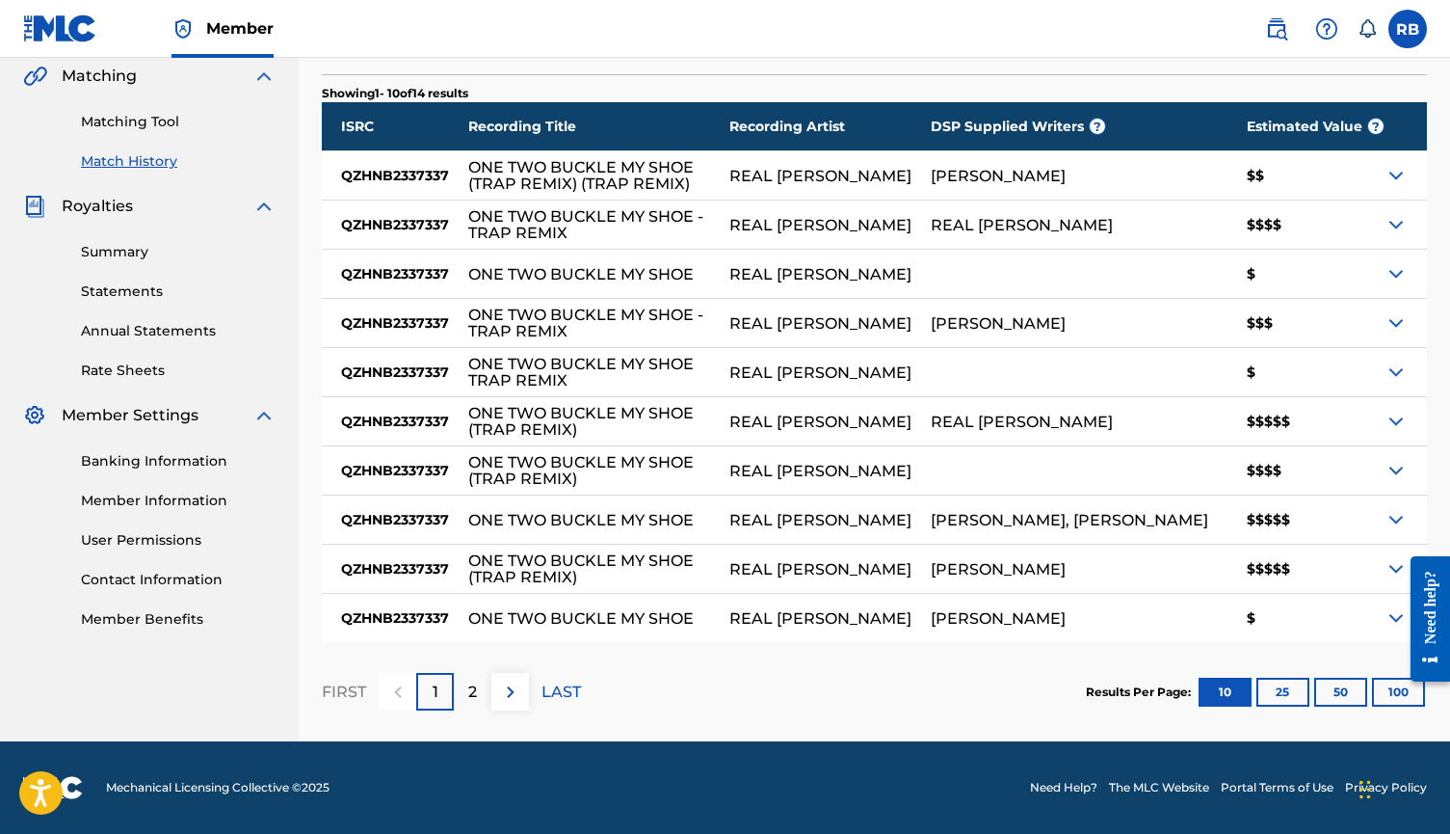
click at [1212, 523] on img at bounding box center [1396, 519] width 23 height 23
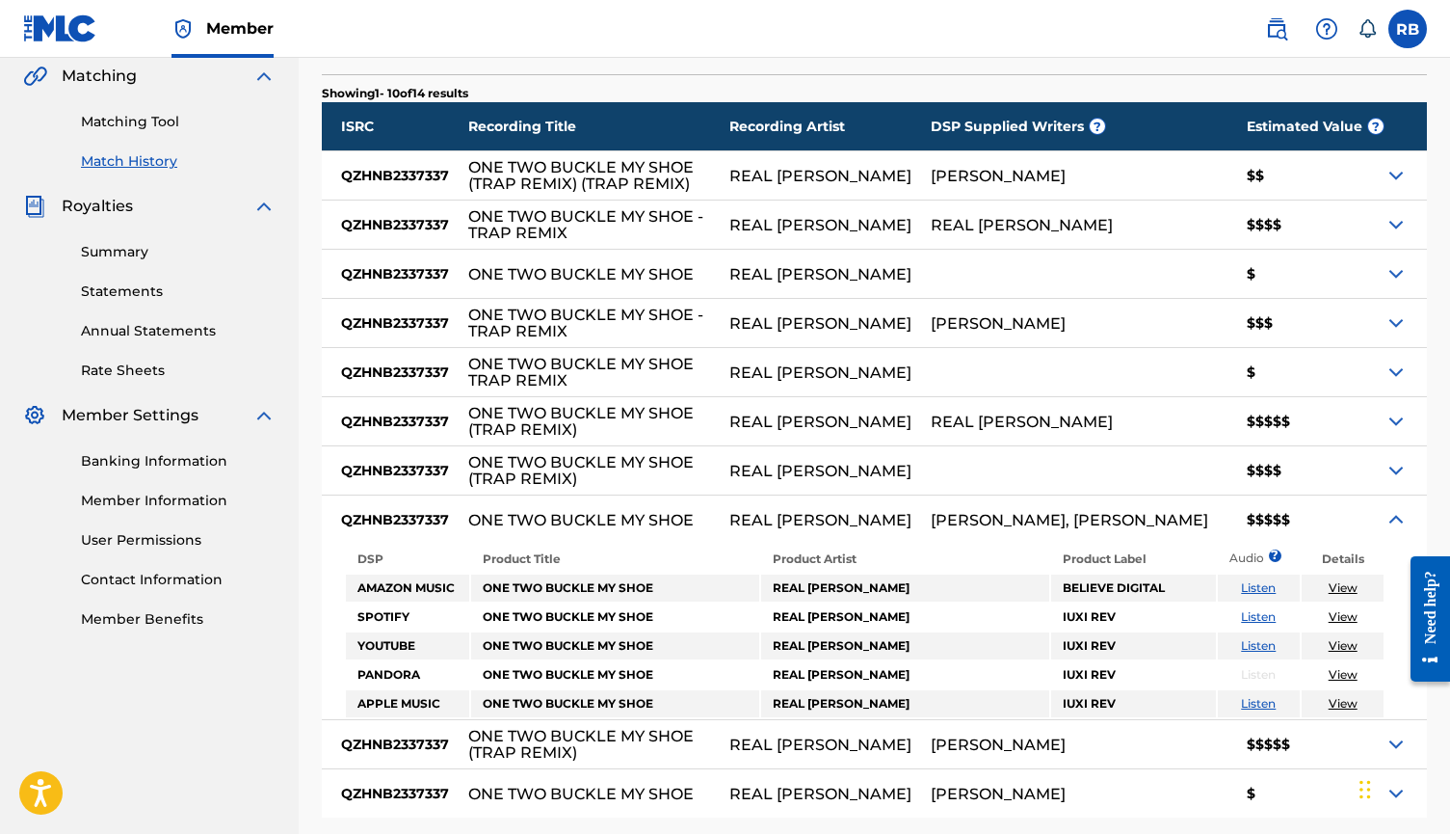
click at [1212, 523] on img at bounding box center [1396, 519] width 23 height 23
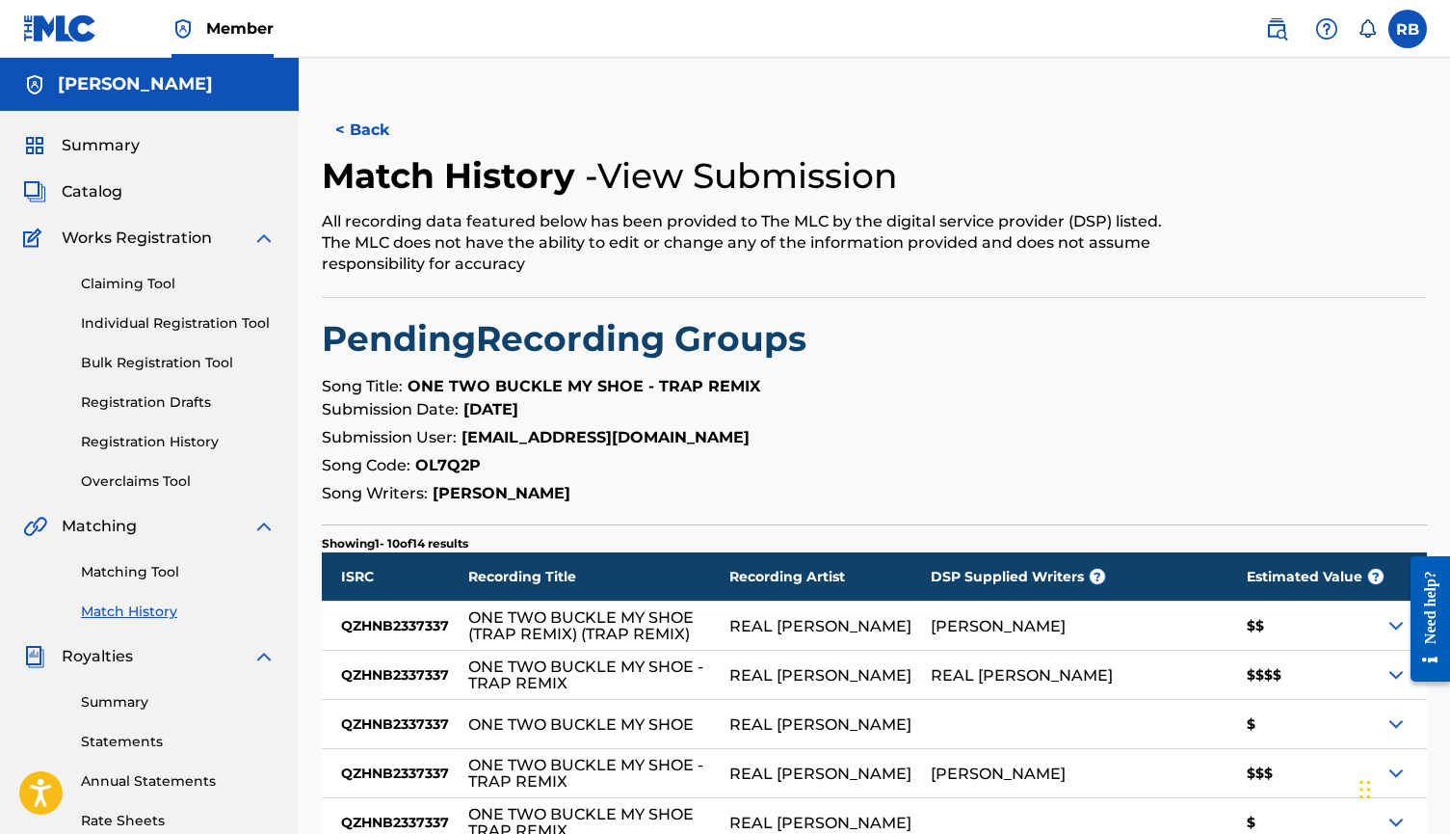
scroll to position [0, 0]
